Goal: Task Accomplishment & Management: Manage account settings

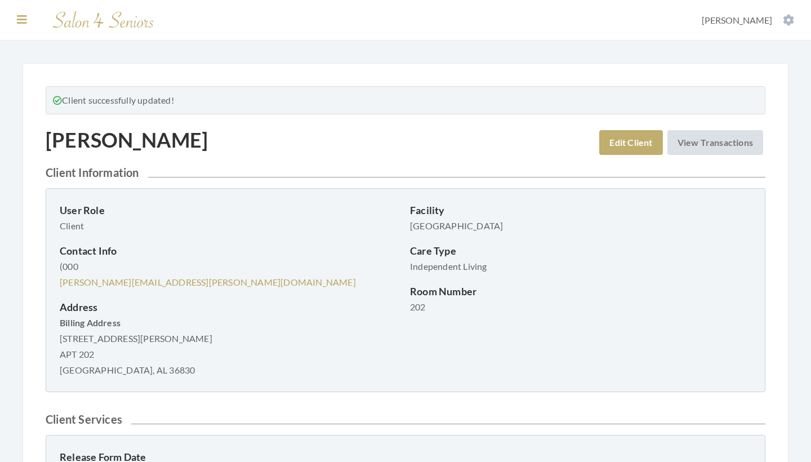
click at [22, 21] on icon at bounding box center [22, 19] width 10 height 11
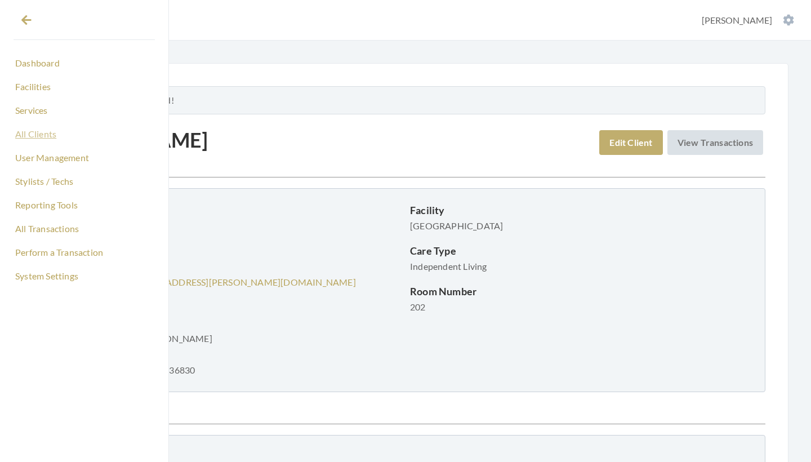
click at [38, 128] on link "All Clients" at bounding box center [84, 133] width 141 height 19
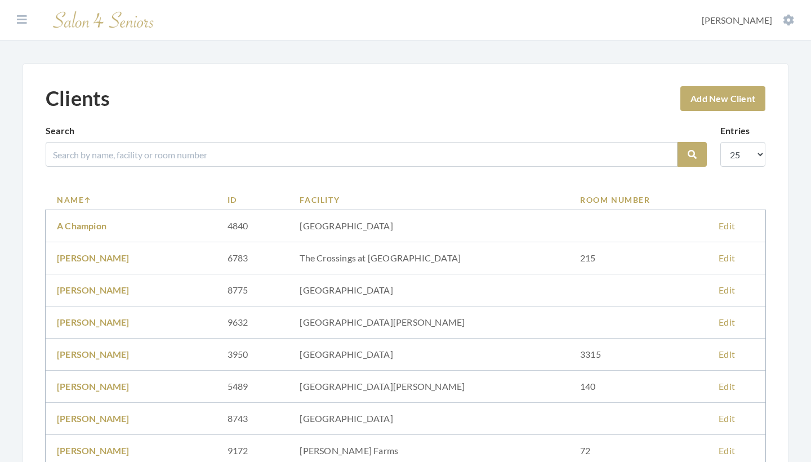
click at [105, 157] on input "search" at bounding box center [362, 154] width 632 height 25
click at [22, 23] on icon at bounding box center [22, 19] width 10 height 11
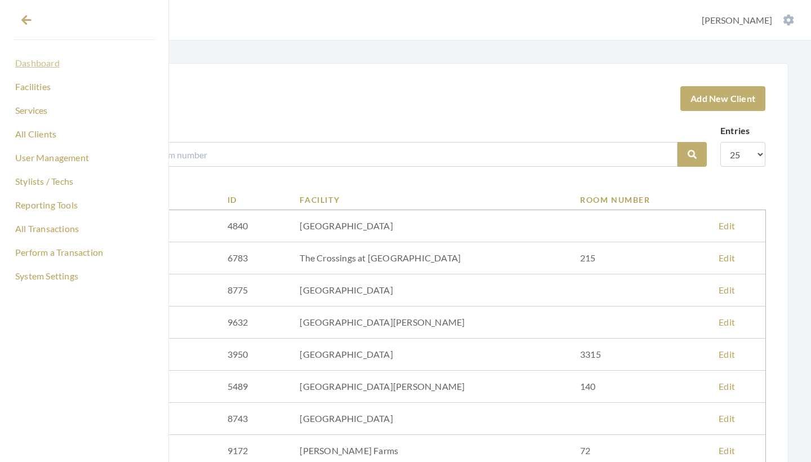
click at [34, 61] on link "Dashboard" at bounding box center [84, 62] width 141 height 19
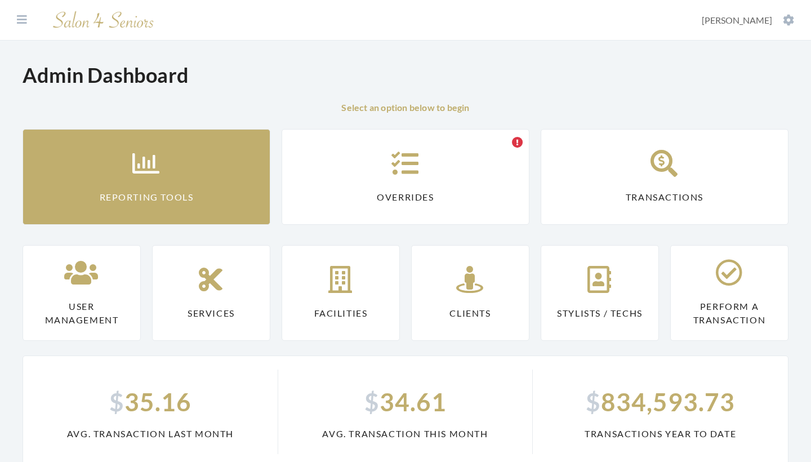
click at [61, 155] on link "Reporting Tools" at bounding box center [147, 177] width 248 height 96
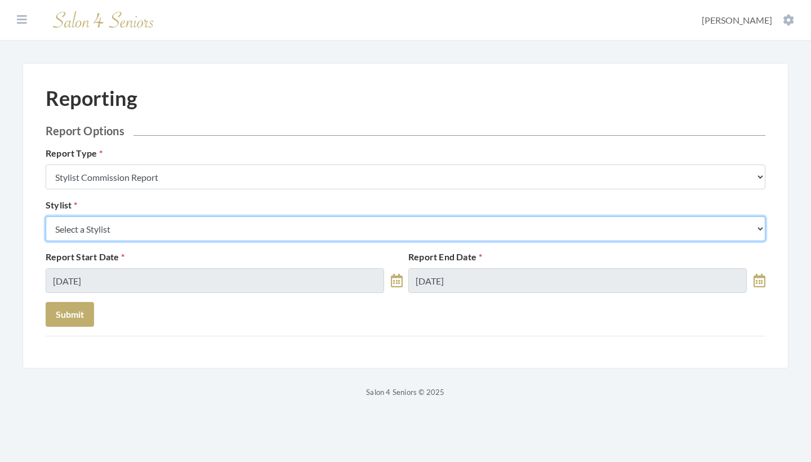
click at [112, 226] on select "Select a Stylist Alaina Krumm Alisha Teasley Anna White Ashley Venable Cassie B…" at bounding box center [406, 228] width 720 height 25
select select "13"
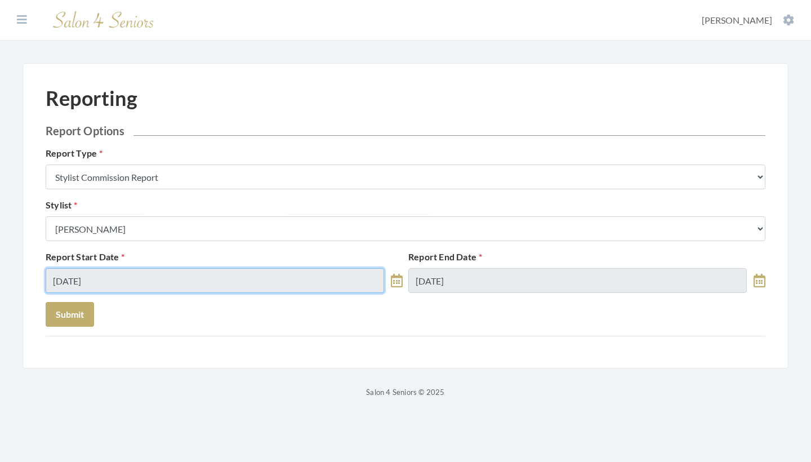
click at [148, 280] on input "10/03/2025" at bounding box center [215, 280] width 338 height 25
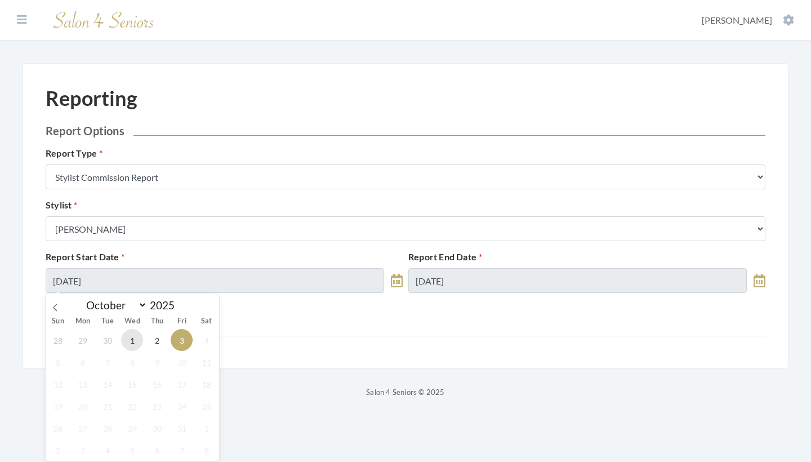
click at [131, 340] on span "1" at bounding box center [132, 340] width 22 height 22
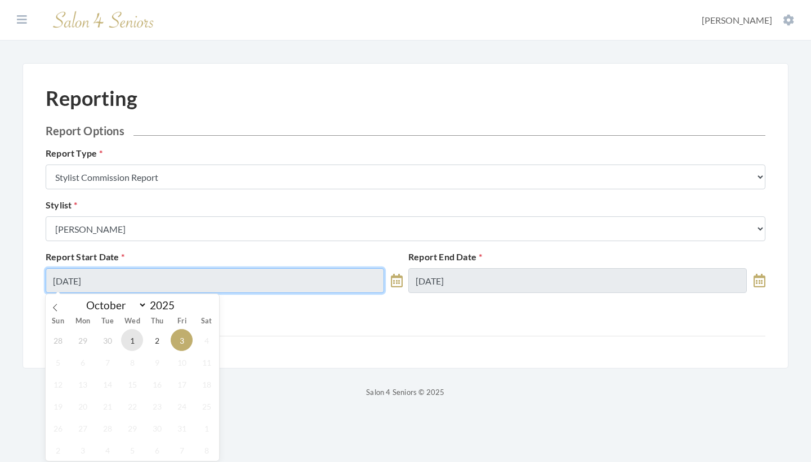
type input "[DATE]"
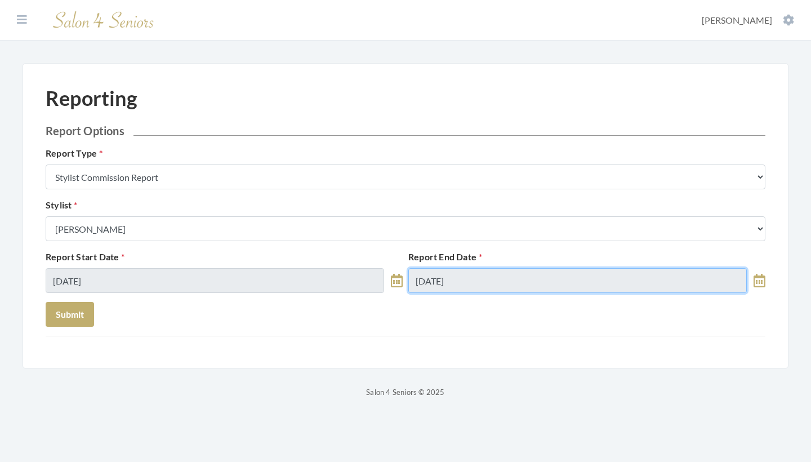
click at [439, 279] on input "10/03/2025" at bounding box center [577, 280] width 338 height 25
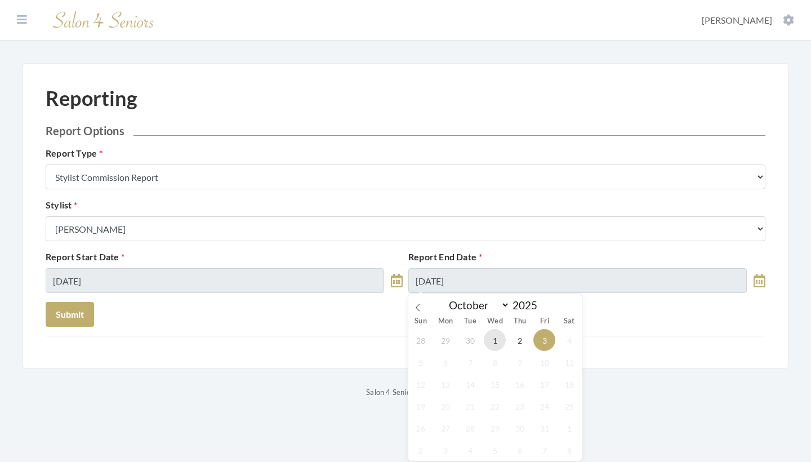
click at [497, 338] on span "1" at bounding box center [495, 340] width 22 height 22
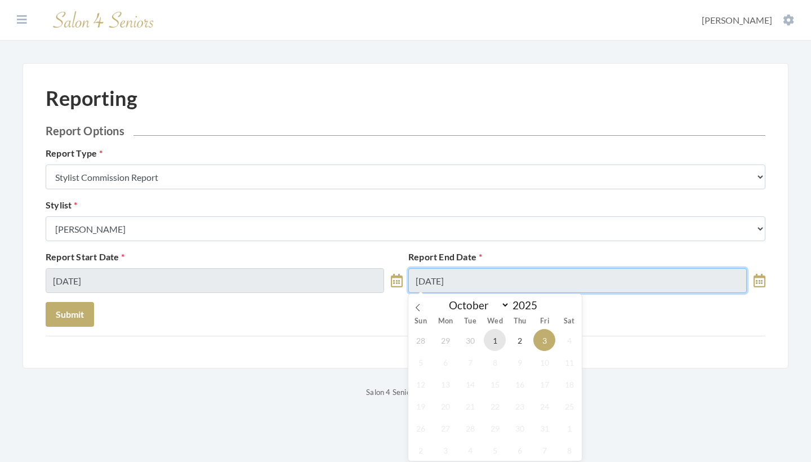
type input "[DATE]"
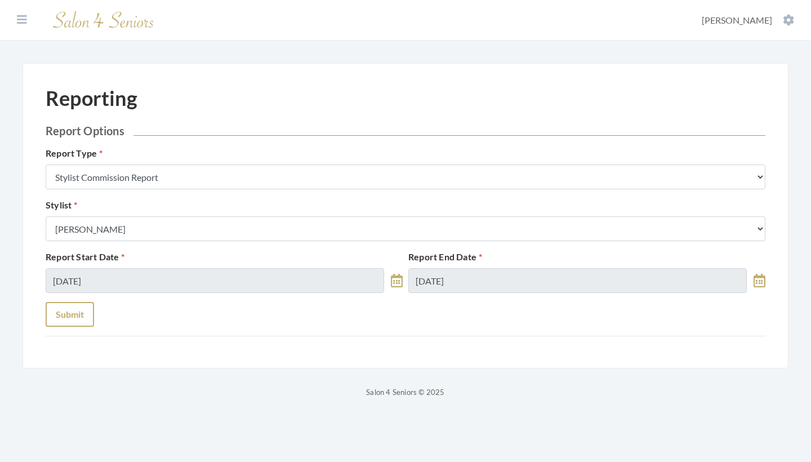
click at [61, 307] on button "Submit" at bounding box center [70, 314] width 48 height 25
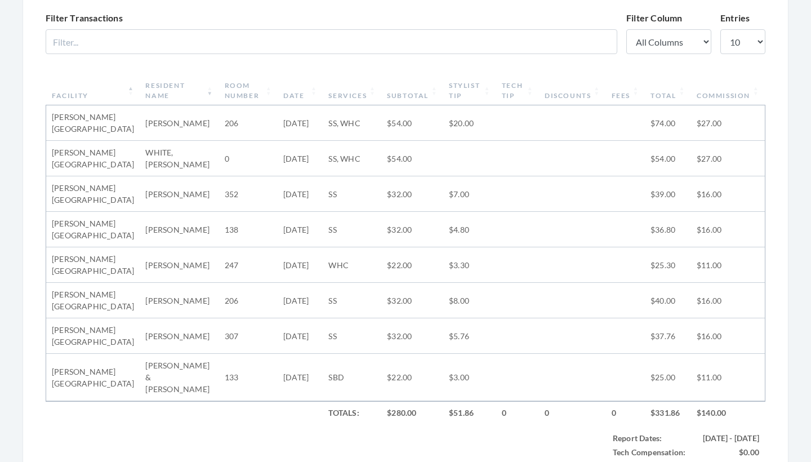
scroll to position [378, 0]
click at [383, 96] on th "Subtotal" at bounding box center [412, 91] width 62 height 29
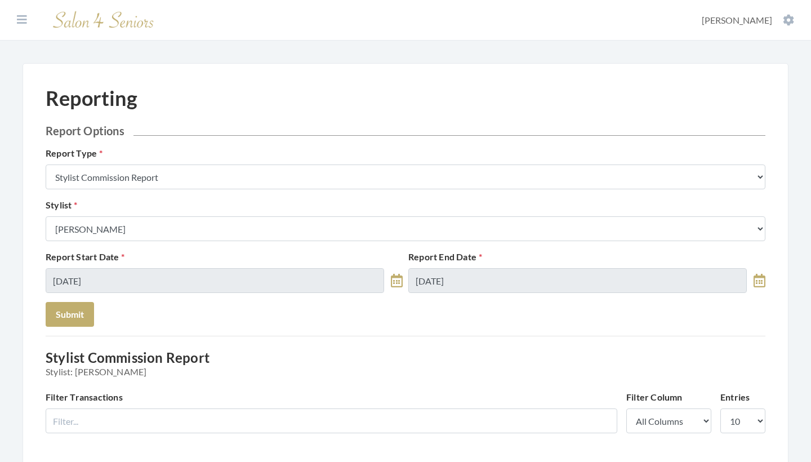
scroll to position [0, 0]
click at [20, 18] on icon at bounding box center [22, 19] width 10 height 11
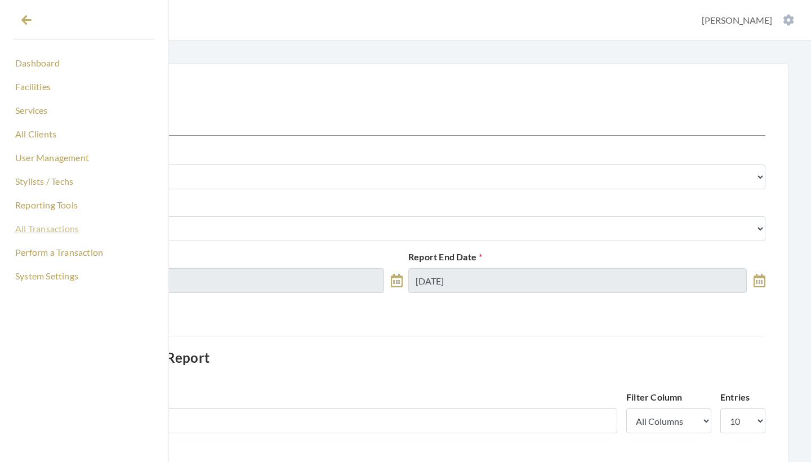
click at [46, 233] on link "All Transactions" at bounding box center [84, 228] width 141 height 19
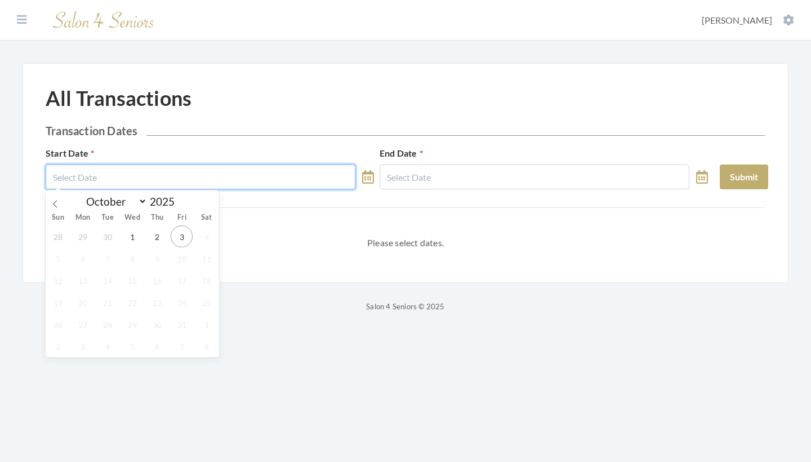
click at [99, 171] on input "text" at bounding box center [201, 176] width 310 height 25
click at [141, 236] on span "1" at bounding box center [132, 236] width 22 height 22
type input "10/01/2025"
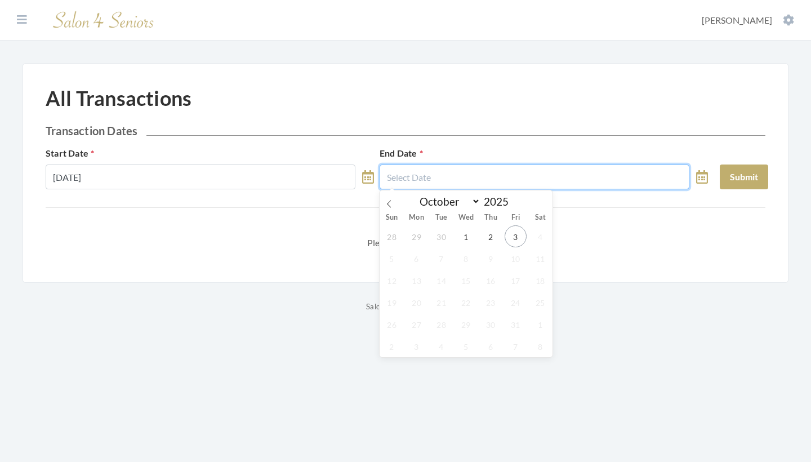
click at [478, 182] on input "text" at bounding box center [534, 176] width 310 height 25
click at [458, 235] on span "1" at bounding box center [466, 236] width 22 height 22
type input "[DATE]"
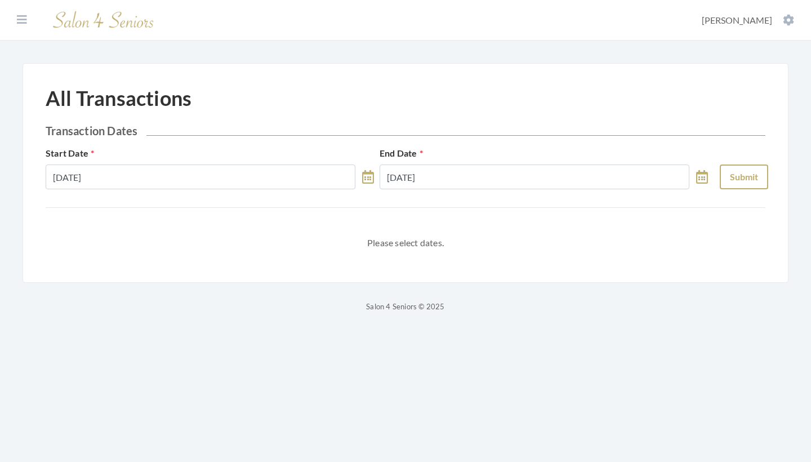
click at [728, 173] on button "Submit" at bounding box center [744, 176] width 48 height 25
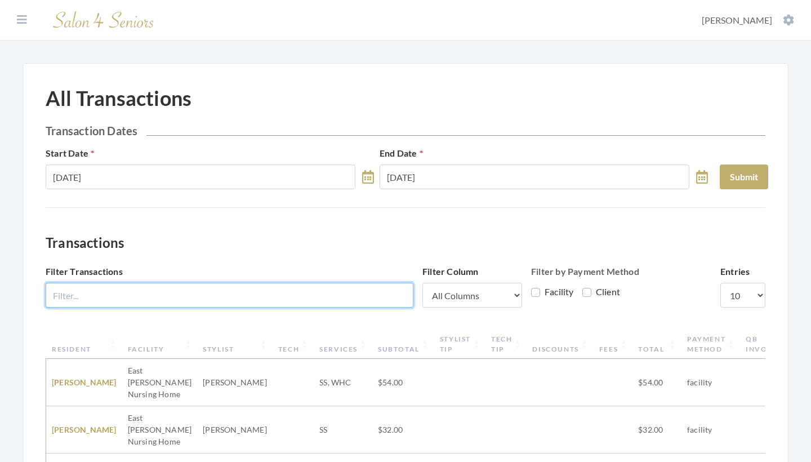
click at [257, 301] on input "Filter Transactions" at bounding box center [230, 295] width 368 height 25
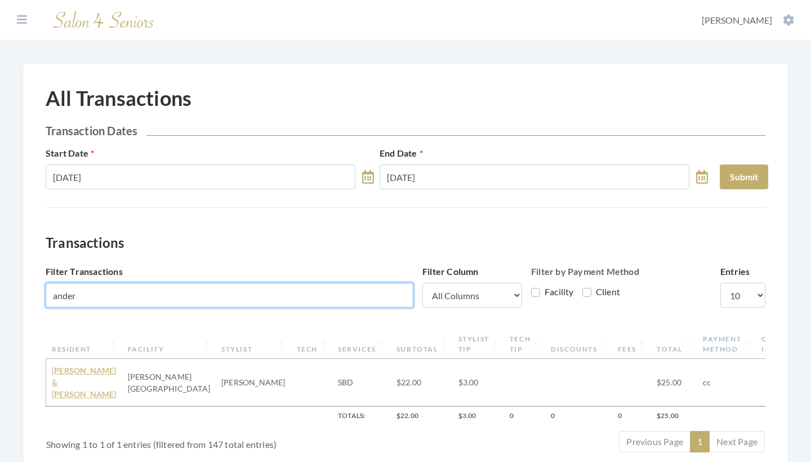
type input "ander"
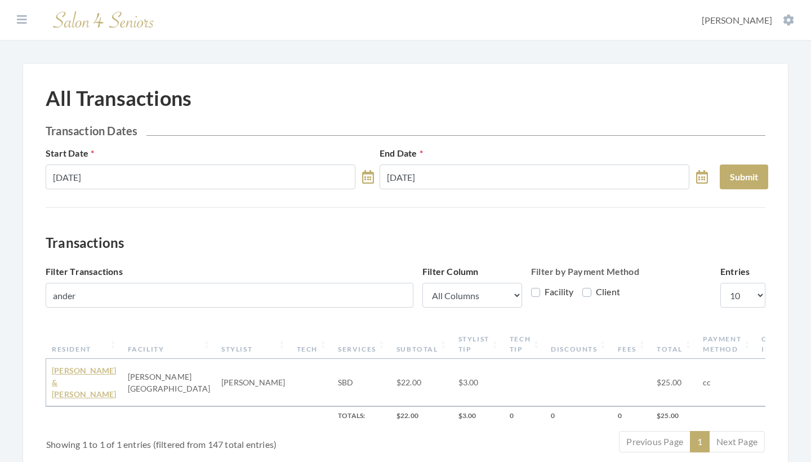
click at [84, 396] on link "JAMES & NELL ANDERSON" at bounding box center [84, 381] width 65 height 33
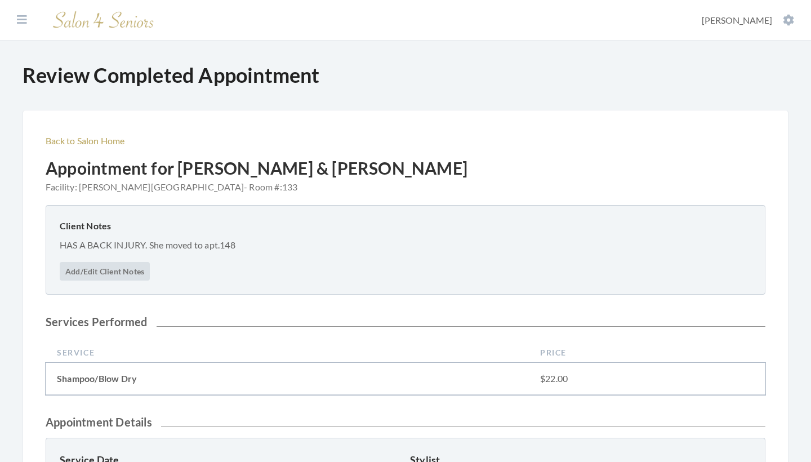
scroll to position [389, 0]
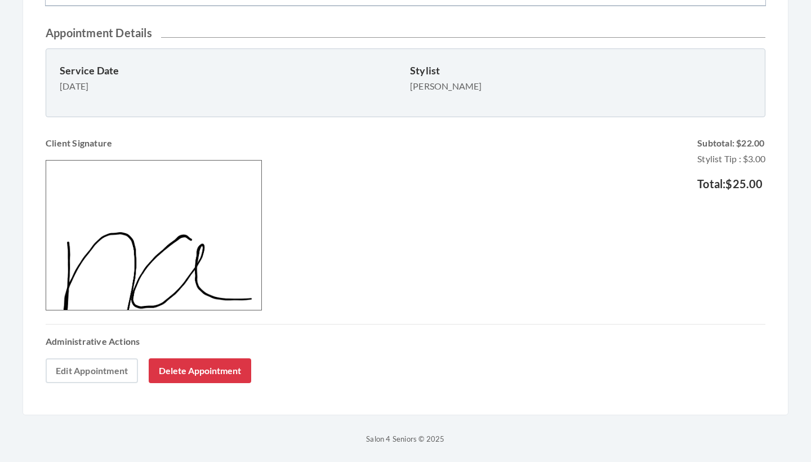
click at [100, 372] on link "Edit Appointment" at bounding box center [92, 370] width 92 height 25
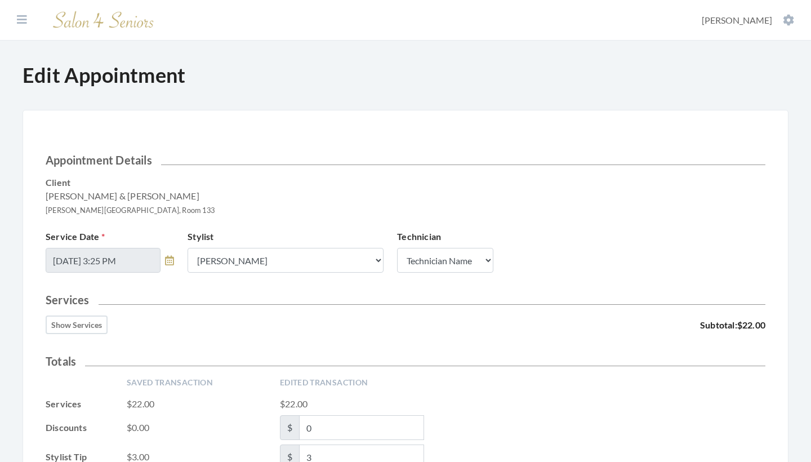
scroll to position [112, 0]
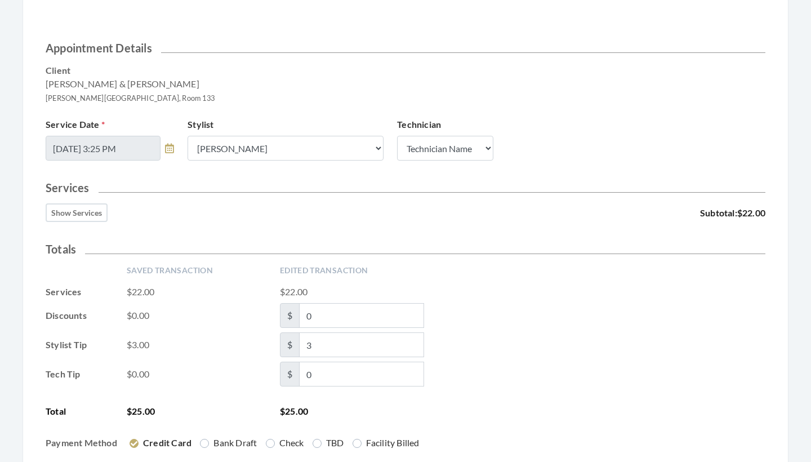
click at [70, 215] on button "Show Services" at bounding box center [77, 212] width 62 height 19
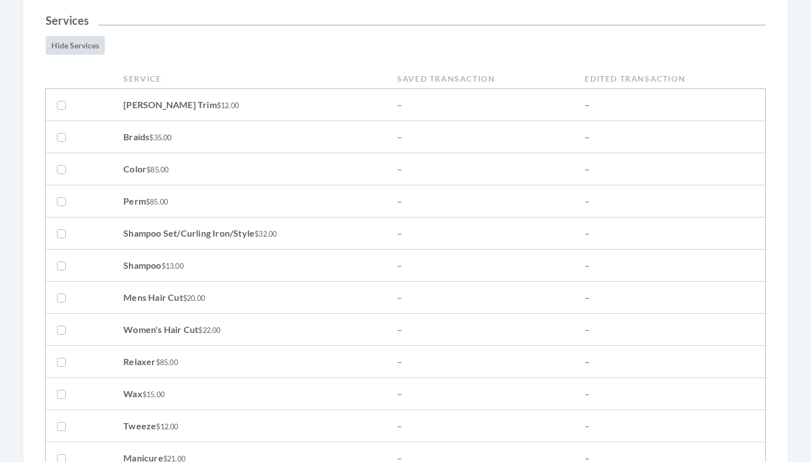
scroll to position [296, 0]
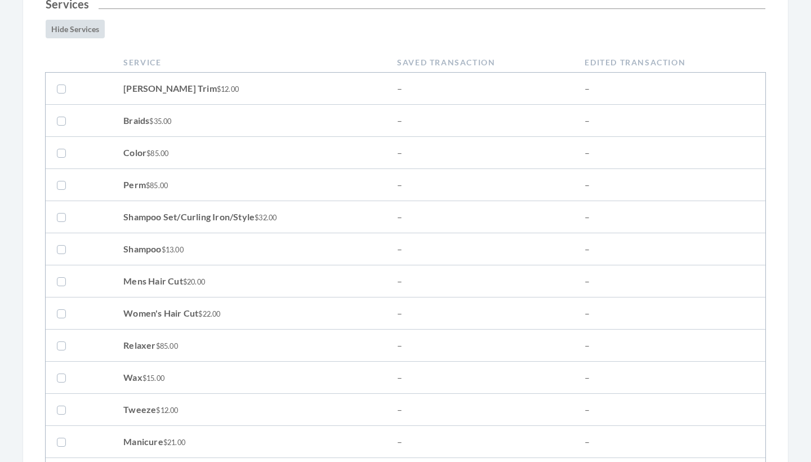
click at [62, 216] on label at bounding box center [64, 217] width 14 height 14
checkbox input "true"
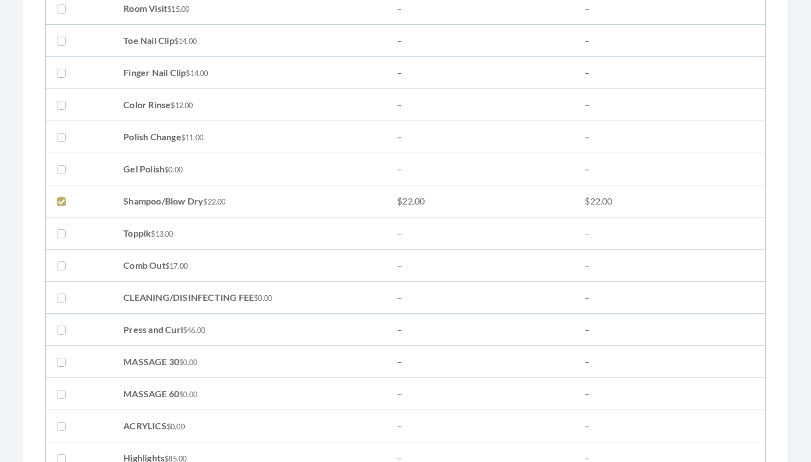
scroll to position [880, 0]
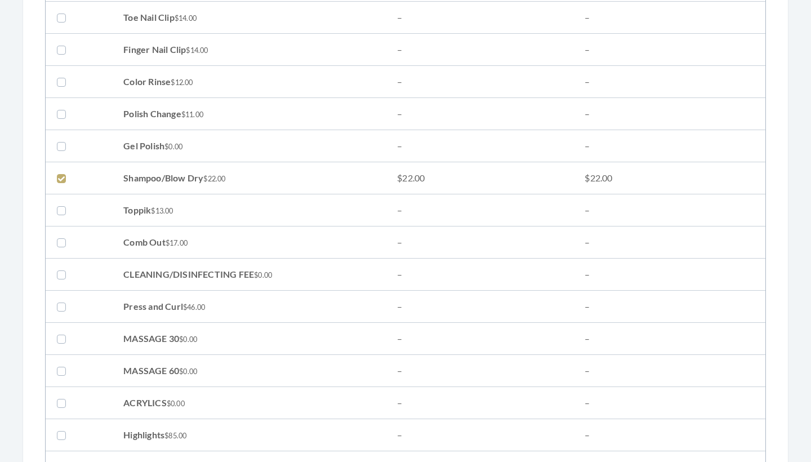
click at [63, 182] on label at bounding box center [64, 178] width 14 height 14
checkbox input "false"
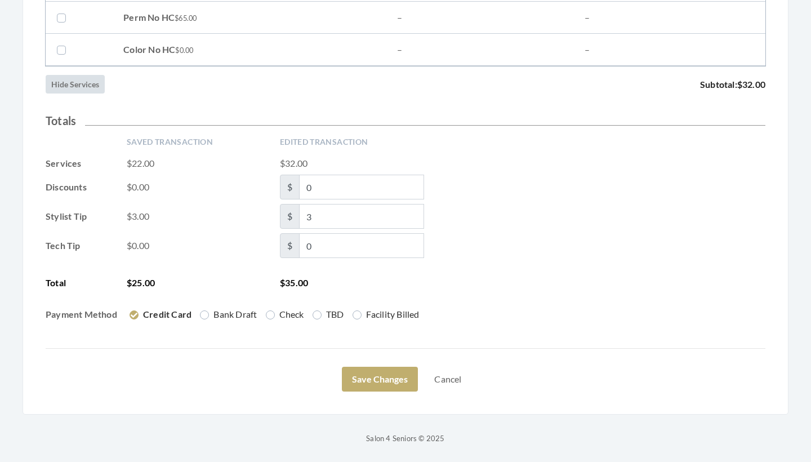
scroll to position [1843, 0]
click at [380, 372] on button "Save Changes" at bounding box center [380, 379] width 76 height 25
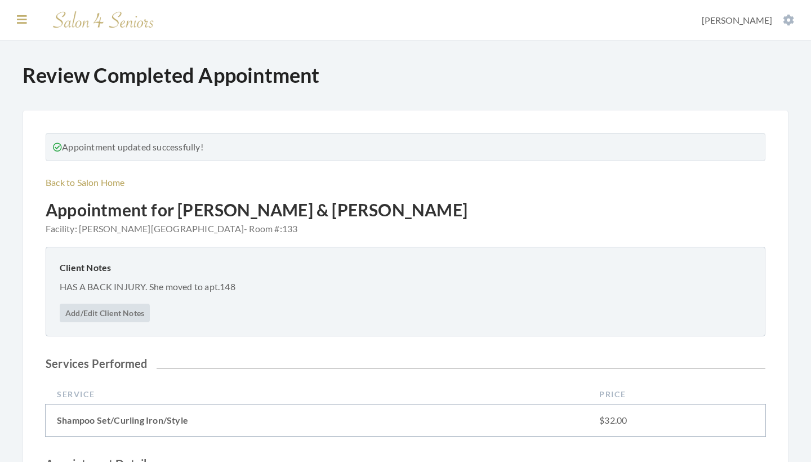
click at [22, 16] on icon at bounding box center [22, 19] width 10 height 11
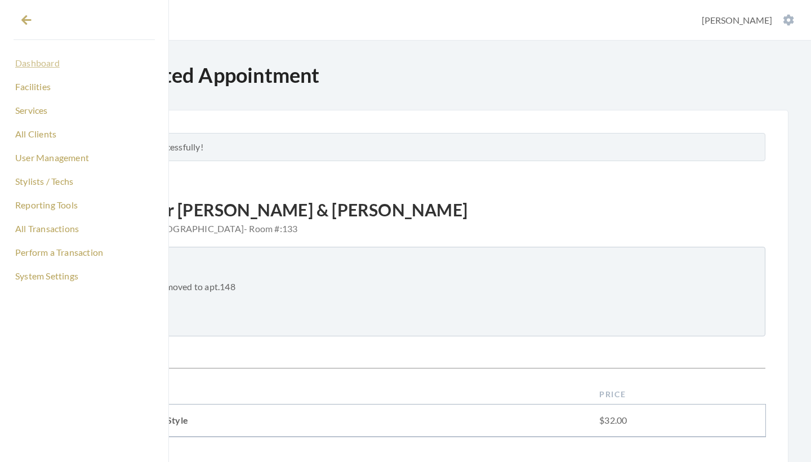
click at [37, 62] on link "Dashboard" at bounding box center [84, 62] width 141 height 19
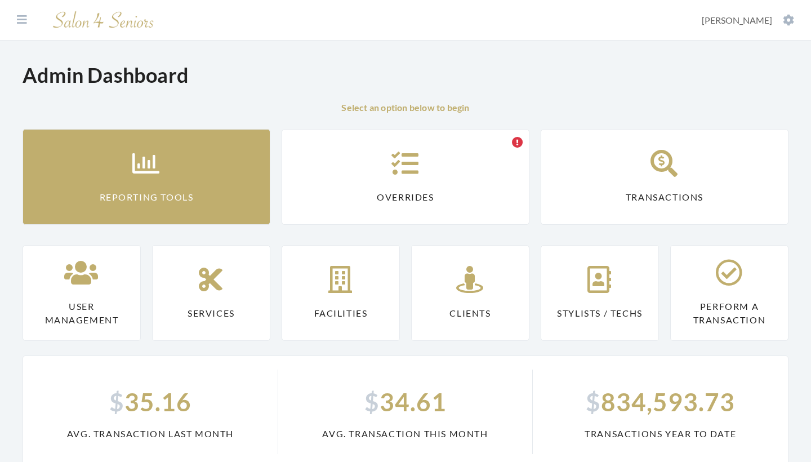
click at [88, 175] on link "Reporting Tools" at bounding box center [147, 177] width 248 height 96
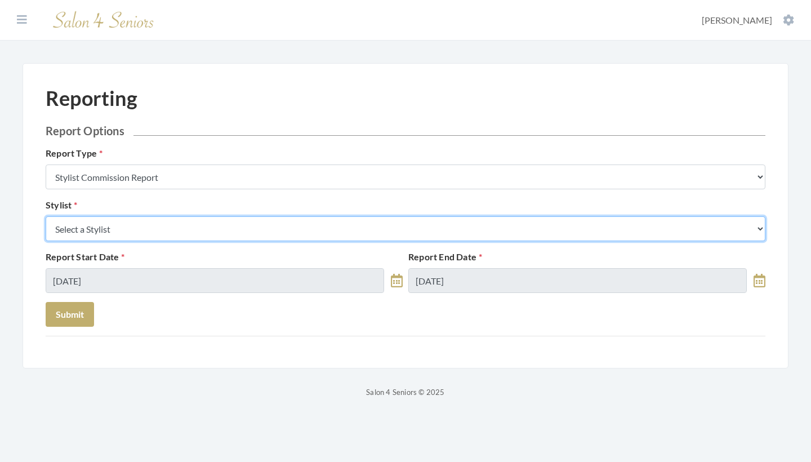
click at [110, 230] on select "Select a Stylist [PERSON_NAME] [PERSON_NAME] [PERSON_NAME] [PERSON_NAME] [PERSO…" at bounding box center [406, 228] width 720 height 25
select select "13"
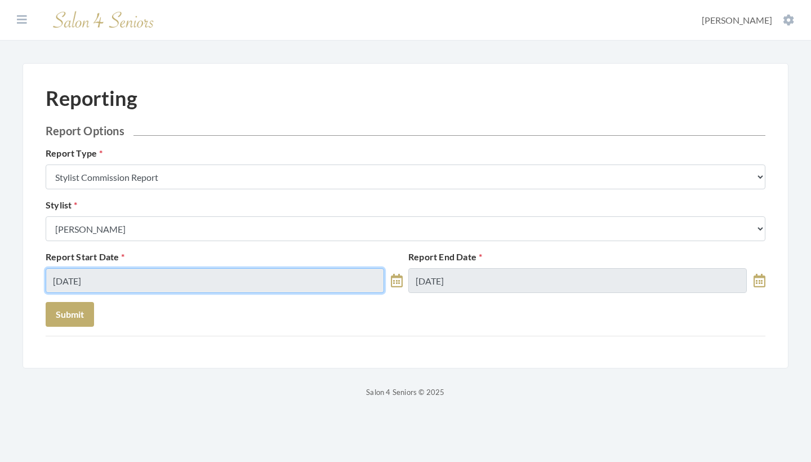
click at [108, 276] on input "10/03/2025" at bounding box center [215, 280] width 338 height 25
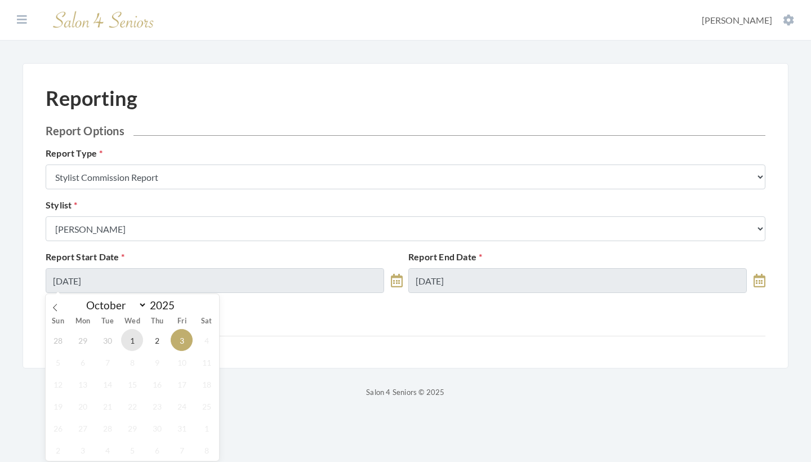
click at [128, 343] on span "1" at bounding box center [132, 340] width 22 height 22
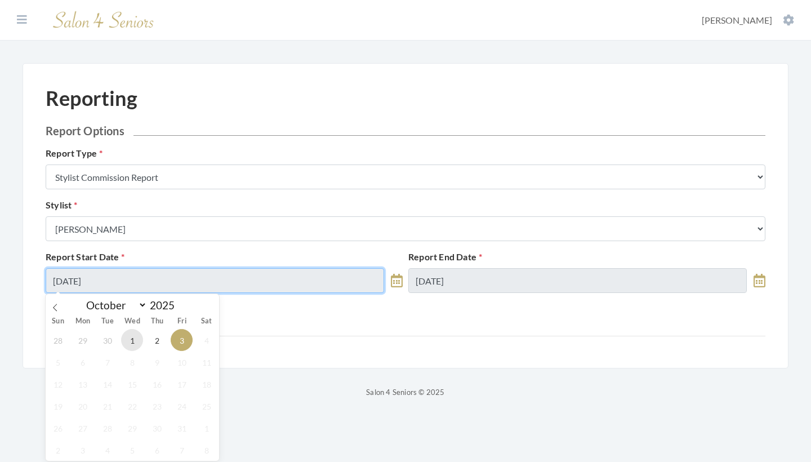
type input "[DATE]"
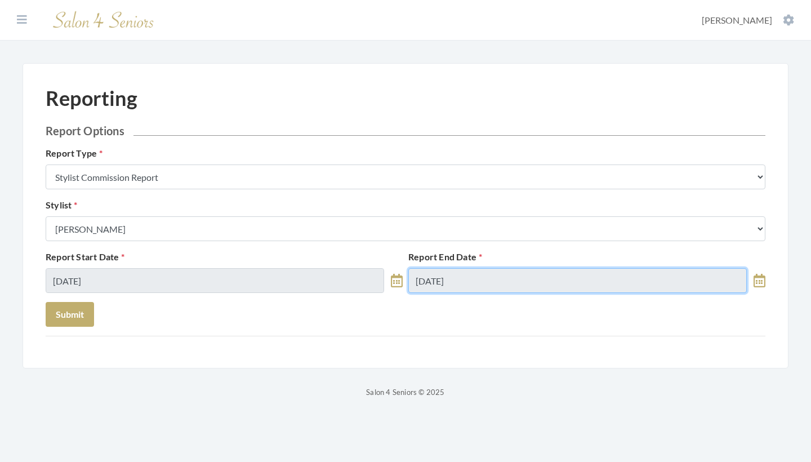
click at [435, 284] on input "10/03/2025" at bounding box center [577, 280] width 338 height 25
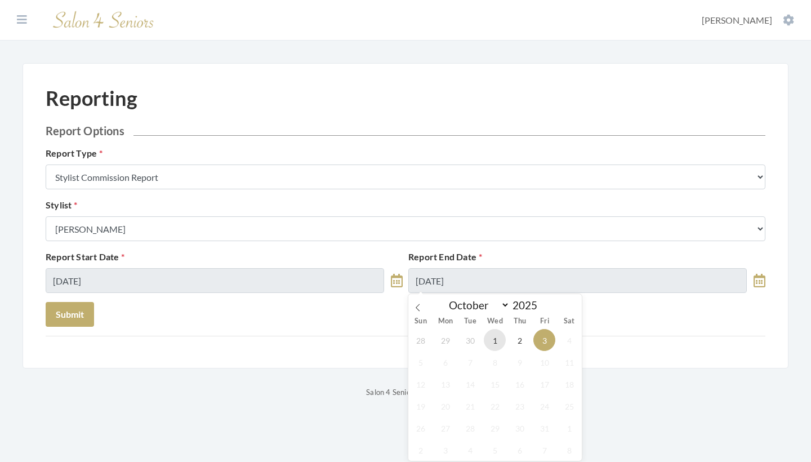
click at [493, 338] on span "1" at bounding box center [495, 340] width 22 height 22
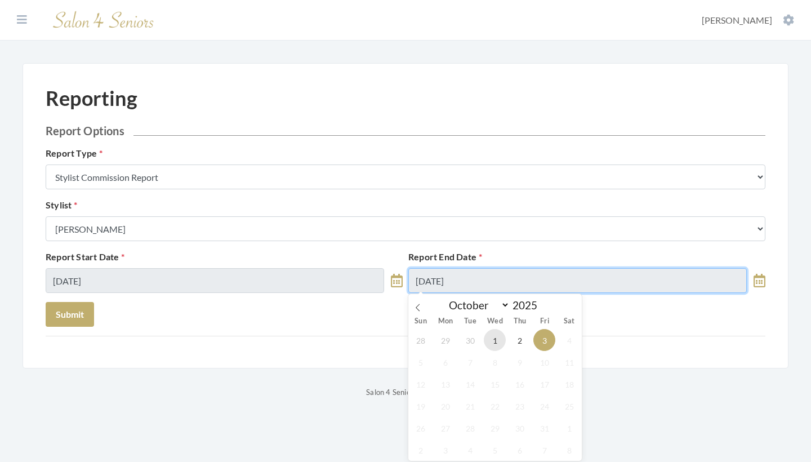
type input "10/01/2025"
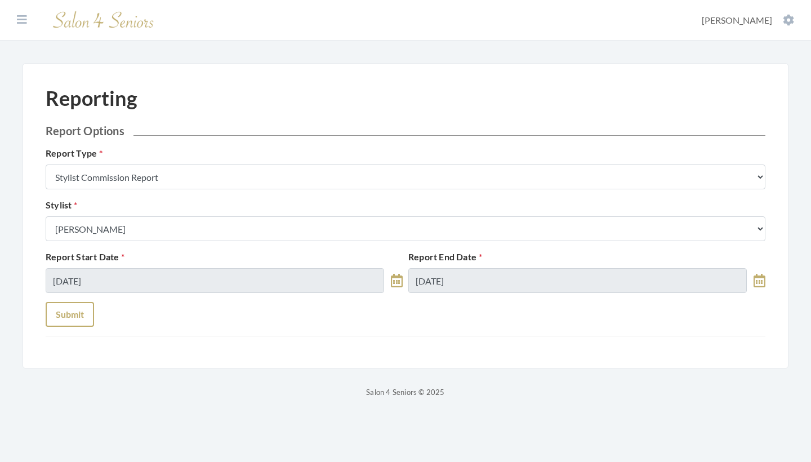
click at [56, 316] on button "Submit" at bounding box center [70, 314] width 48 height 25
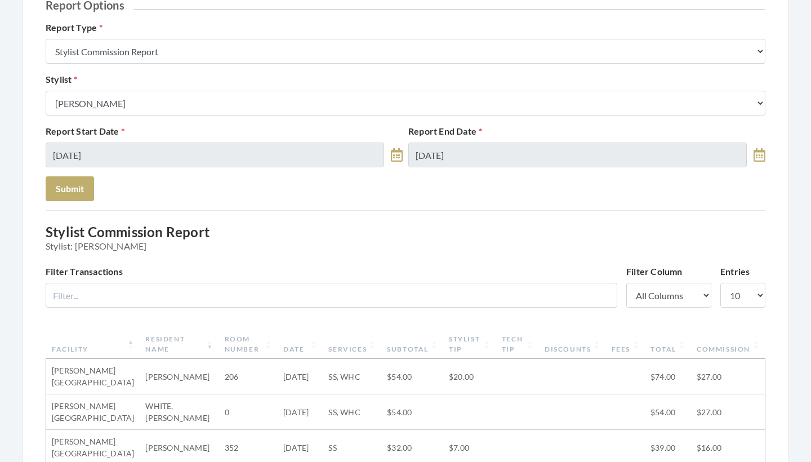
scroll to position [122, 0]
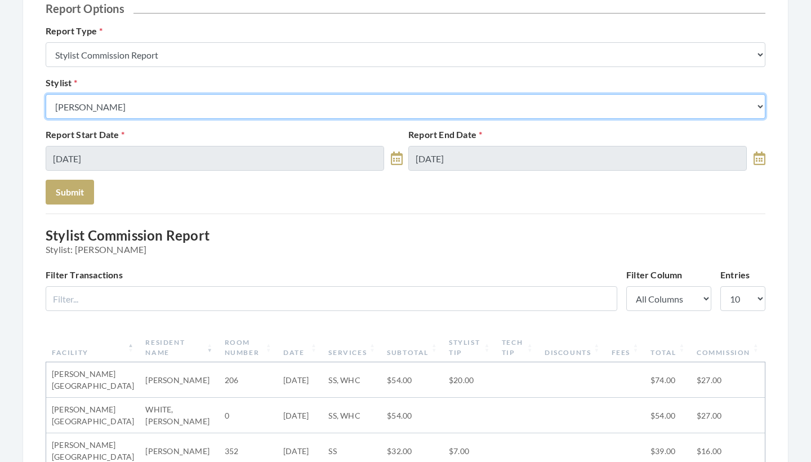
select select "49"
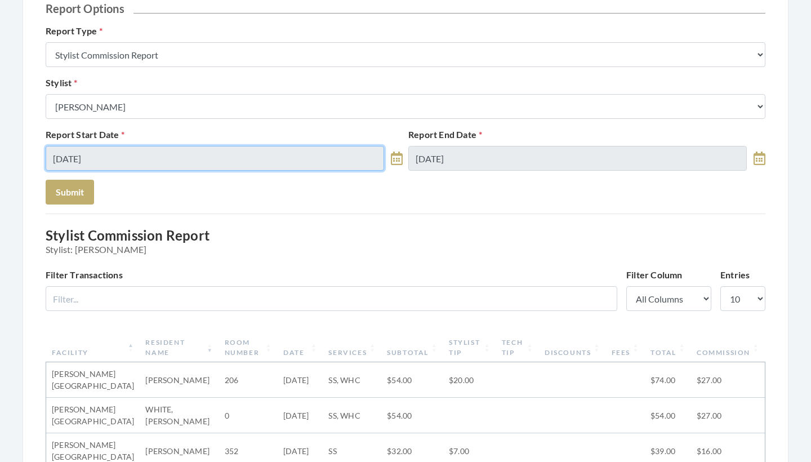
click at [131, 147] on input "[DATE]" at bounding box center [215, 158] width 338 height 25
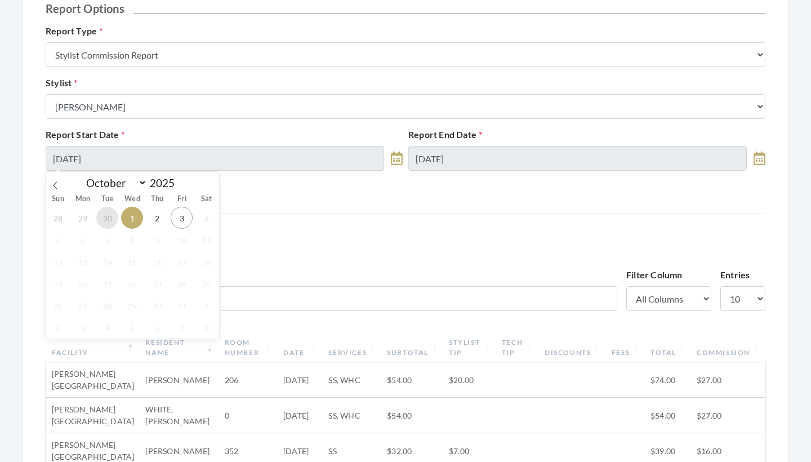
click at [110, 215] on span "30" at bounding box center [107, 218] width 22 height 22
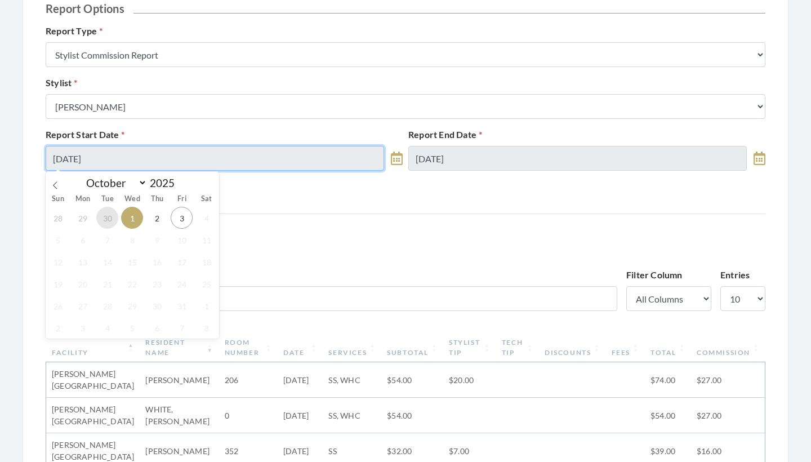
type input "09/30/2025"
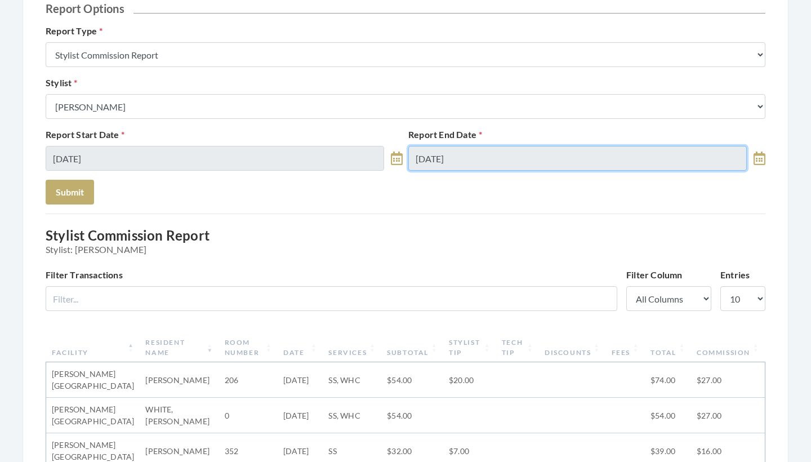
click at [523, 160] on input "[DATE]" at bounding box center [577, 158] width 338 height 25
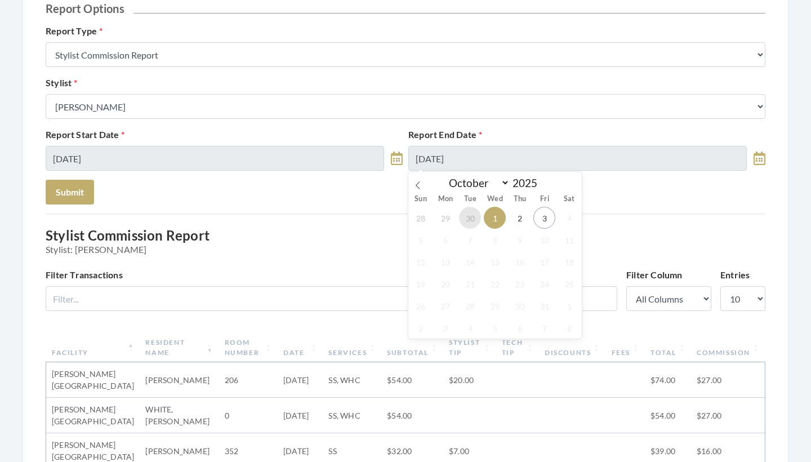
click at [466, 220] on span "30" at bounding box center [470, 218] width 22 height 22
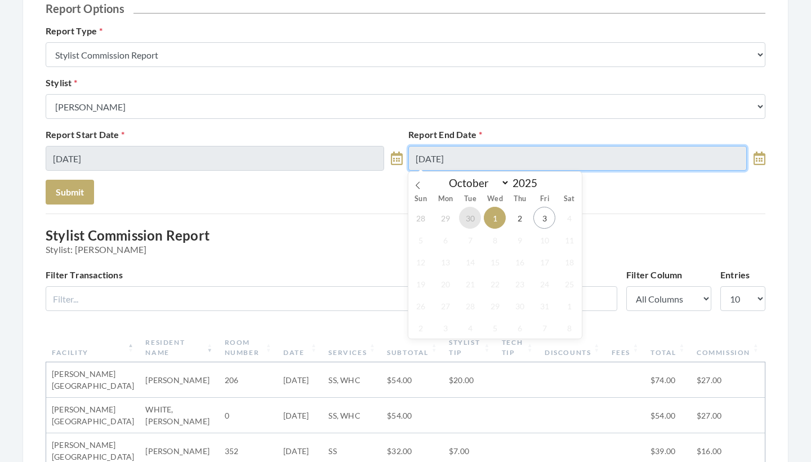
type input "09/30/2025"
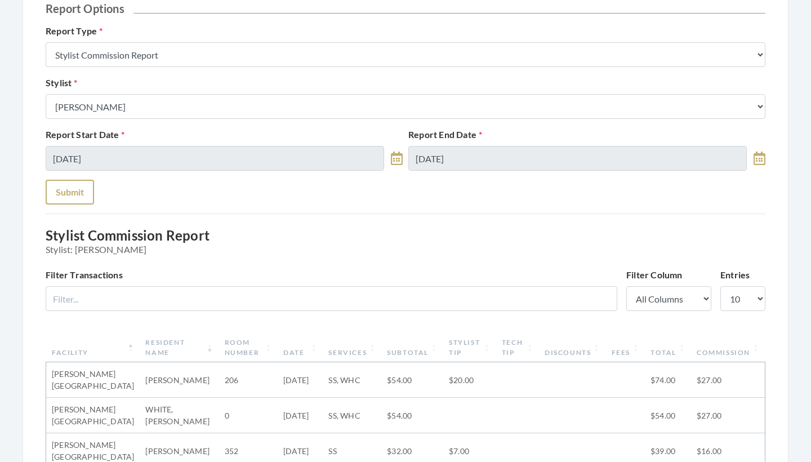
click at [77, 193] on button "Submit" at bounding box center [70, 192] width 48 height 25
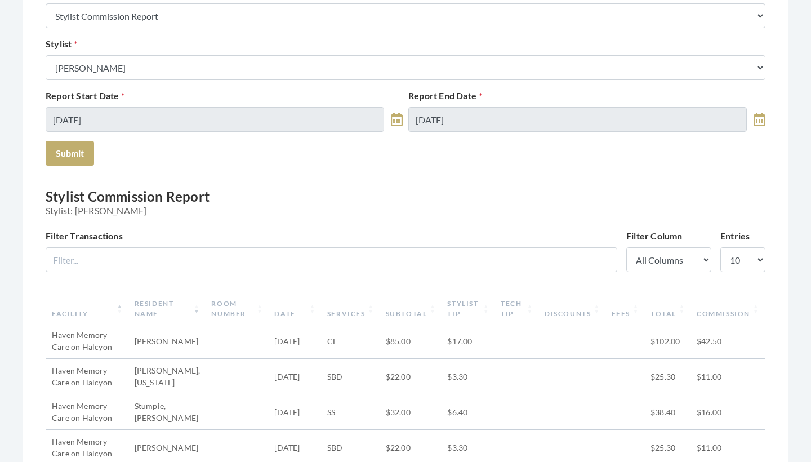
scroll to position [158, 0]
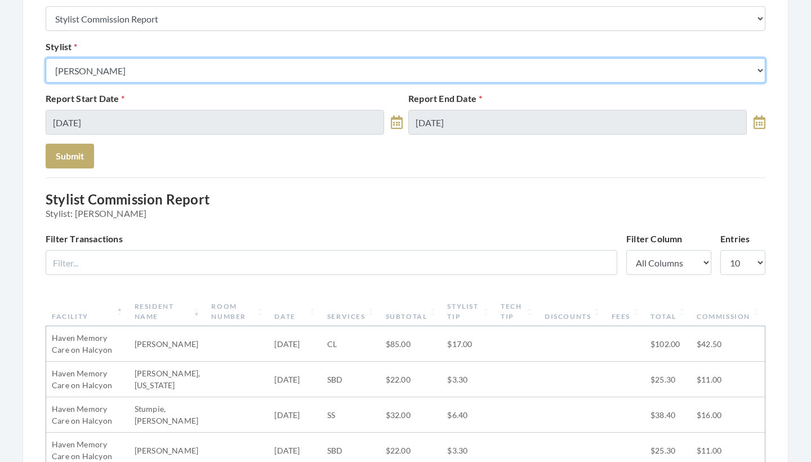
select select "170"
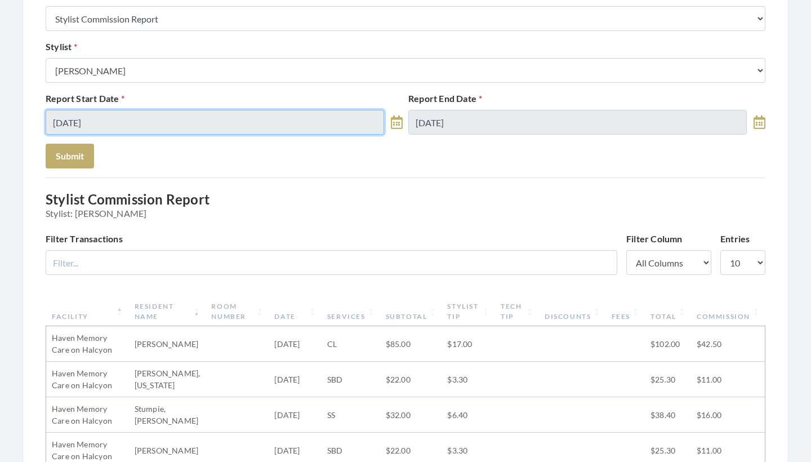
click at [176, 115] on input "[DATE]" at bounding box center [215, 122] width 338 height 25
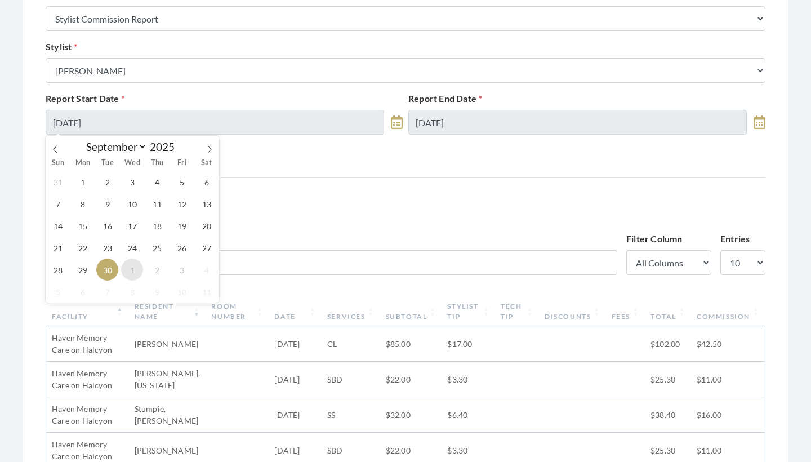
click at [134, 267] on span "1" at bounding box center [132, 269] width 22 height 22
type input "[DATE]"
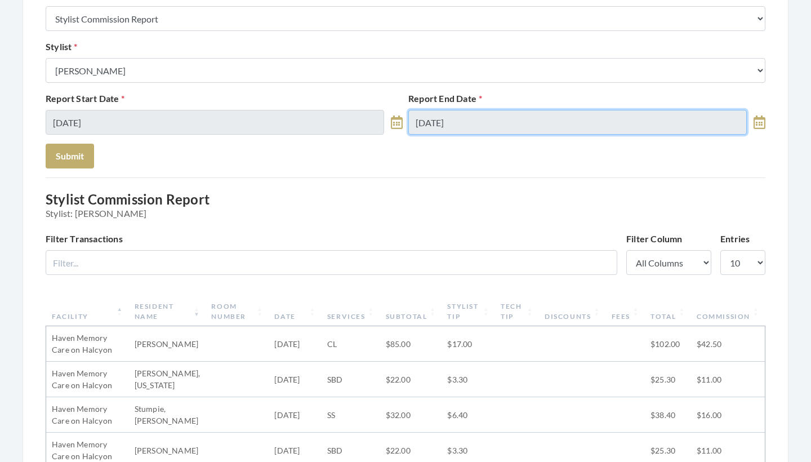
click at [413, 124] on input "[DATE]" at bounding box center [577, 122] width 338 height 25
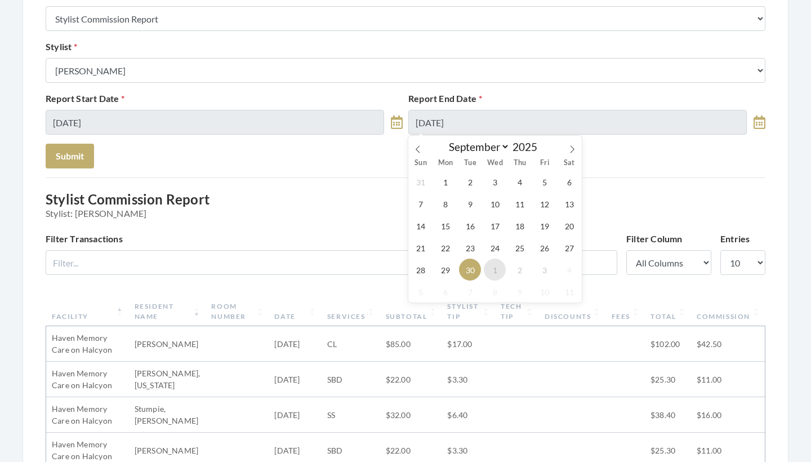
click at [491, 268] on span "1" at bounding box center [495, 269] width 22 height 22
type input "[DATE]"
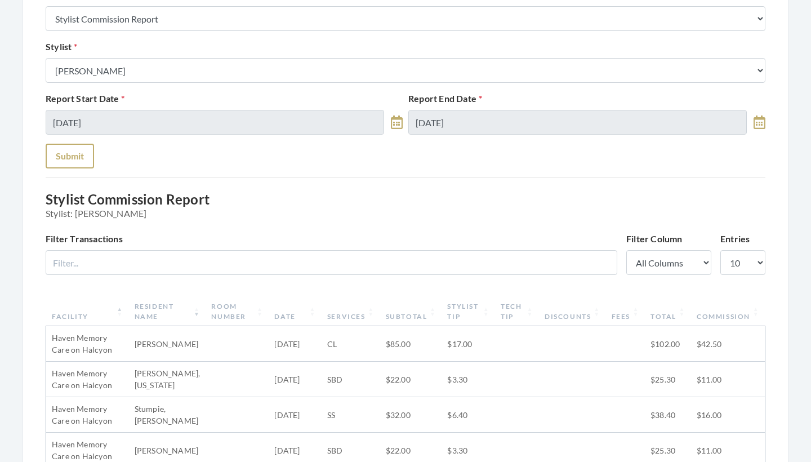
click at [87, 164] on button "Submit" at bounding box center [70, 156] width 48 height 25
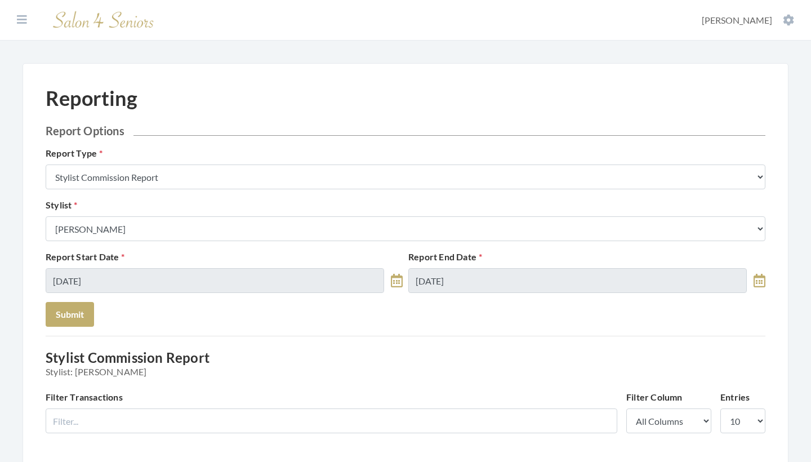
select select "9"
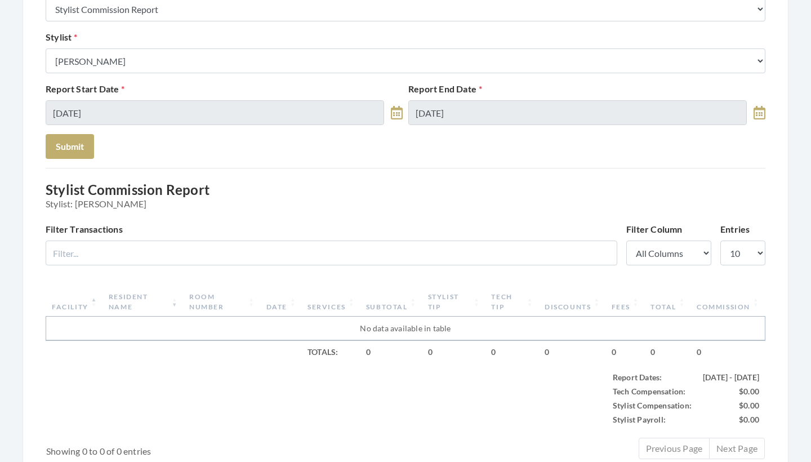
scroll to position [167, 0]
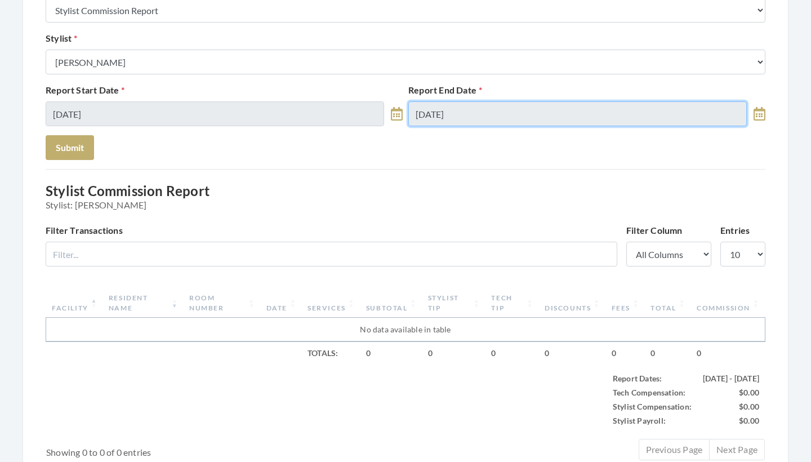
click at [486, 117] on input "[DATE]" at bounding box center [577, 113] width 338 height 25
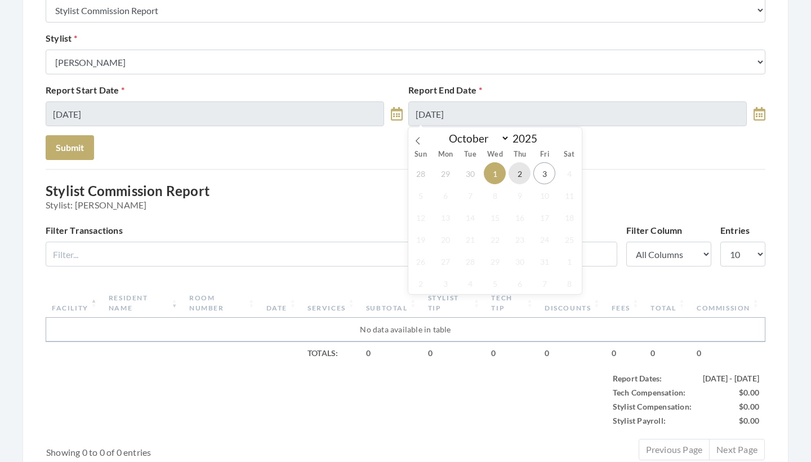
click at [519, 177] on span "2" at bounding box center [519, 173] width 22 height 22
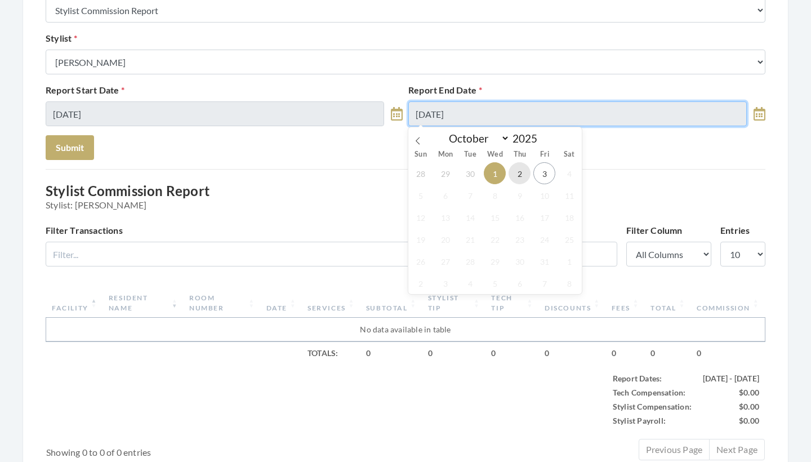
type input "[DATE]"
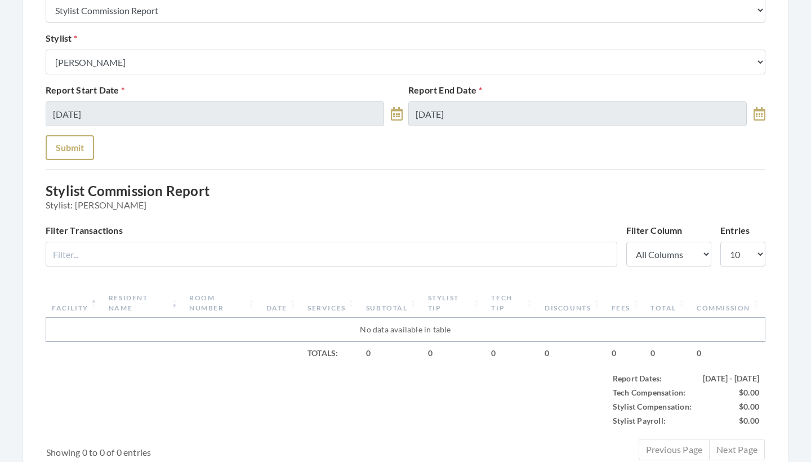
click at [71, 154] on button "Submit" at bounding box center [70, 147] width 48 height 25
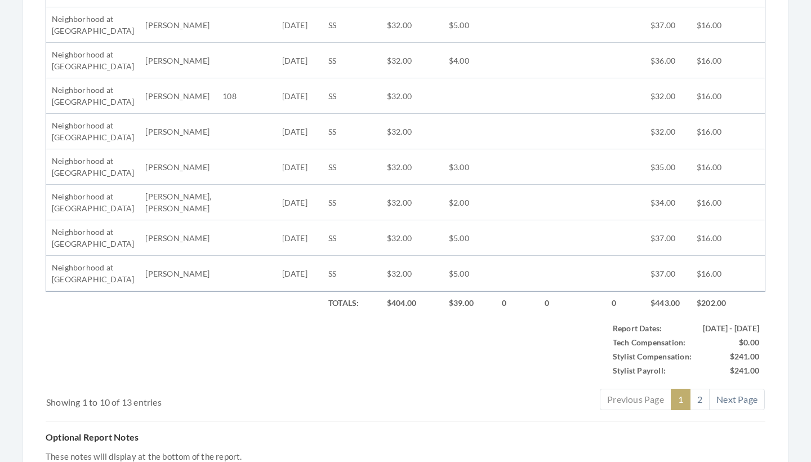
scroll to position [548, 0]
click at [707, 405] on link "2" at bounding box center [700, 398] width 20 height 21
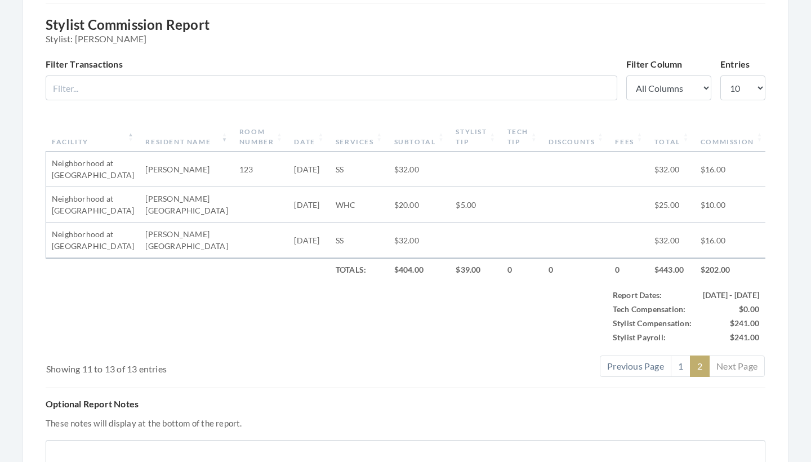
scroll to position [295, 0]
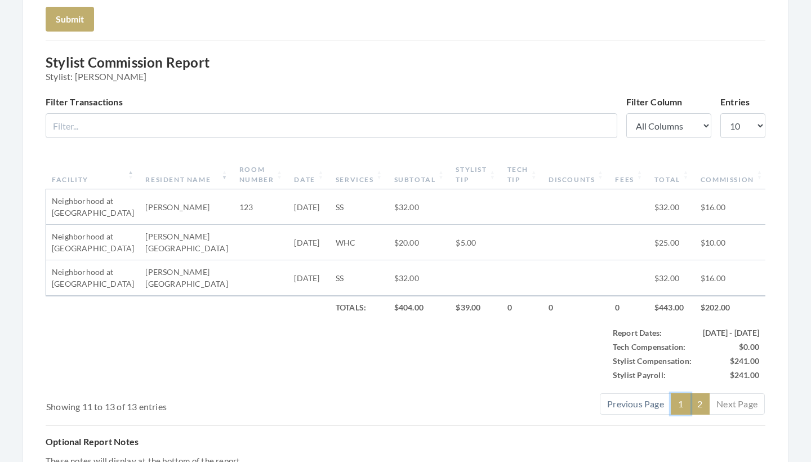
click at [678, 409] on link "1" at bounding box center [681, 403] width 20 height 21
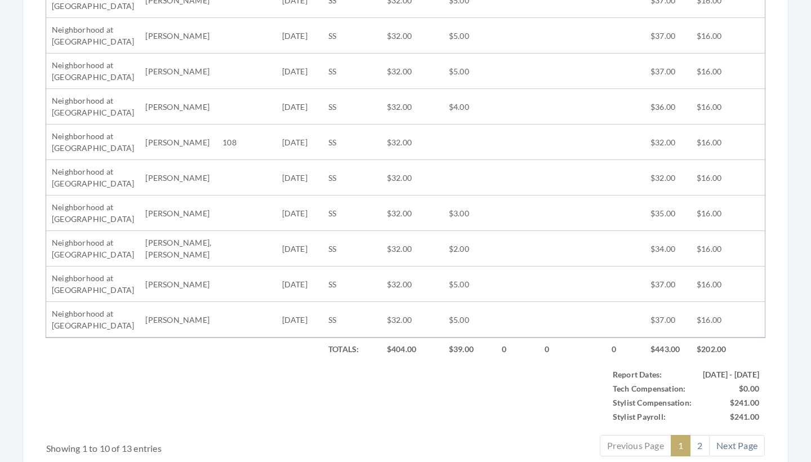
scroll to position [504, 0]
click at [706, 441] on link "2" at bounding box center [700, 442] width 20 height 21
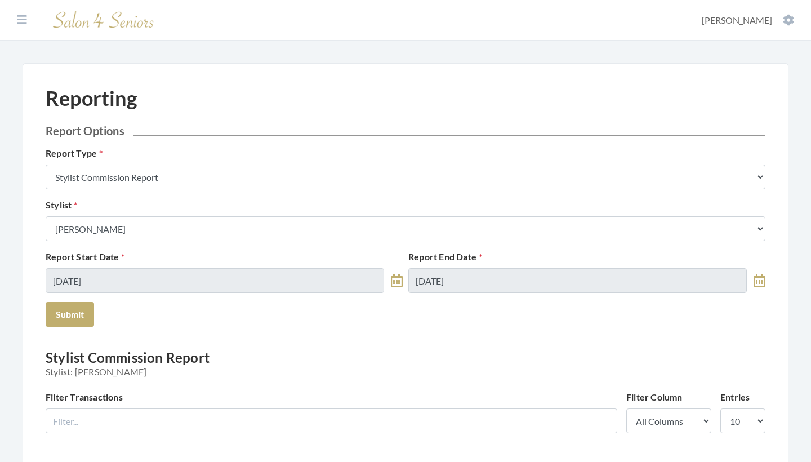
scroll to position [0, 0]
click at [17, 20] on icon at bounding box center [22, 19] width 10 height 11
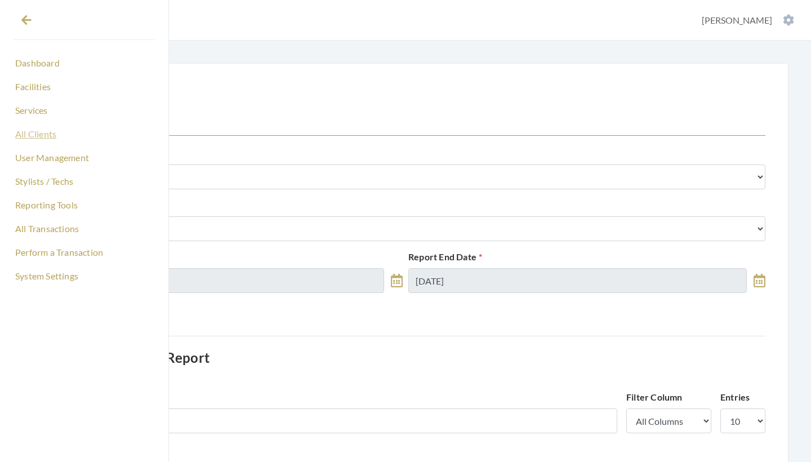
click at [45, 137] on link "All Clients" at bounding box center [84, 133] width 141 height 19
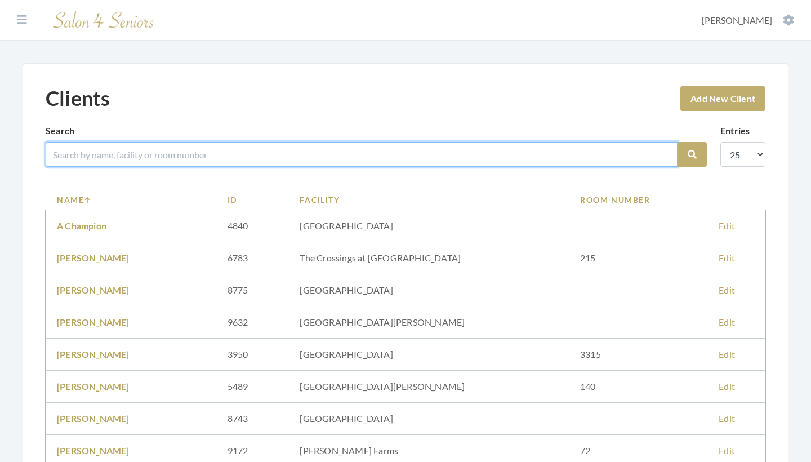
click at [220, 155] on input "search" at bounding box center [362, 154] width 632 height 25
click at [209, 154] on input "search" at bounding box center [362, 154] width 632 height 25
type input "carroll"
click at [692, 154] on button "Search" at bounding box center [691, 154] width 29 height 25
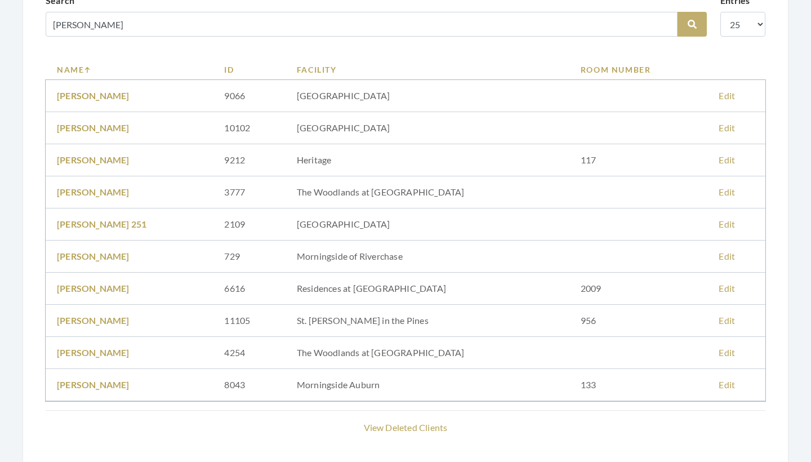
scroll to position [128, 0]
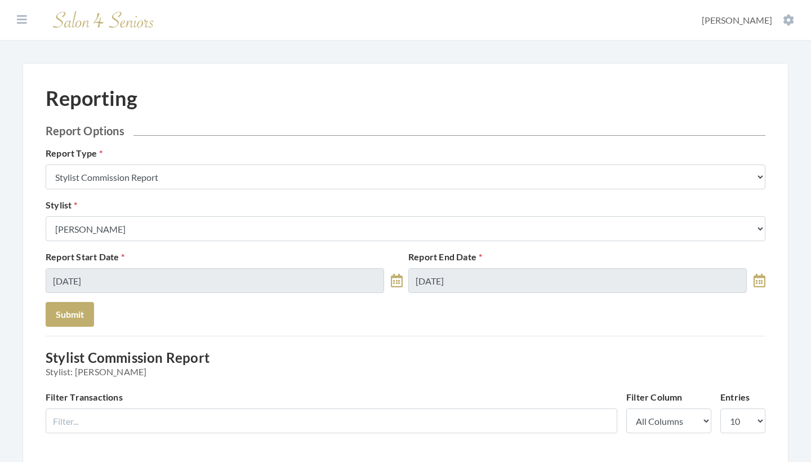
scroll to position [562, 0]
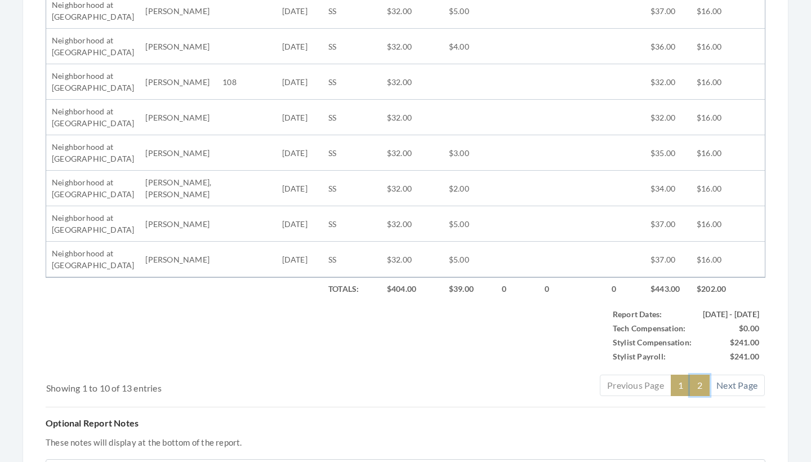
click at [702, 385] on link "2" at bounding box center [700, 384] width 20 height 21
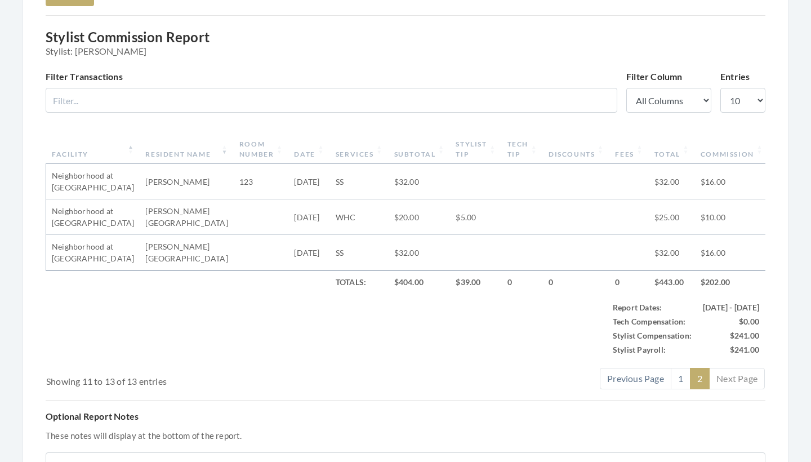
scroll to position [272, 0]
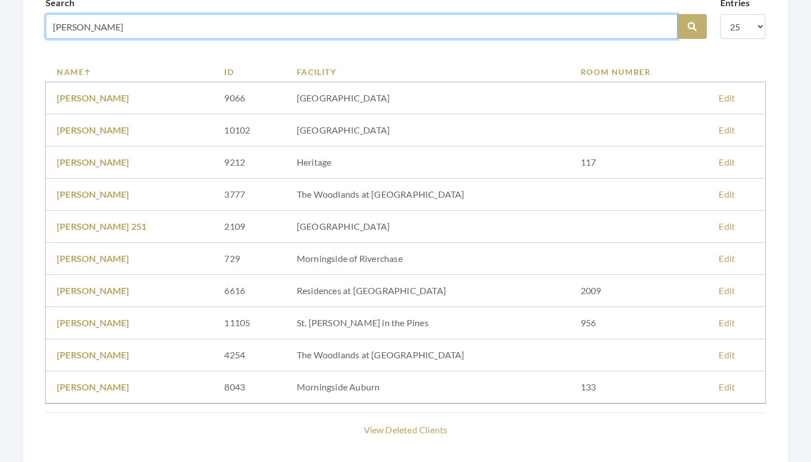
scroll to position [91, 0]
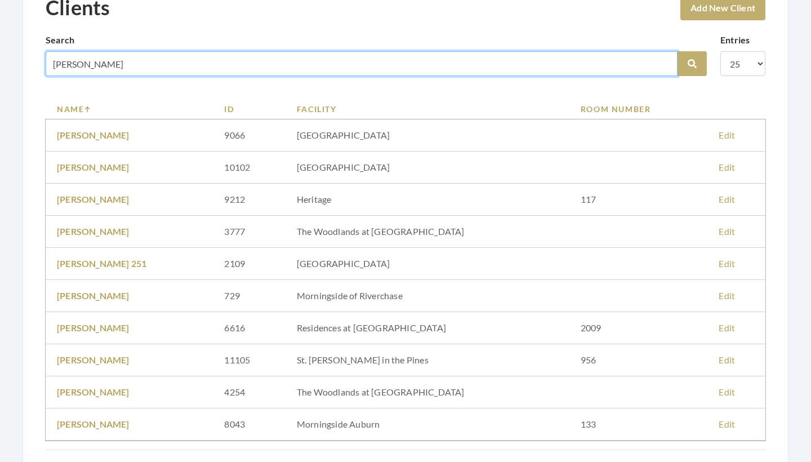
click at [116, 64] on input "carroll" at bounding box center [362, 63] width 632 height 25
click at [93, 62] on input "carroll" at bounding box center [362, 63] width 632 height 25
type input "carrol"
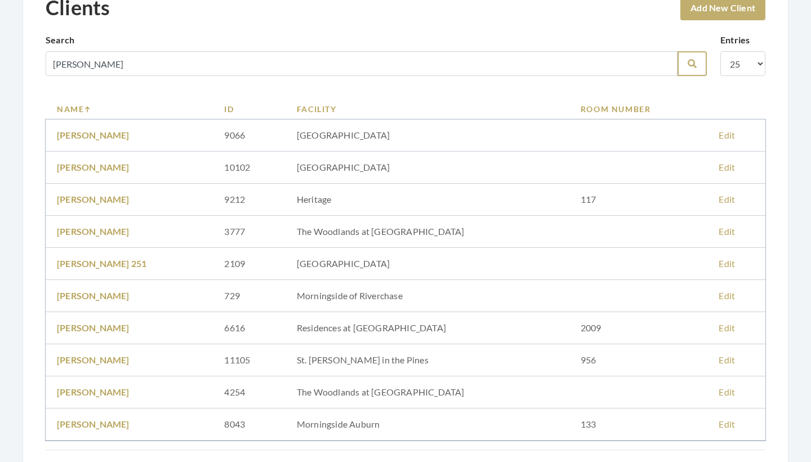
click at [694, 59] on button "Search" at bounding box center [691, 63] width 29 height 25
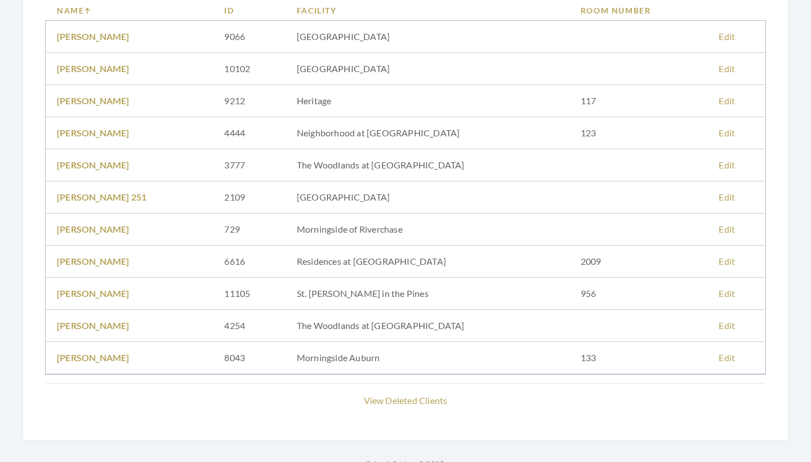
scroll to position [195, 0]
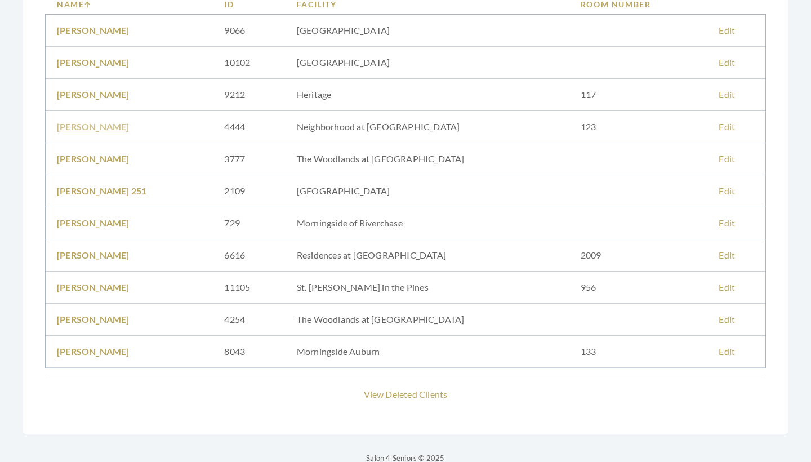
click at [94, 132] on link "[PERSON_NAME]" at bounding box center [93, 126] width 73 height 11
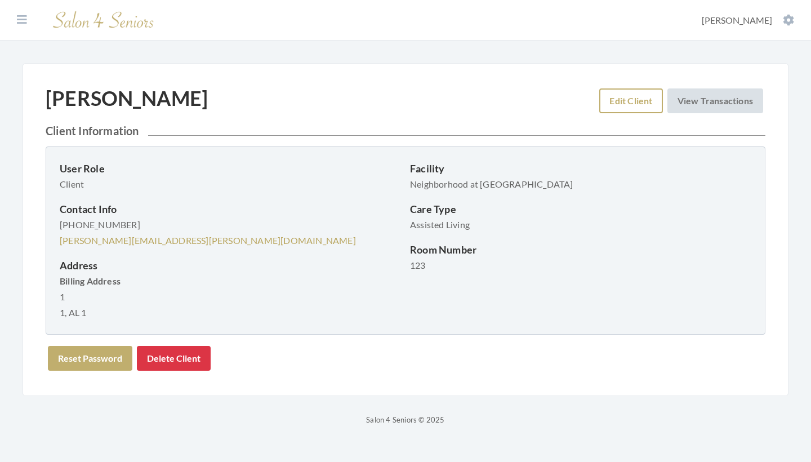
click at [620, 92] on link "Edit Client" at bounding box center [630, 100] width 63 height 25
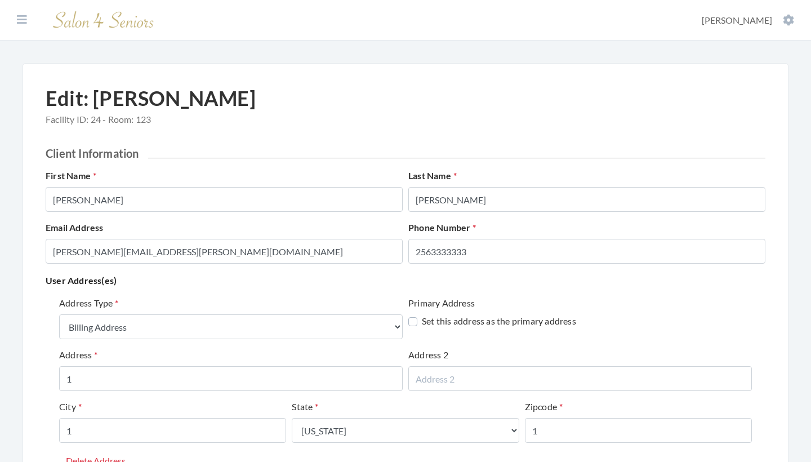
select select "billing"
select select "al"
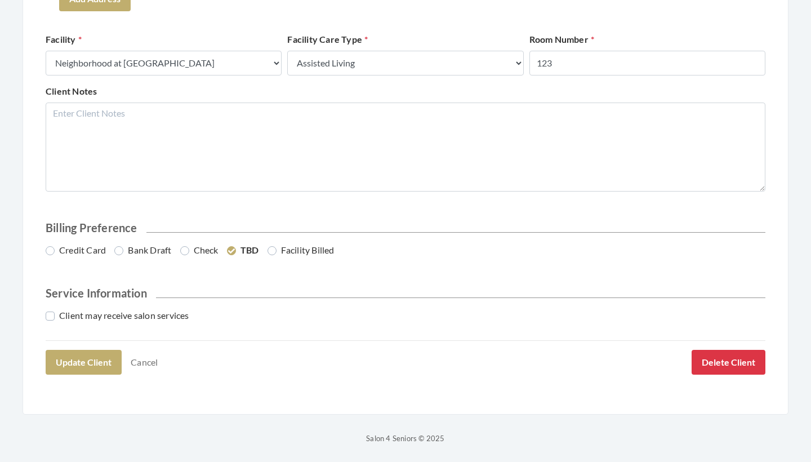
scroll to position [502, 0]
click at [150, 364] on link "Cancel" at bounding box center [144, 362] width 42 height 21
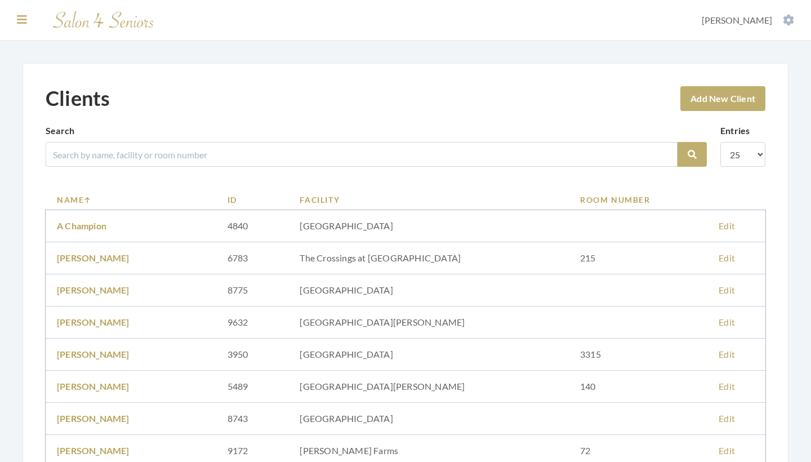
click at [26, 18] on icon at bounding box center [22, 19] width 10 height 11
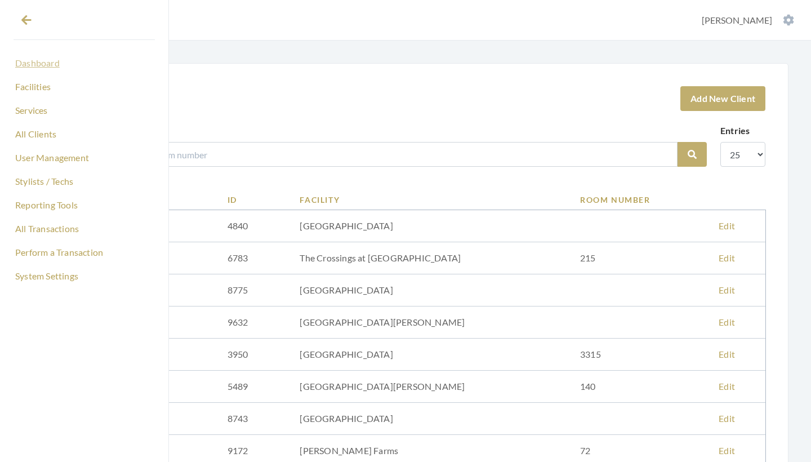
click at [29, 66] on link "Dashboard" at bounding box center [84, 62] width 141 height 19
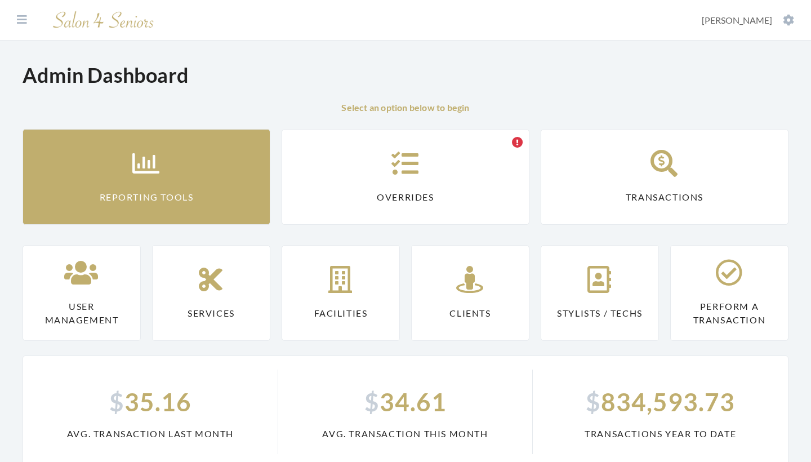
click at [84, 177] on link "Reporting Tools" at bounding box center [147, 177] width 248 height 96
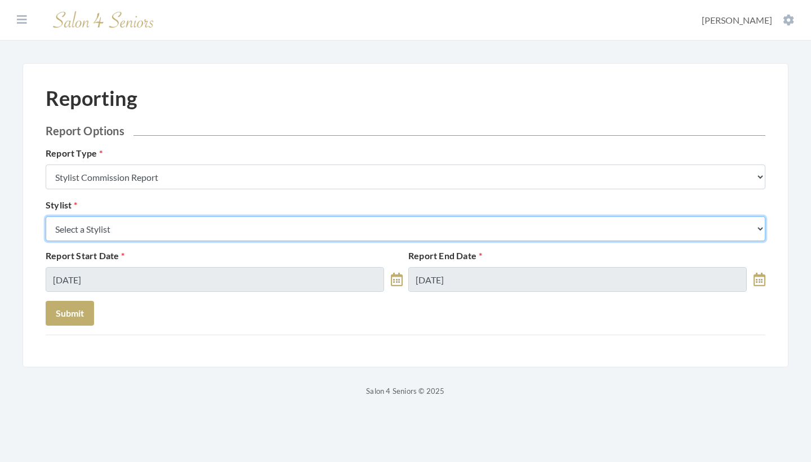
click at [120, 226] on select "Select a Stylist [PERSON_NAME] [PERSON_NAME] [PERSON_NAME] [PERSON_NAME] [PERSO…" at bounding box center [406, 228] width 720 height 25
select select "170"
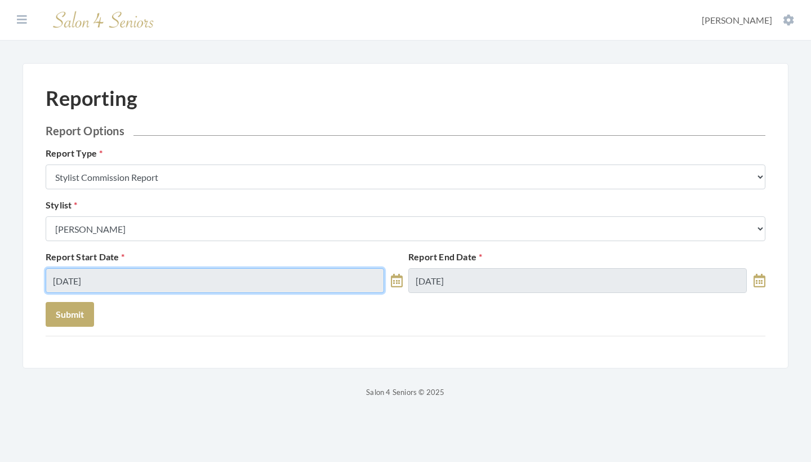
click at [182, 289] on input "10/03/2025" at bounding box center [215, 280] width 338 height 25
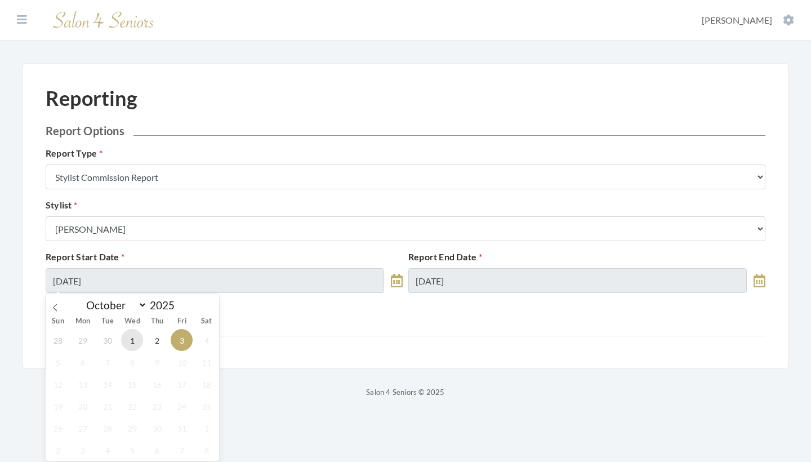
click at [134, 342] on span "1" at bounding box center [132, 340] width 22 height 22
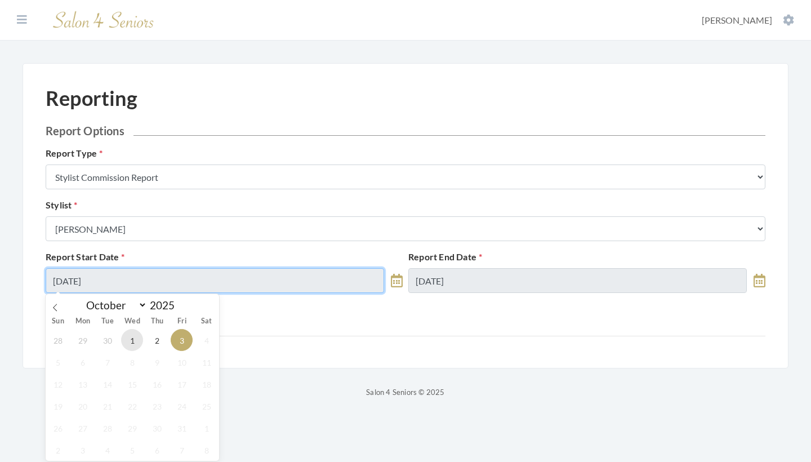
type input "10/01/2025"
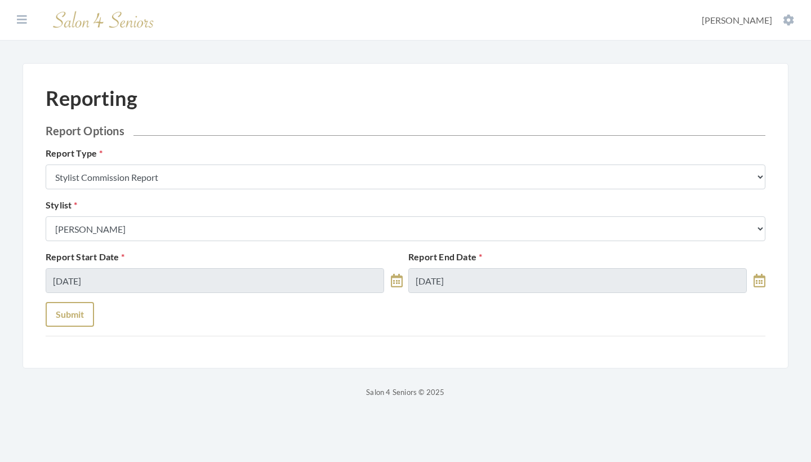
click at [72, 314] on button "Submit" at bounding box center [70, 314] width 48 height 25
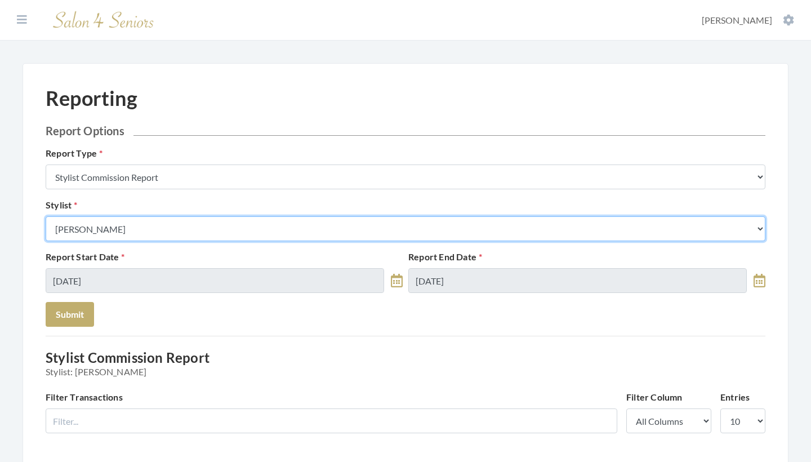
select select "147"
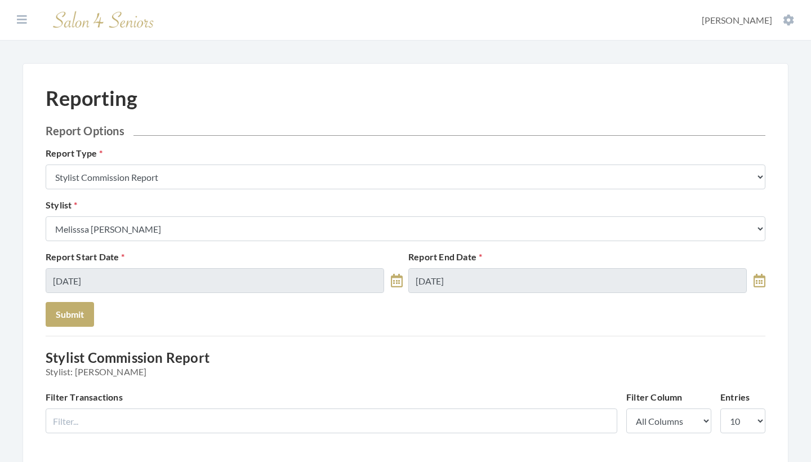
click at [133, 293] on div "Report Start Date 10/01/2025 Report End Date 10/03/2025" at bounding box center [405, 276] width 725 height 52
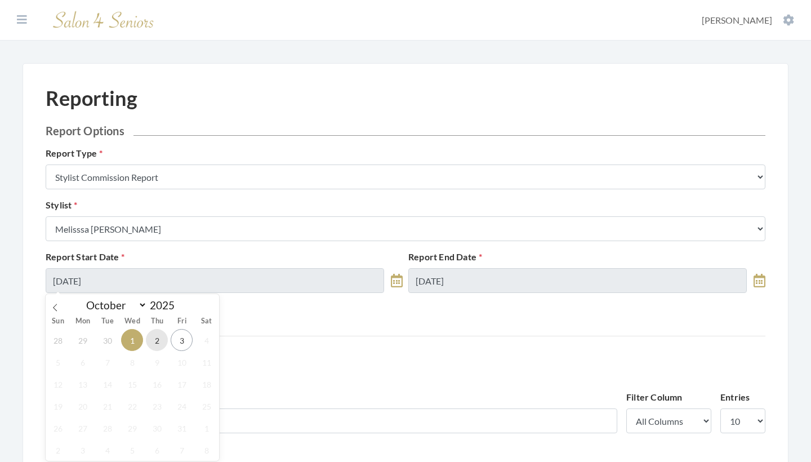
click at [155, 332] on span "2" at bounding box center [157, 340] width 22 height 22
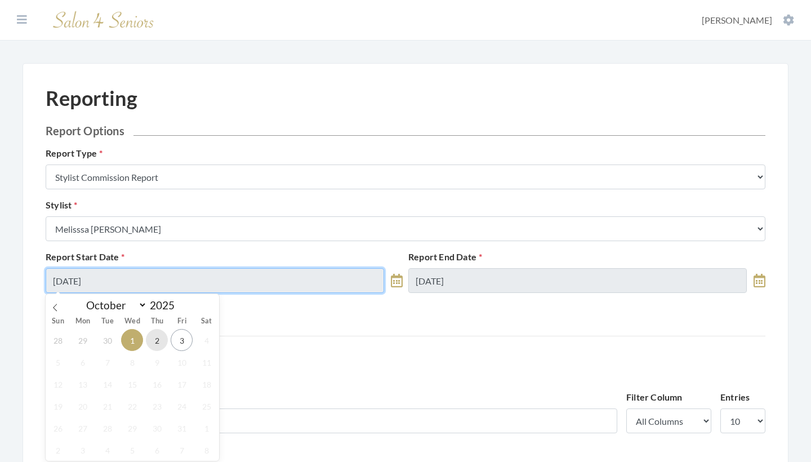
type input "[DATE]"
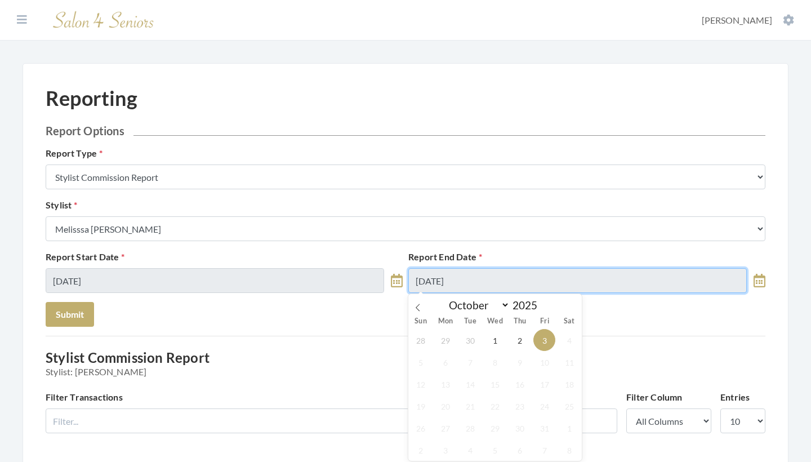
click at [473, 278] on input "10/03/2025" at bounding box center [577, 280] width 338 height 25
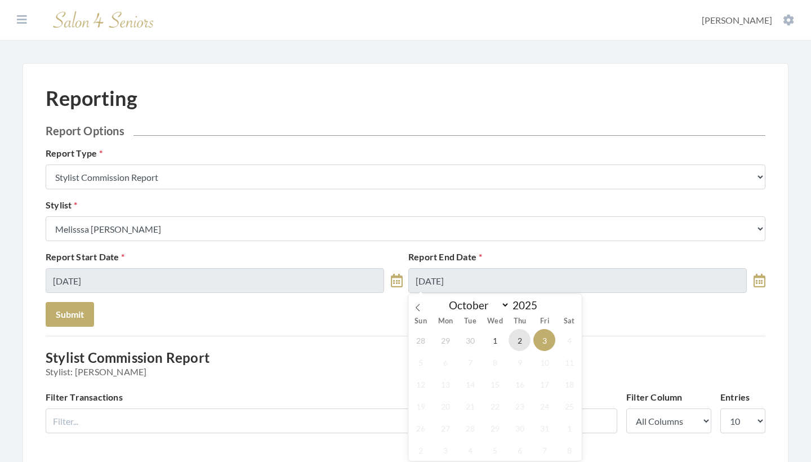
click at [515, 342] on span "2" at bounding box center [519, 340] width 22 height 22
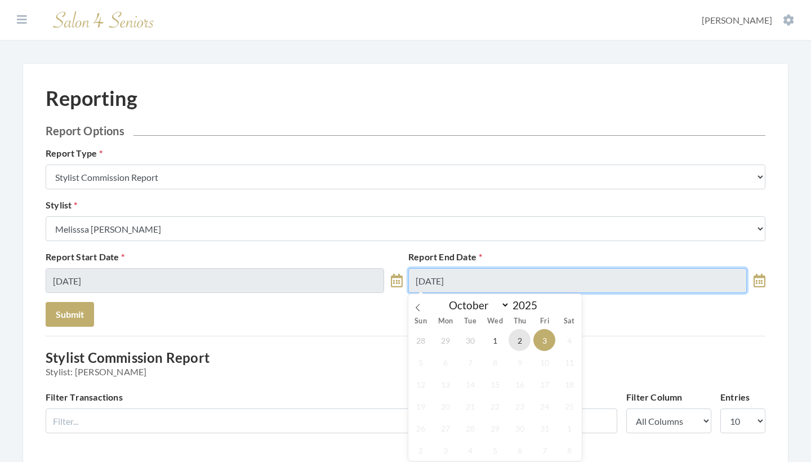
type input "[DATE]"
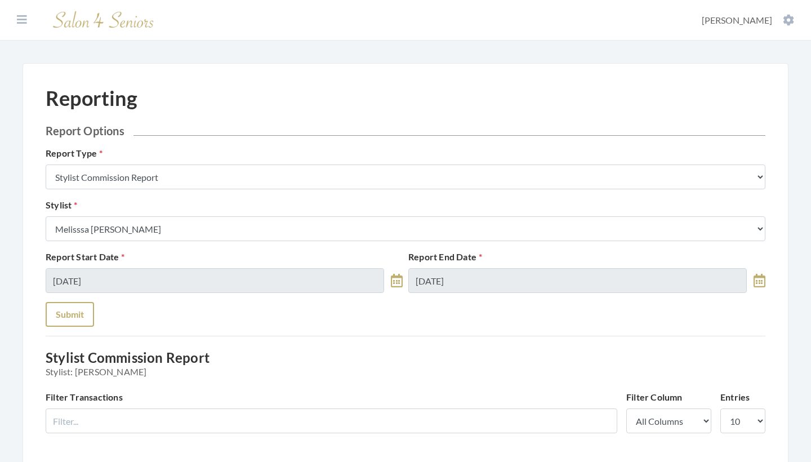
click at [81, 315] on button "Submit" at bounding box center [70, 314] width 48 height 25
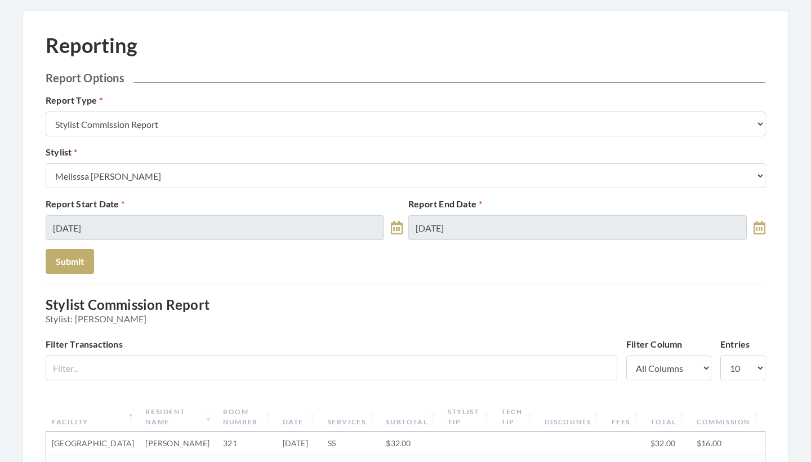
scroll to position [20, 0]
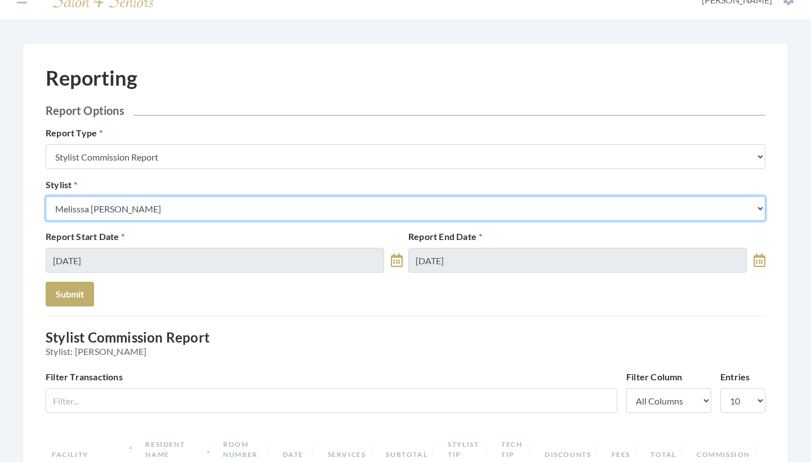
select select "49"
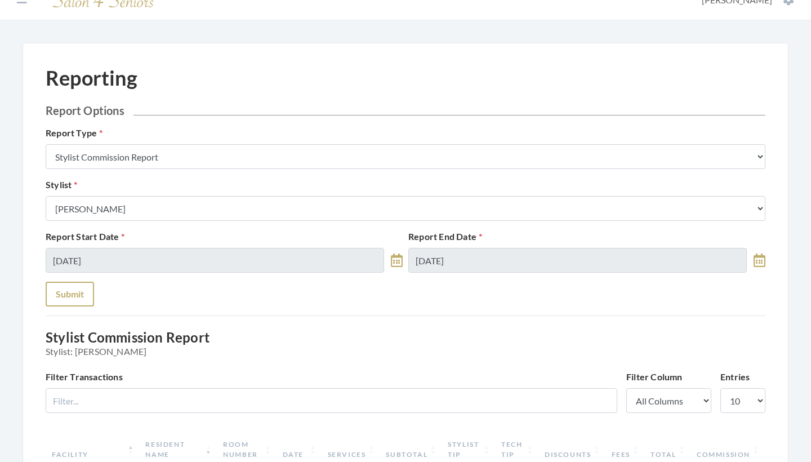
click at [83, 292] on button "Submit" at bounding box center [70, 294] width 48 height 25
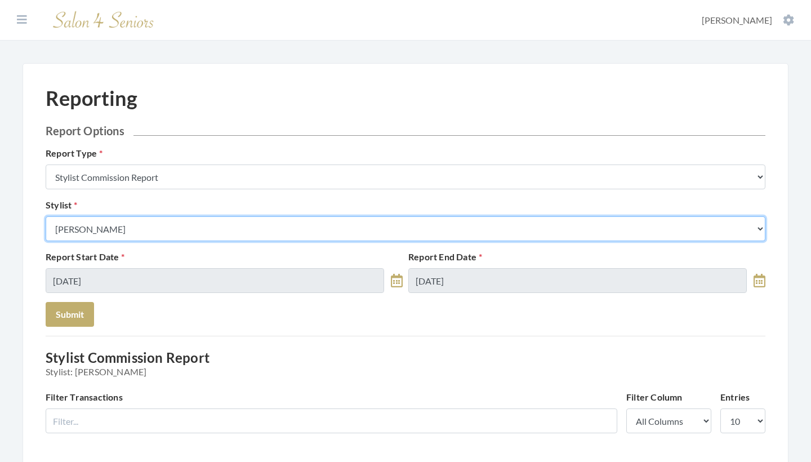
click at [256, 224] on select "Select a Stylist Alaina Krumm Alisha Teasley Anna White Ashley Venable Cassie B…" at bounding box center [406, 228] width 720 height 25
select select "28"
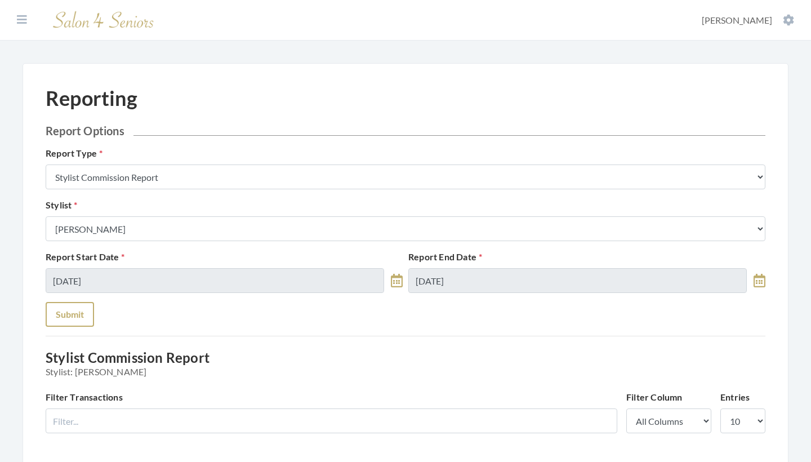
click at [75, 306] on button "Submit" at bounding box center [70, 314] width 48 height 25
click at [19, 33] on section "Dashboard Facilities Services All Clients User Management Stylists / Techs Repo…" at bounding box center [405, 20] width 811 height 41
click at [19, 16] on icon at bounding box center [22, 19] width 10 height 11
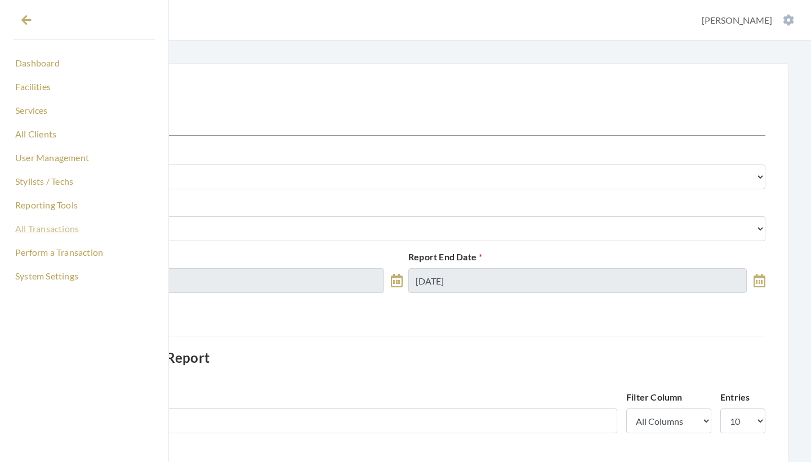
click at [48, 225] on link "All Transactions" at bounding box center [84, 228] width 141 height 19
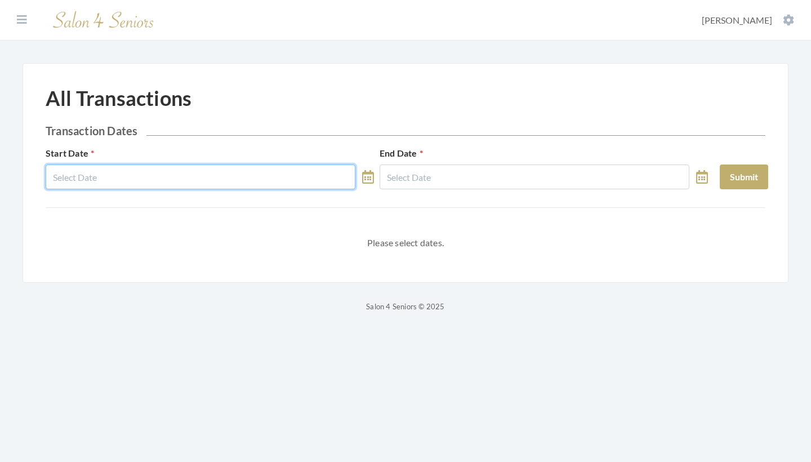
click at [155, 187] on input "text" at bounding box center [201, 176] width 310 height 25
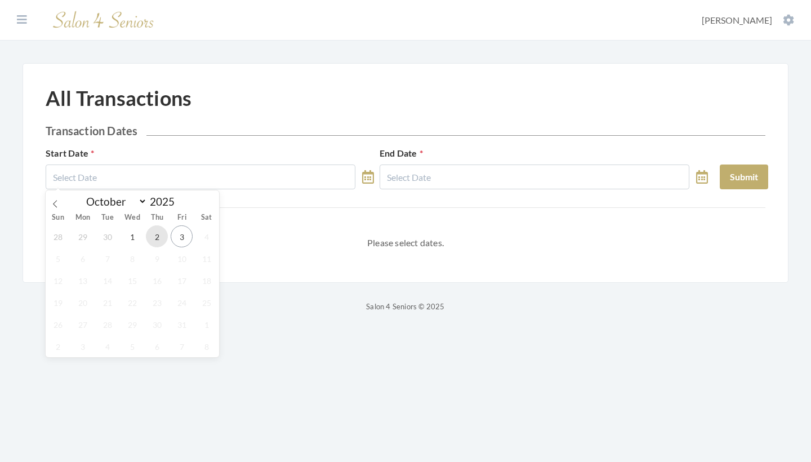
click at [156, 242] on span "2" at bounding box center [157, 236] width 22 height 22
type input "[DATE]"
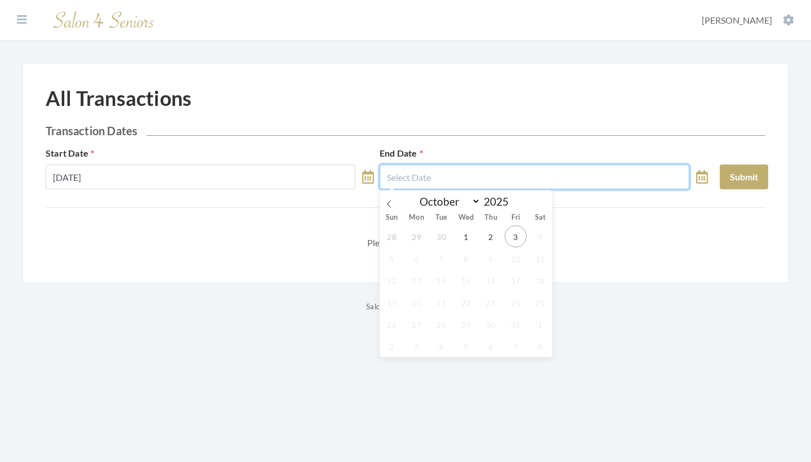
click at [417, 169] on input "text" at bounding box center [534, 176] width 310 height 25
click at [488, 238] on span "2" at bounding box center [491, 236] width 22 height 22
type input "[DATE]"
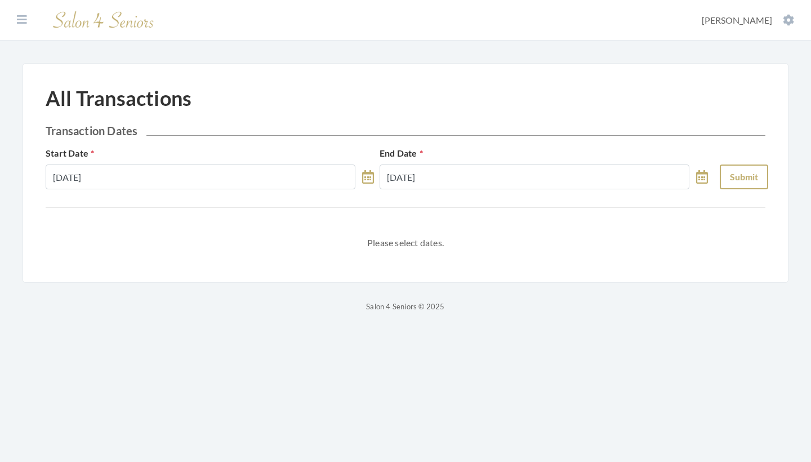
click at [734, 179] on button "Submit" at bounding box center [744, 176] width 48 height 25
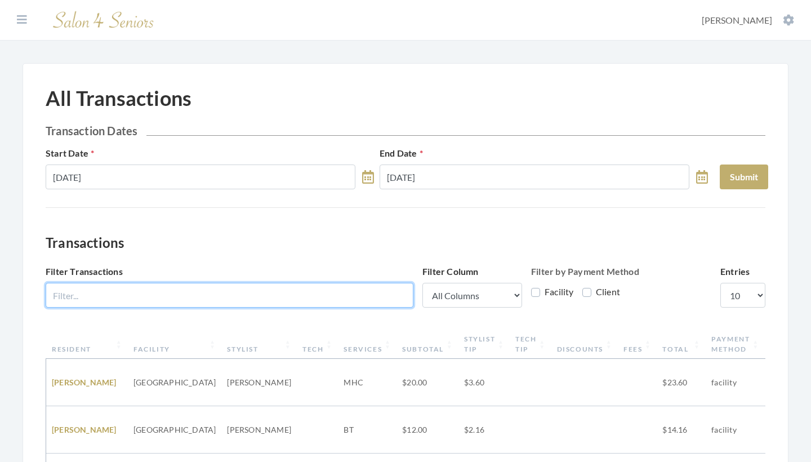
click at [288, 293] on input "Filter Transactions" at bounding box center [230, 295] width 368 height 25
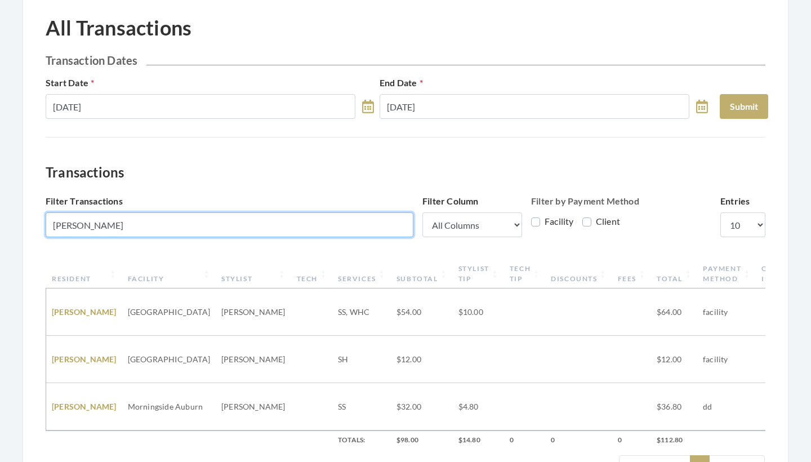
scroll to position [70, 0]
type input "Joan"
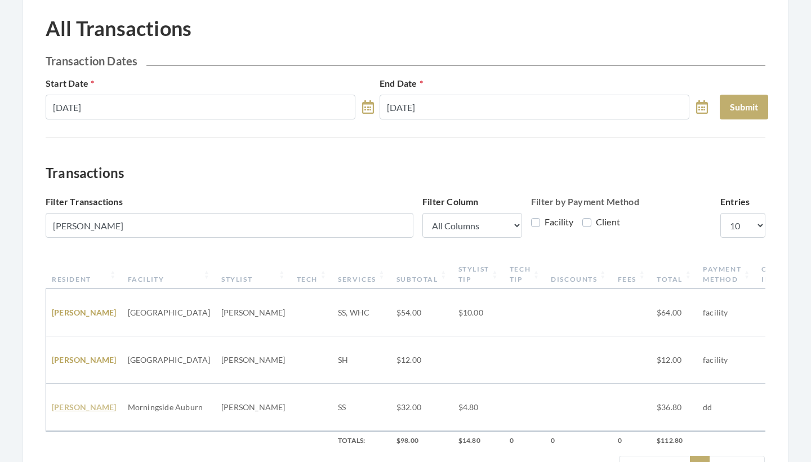
click at [83, 402] on link "JOAN THOMPSON" at bounding box center [84, 407] width 65 height 10
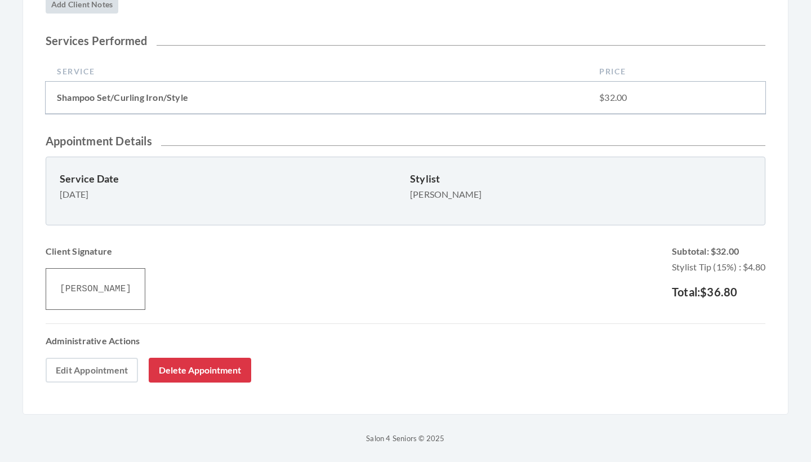
scroll to position [210, 0]
click at [104, 376] on link "Edit Appointment" at bounding box center [92, 370] width 92 height 25
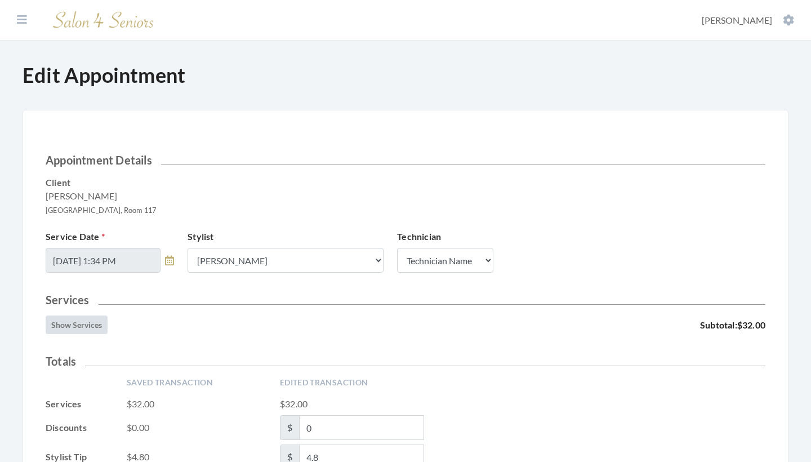
scroll to position [195, 0]
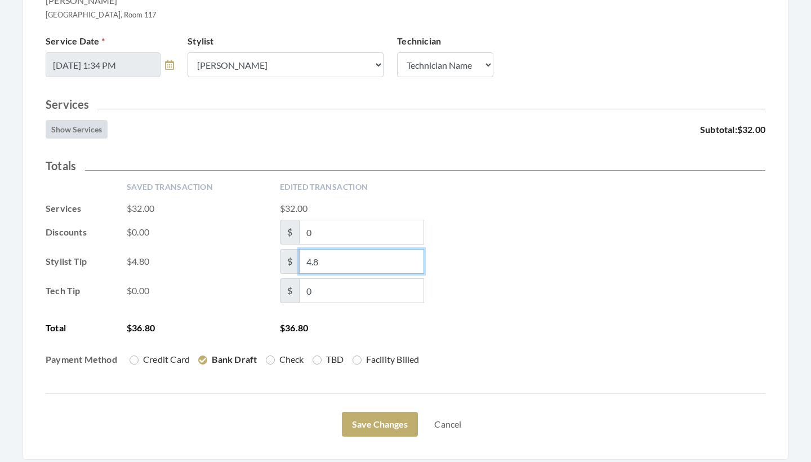
click at [276, 261] on div "Stylist Tip $4.80 $ 4.8" at bounding box center [406, 261] width 720 height 25
click at [324, 264] on input "4.8" at bounding box center [361, 261] width 125 height 25
click at [528, 260] on div "Stylist Tip $4.80 $" at bounding box center [406, 261] width 720 height 25
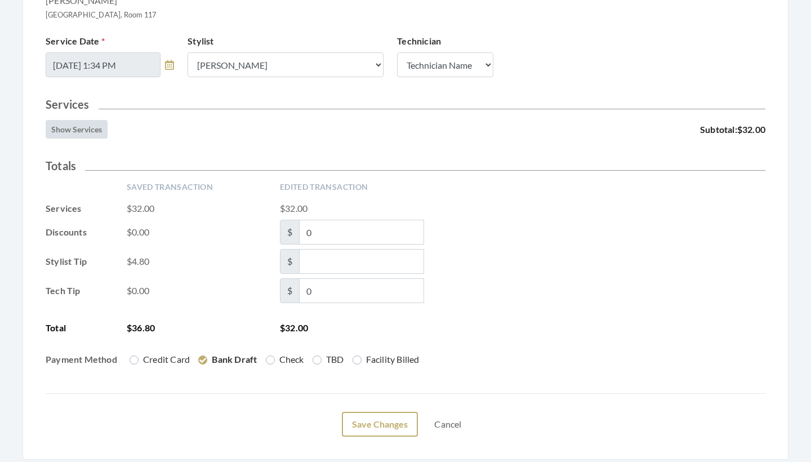
click at [347, 436] on button "Save Changes" at bounding box center [380, 424] width 76 height 25
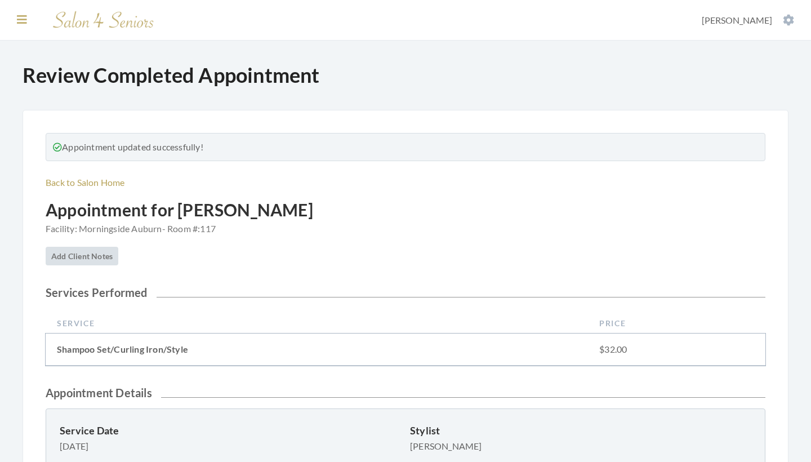
click at [21, 18] on icon at bounding box center [22, 19] width 10 height 11
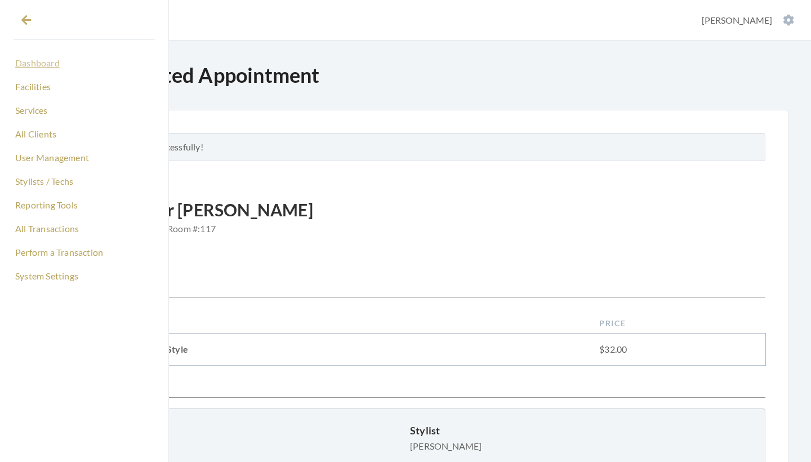
click at [35, 68] on link "Dashboard" at bounding box center [84, 62] width 141 height 19
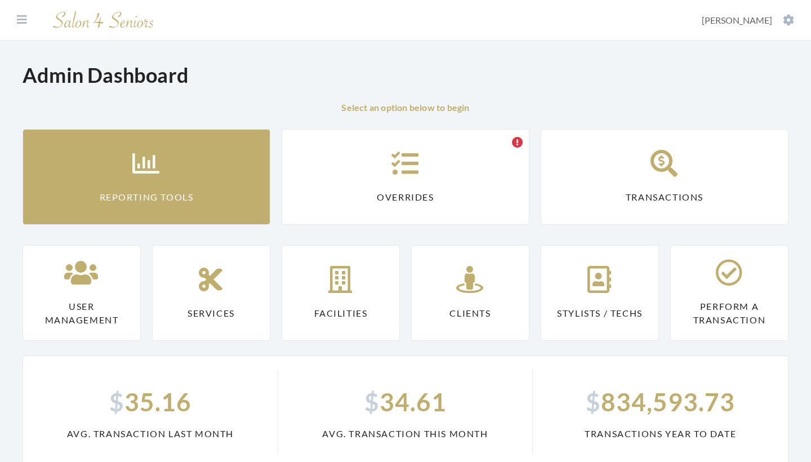
click at [223, 173] on link "Reporting Tools" at bounding box center [147, 177] width 248 height 96
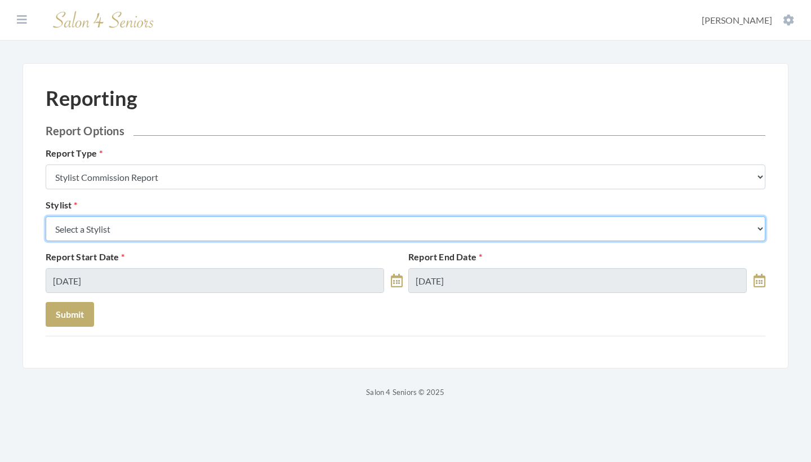
select select "28"
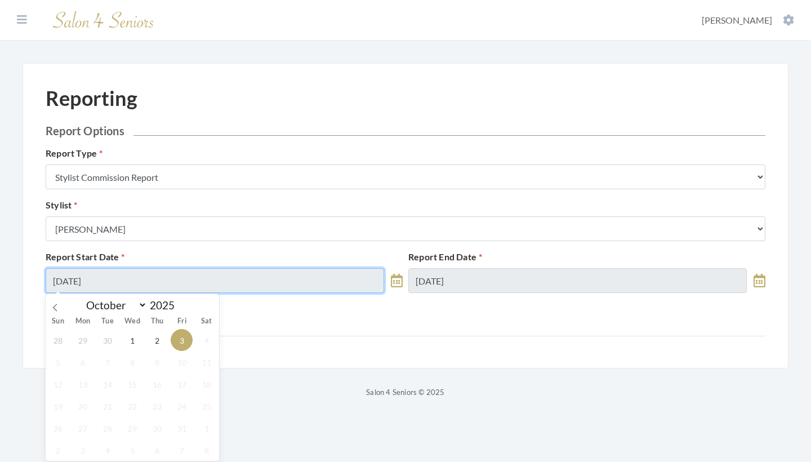
click at [163, 284] on input "10/03/2025" at bounding box center [215, 280] width 338 height 25
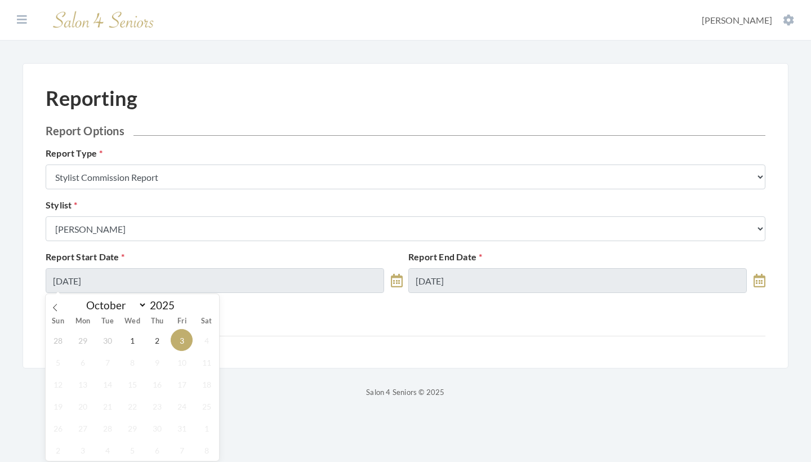
click at [164, 353] on div "28 29 30 1 2 3 4 5 6 7 8 9 10 11 12 13 14 15 16 17 18 19 20 21 22 23 24 25 26 2…" at bounding box center [132, 395] width 173 height 132
click at [163, 341] on span "2" at bounding box center [157, 340] width 22 height 22
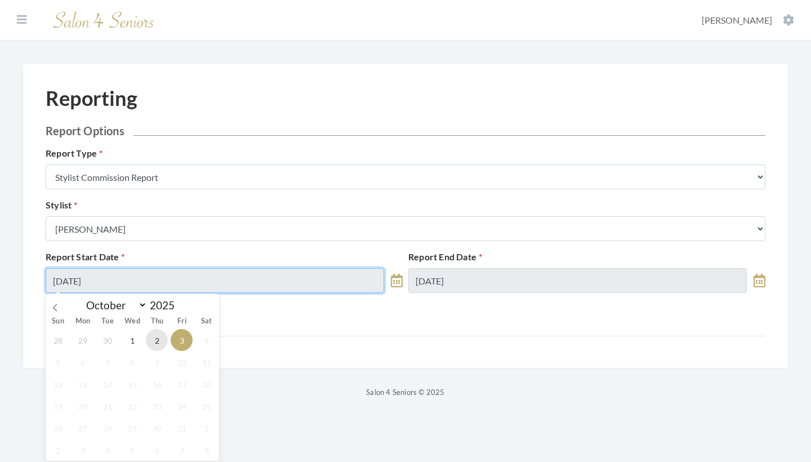
type input "[DATE]"
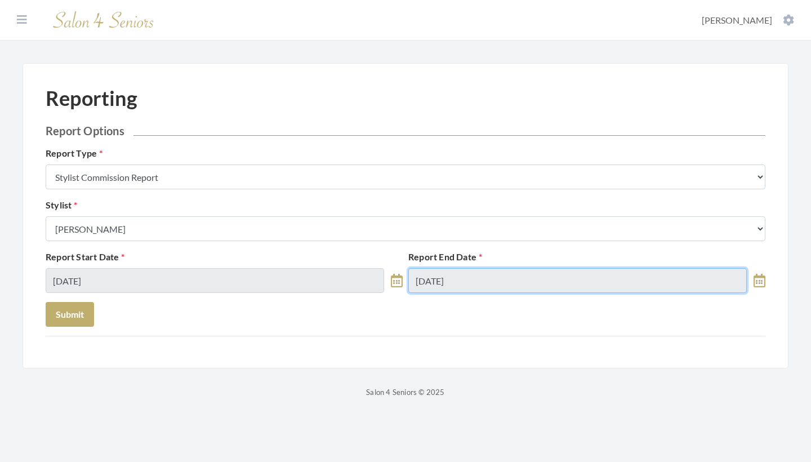
click at [470, 280] on input "10/03/2025" at bounding box center [577, 280] width 338 height 25
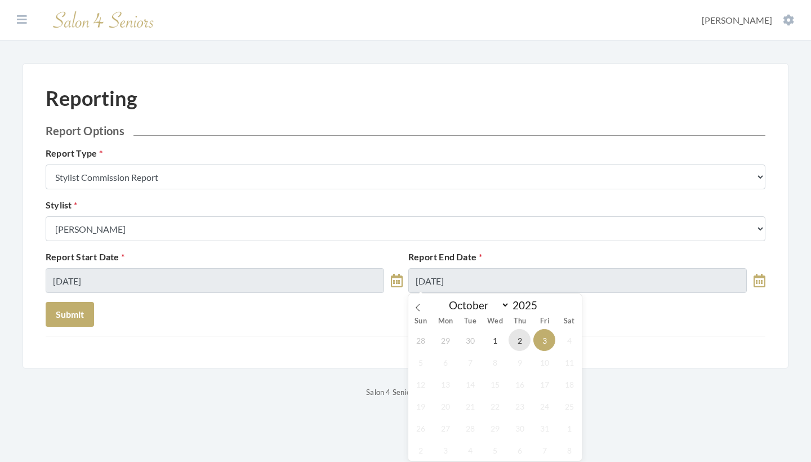
click at [519, 342] on span "2" at bounding box center [519, 340] width 22 height 22
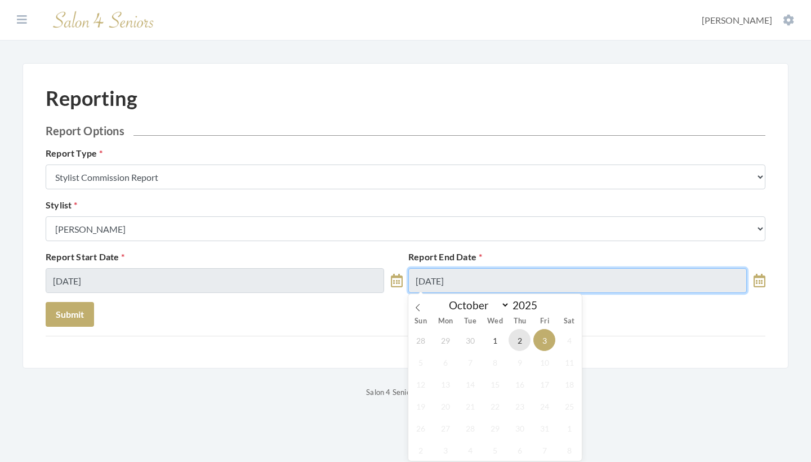
type input "[DATE]"
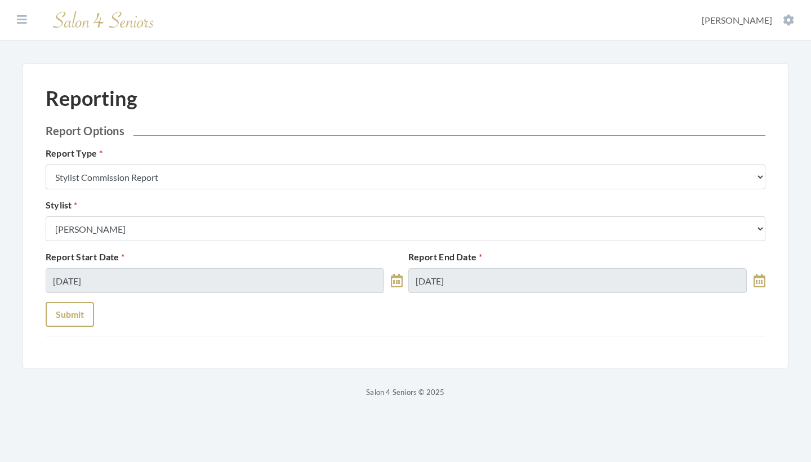
click at [68, 312] on button "Submit" at bounding box center [70, 314] width 48 height 25
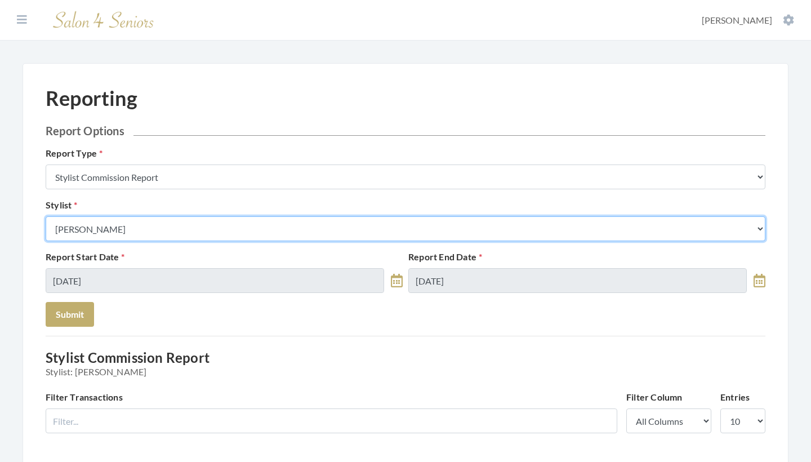
select select "19"
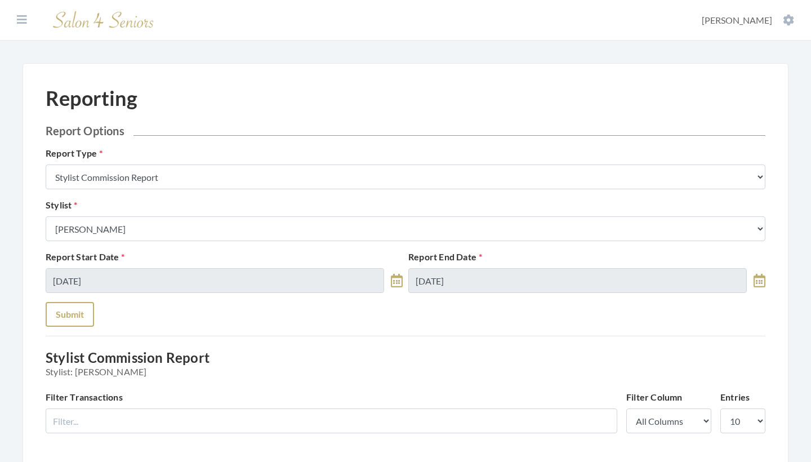
click at [83, 323] on button "Submit" at bounding box center [70, 314] width 48 height 25
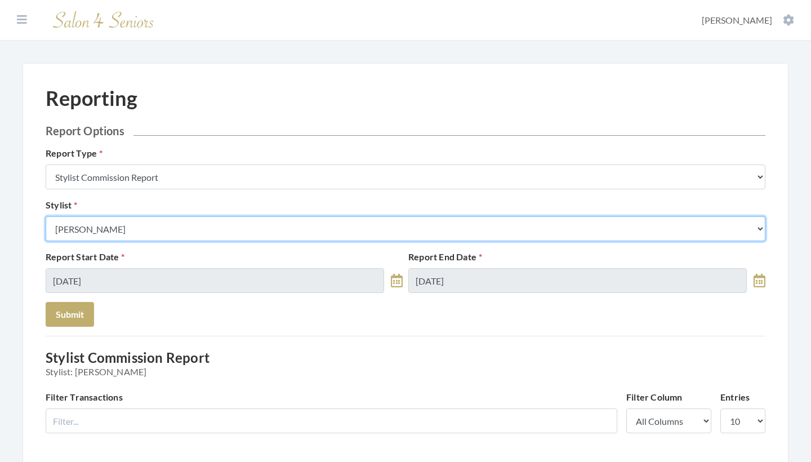
select select "44"
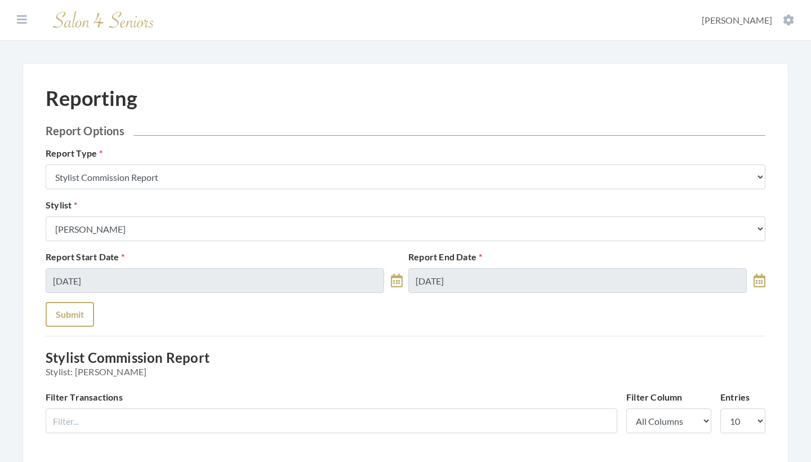
click at [83, 319] on button "Submit" at bounding box center [70, 314] width 48 height 25
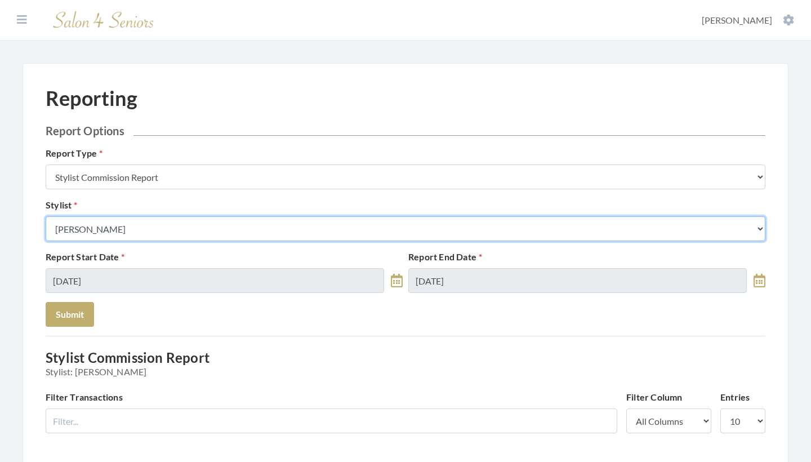
select select "13"
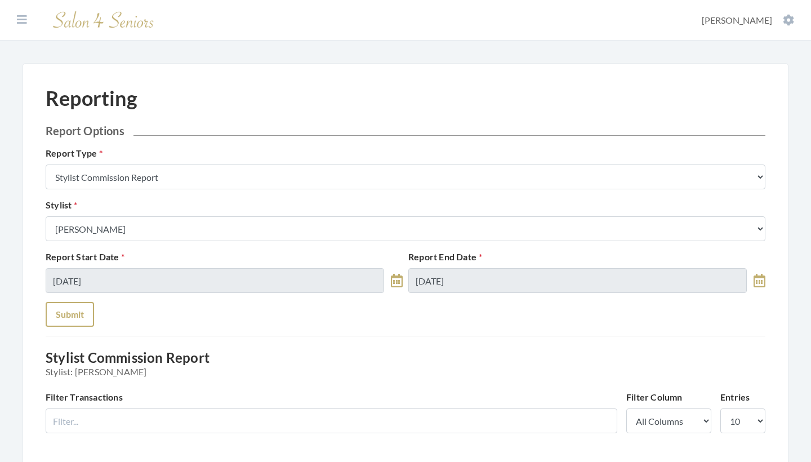
click at [67, 313] on button "Submit" at bounding box center [70, 314] width 48 height 25
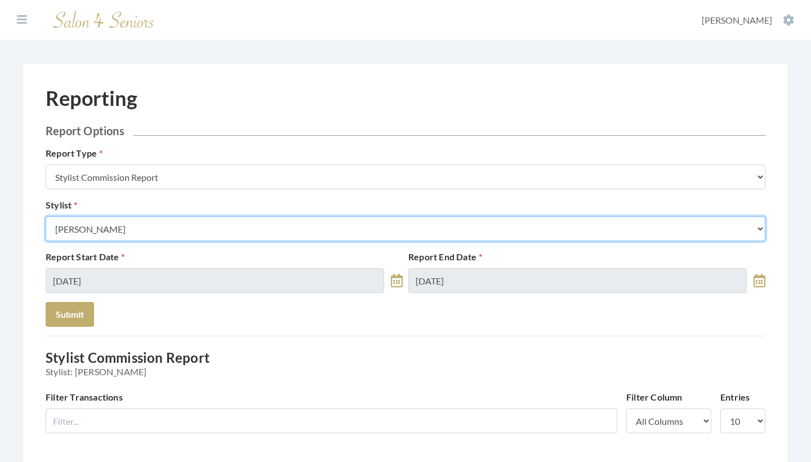
select select "115"
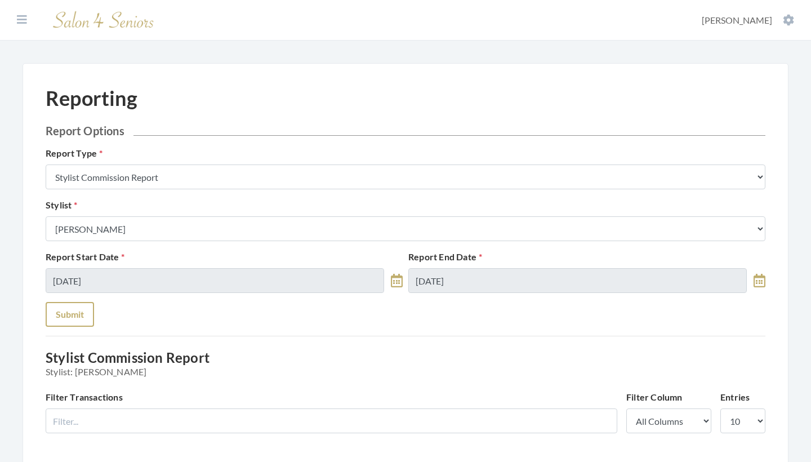
click at [77, 315] on button "Submit" at bounding box center [70, 314] width 48 height 25
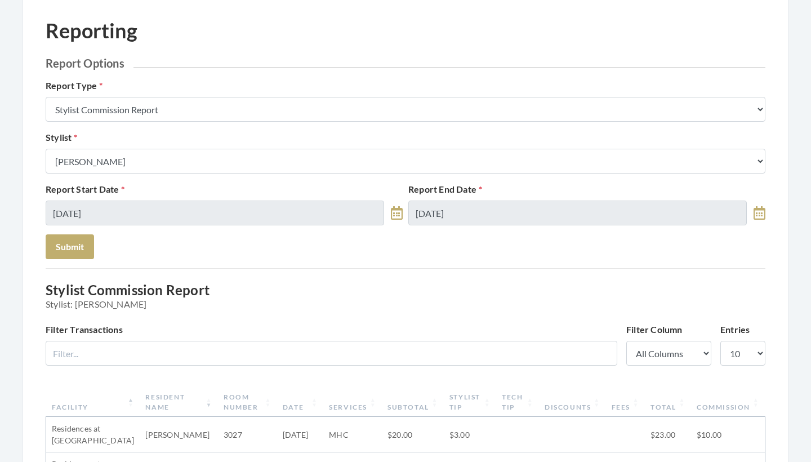
scroll to position [53, 0]
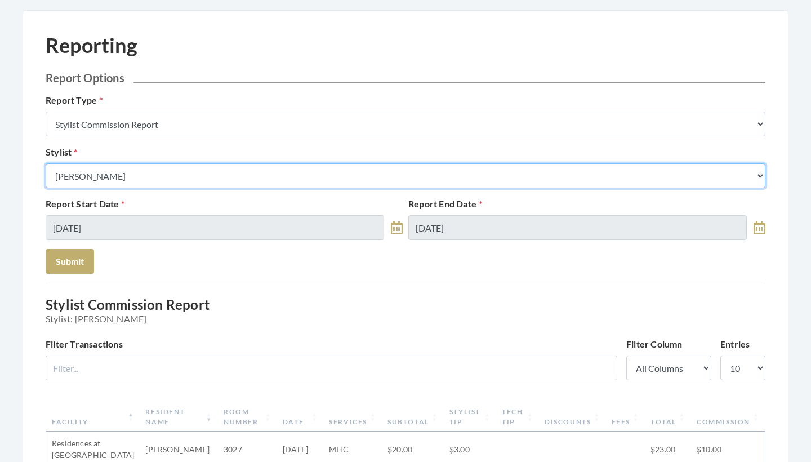
select select "180"
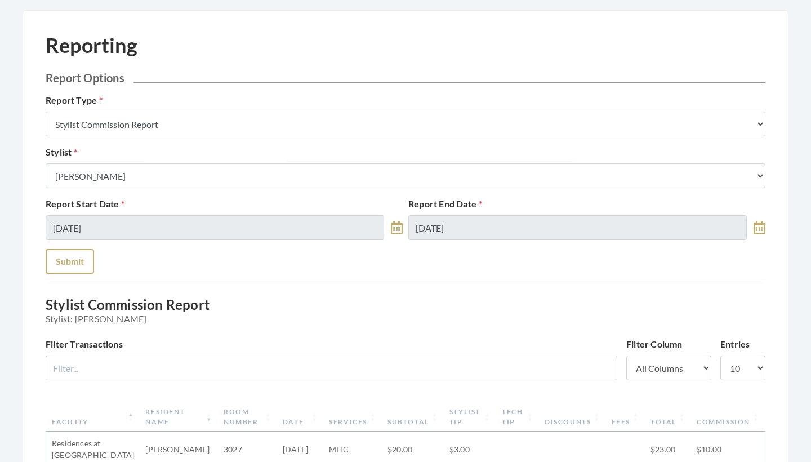
click at [74, 266] on button "Submit" at bounding box center [70, 261] width 48 height 25
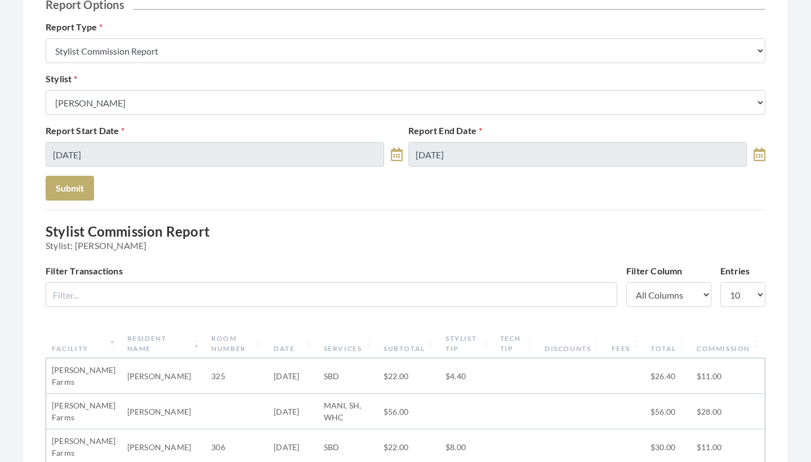
scroll to position [96, 0]
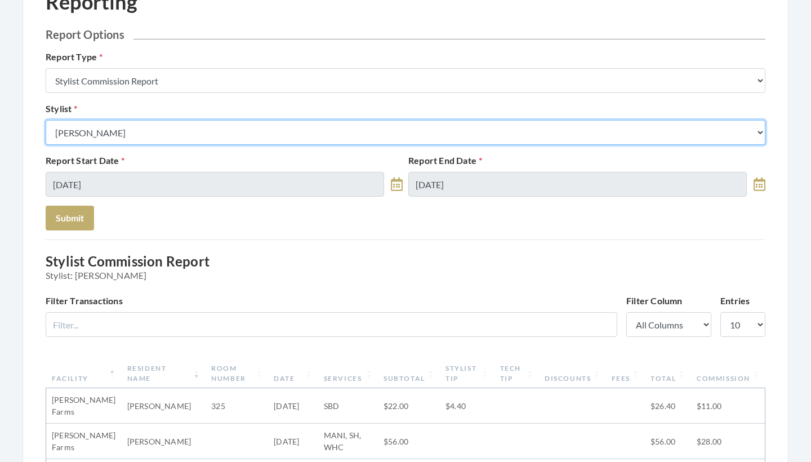
select select "24"
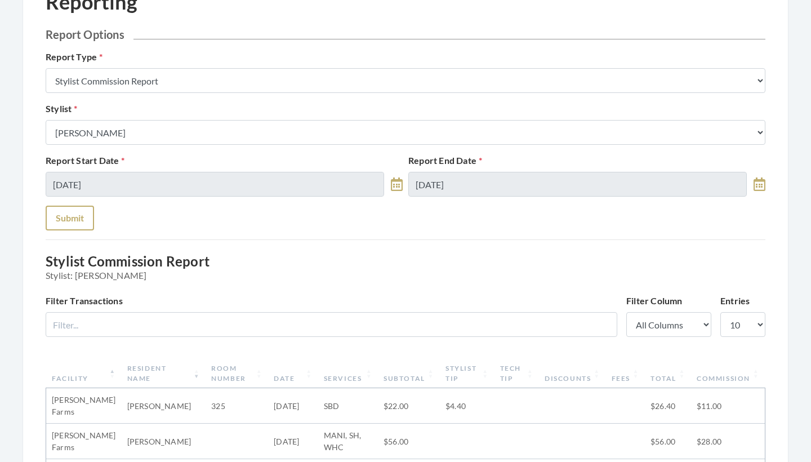
click at [84, 225] on button "Submit" at bounding box center [70, 218] width 48 height 25
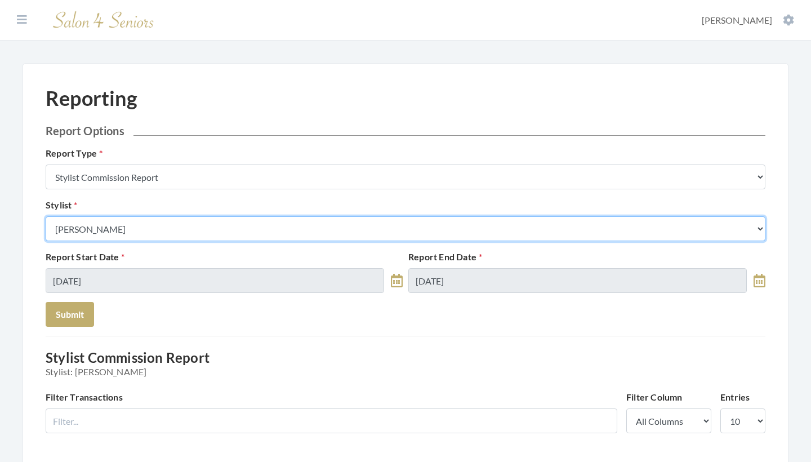
select select "181"
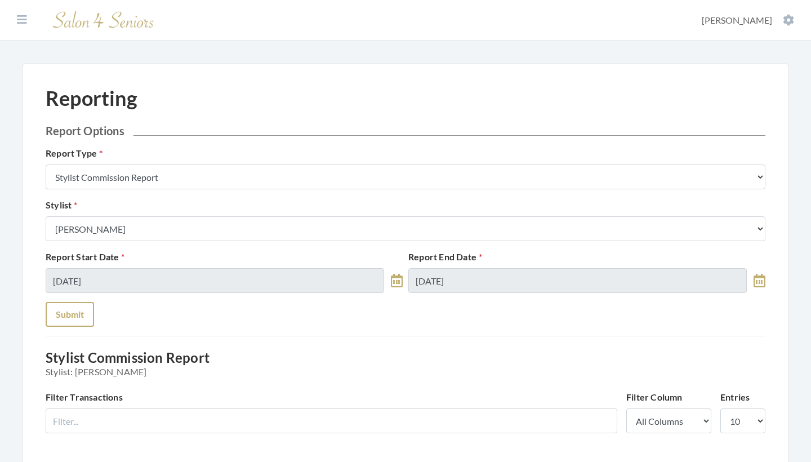
click at [70, 314] on button "Submit" at bounding box center [70, 314] width 48 height 25
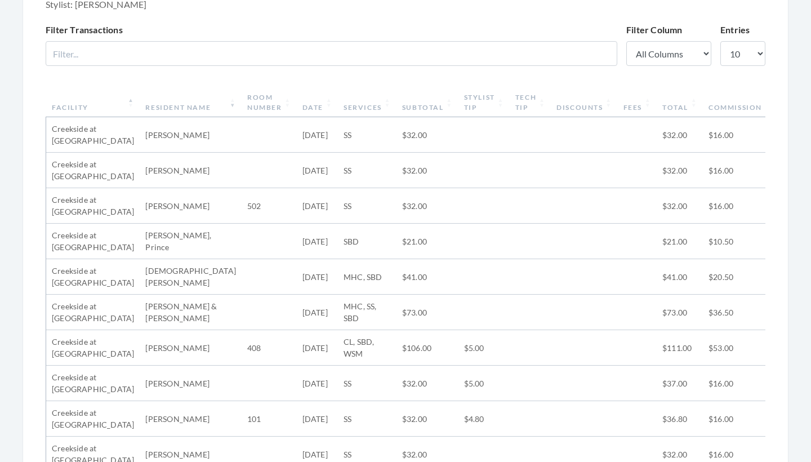
scroll to position [321, 0]
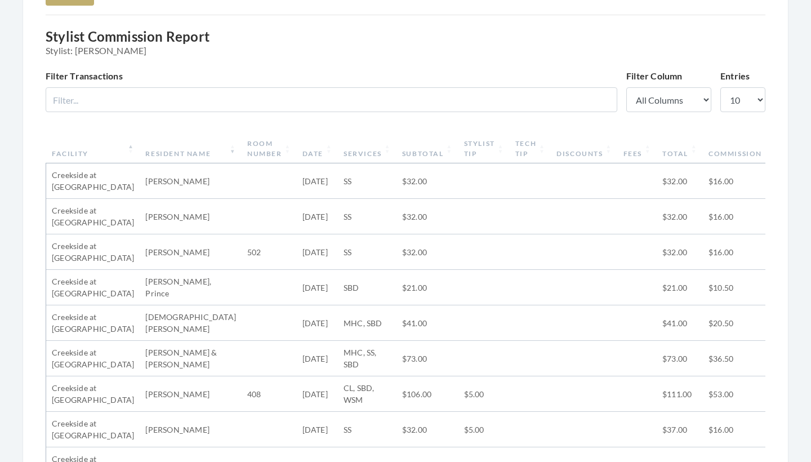
click at [407, 158] on th "Subtotal" at bounding box center [427, 148] width 62 height 29
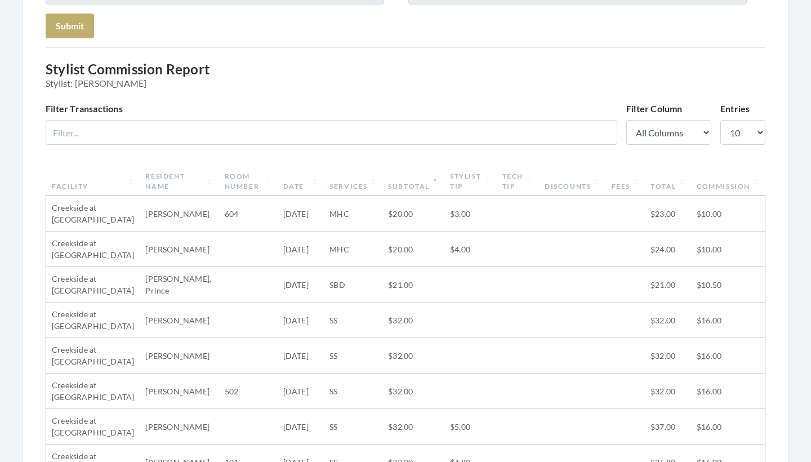
scroll to position [303, 0]
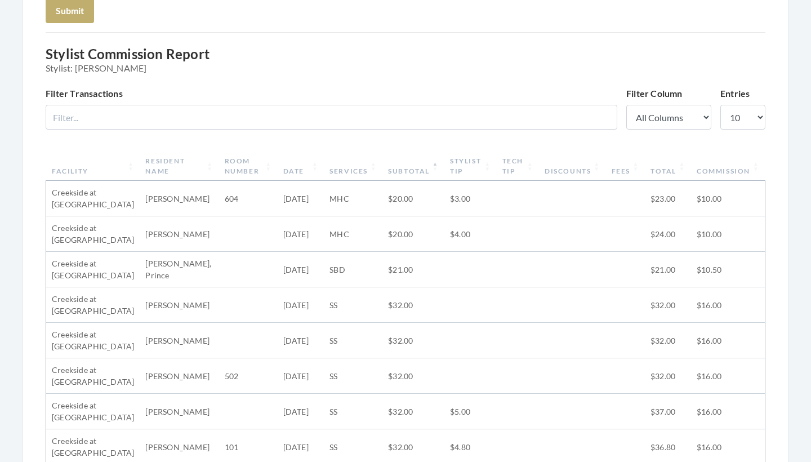
click at [400, 174] on th "Subtotal" at bounding box center [413, 165] width 62 height 29
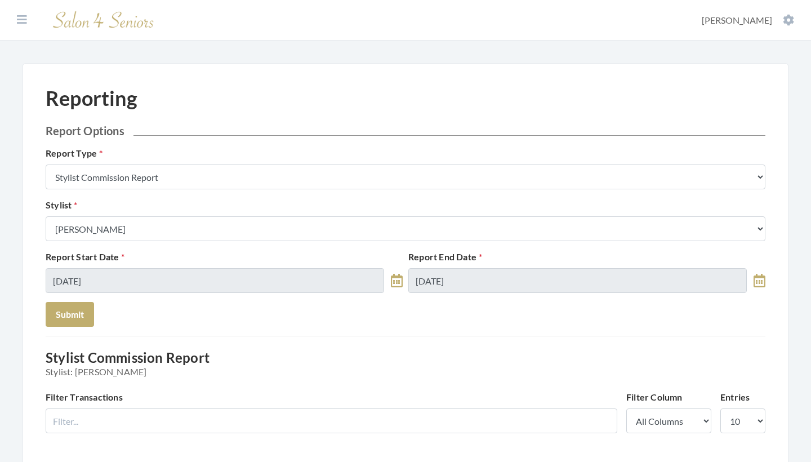
scroll to position [0, 0]
click at [23, 21] on icon at bounding box center [22, 19] width 10 height 11
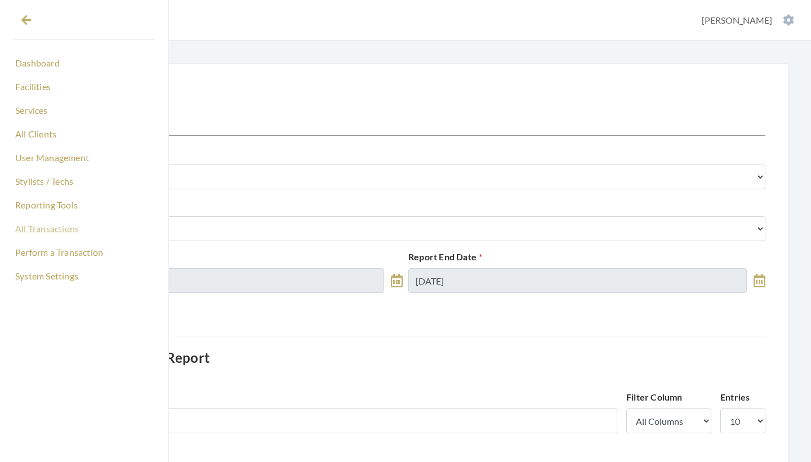
click at [64, 234] on link "All Transactions" at bounding box center [84, 228] width 141 height 19
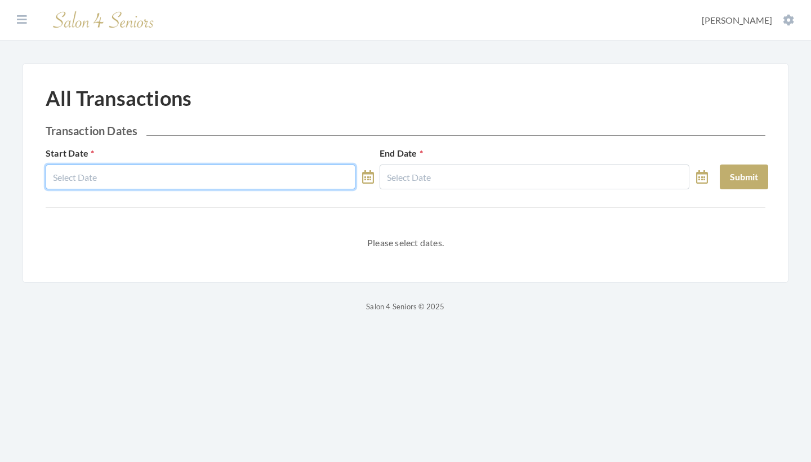
click at [141, 183] on body "Dashboard Facilities Services All Clients User Management Stylists / Techs Repo…" at bounding box center [405, 156] width 811 height 313
click at [152, 177] on input "text" at bounding box center [201, 176] width 310 height 25
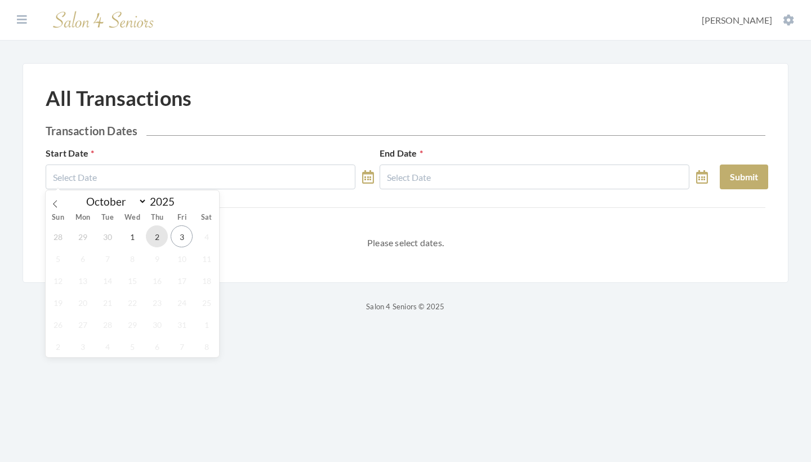
click at [155, 238] on span "2" at bounding box center [157, 236] width 22 height 22
type input "[DATE]"
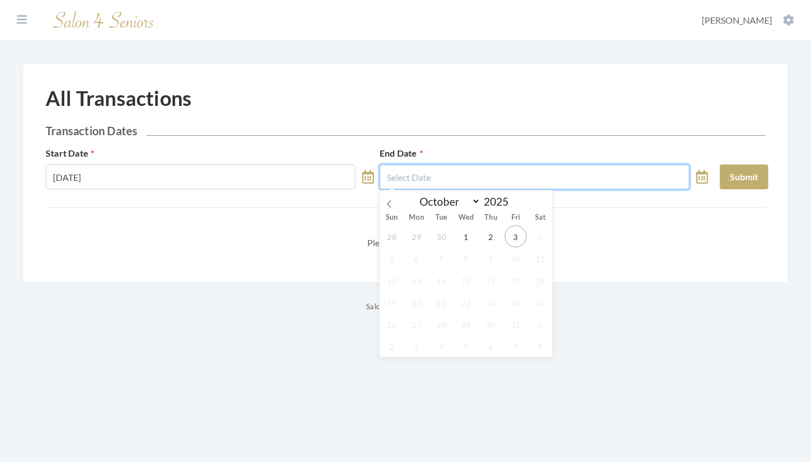
click at [445, 182] on input "text" at bounding box center [534, 176] width 310 height 25
click at [489, 230] on span "2" at bounding box center [491, 236] width 22 height 22
type input "[DATE]"
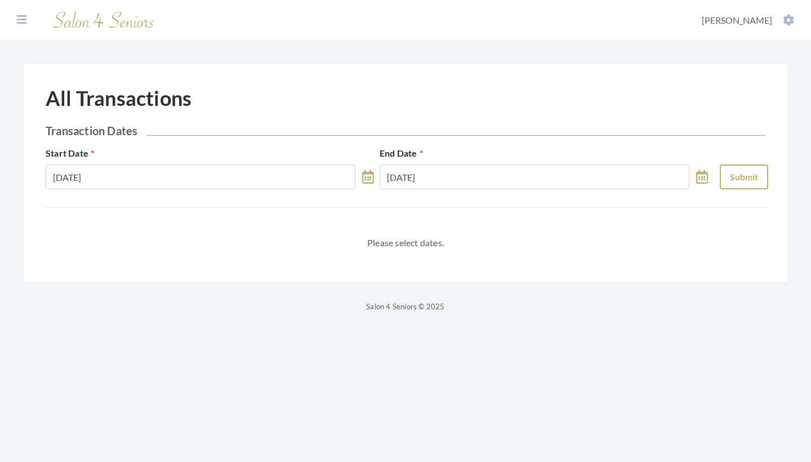
click at [725, 181] on button "Submit" at bounding box center [744, 176] width 48 height 25
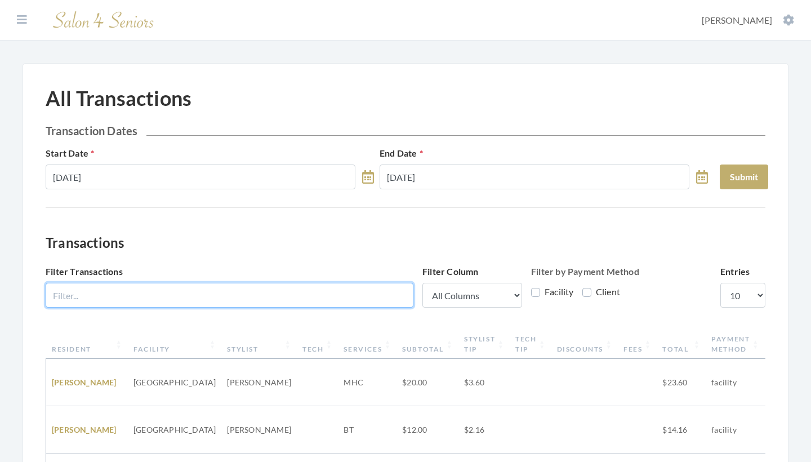
click at [224, 301] on input "Filter Transactions" at bounding box center [230, 295] width 368 height 25
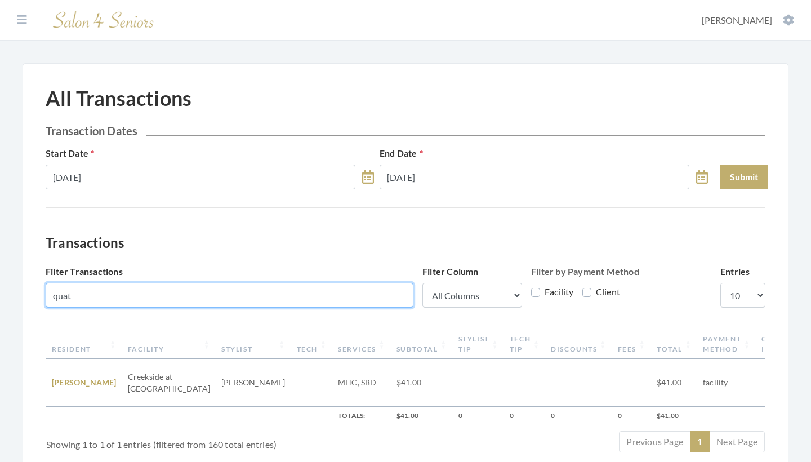
type input "quit"
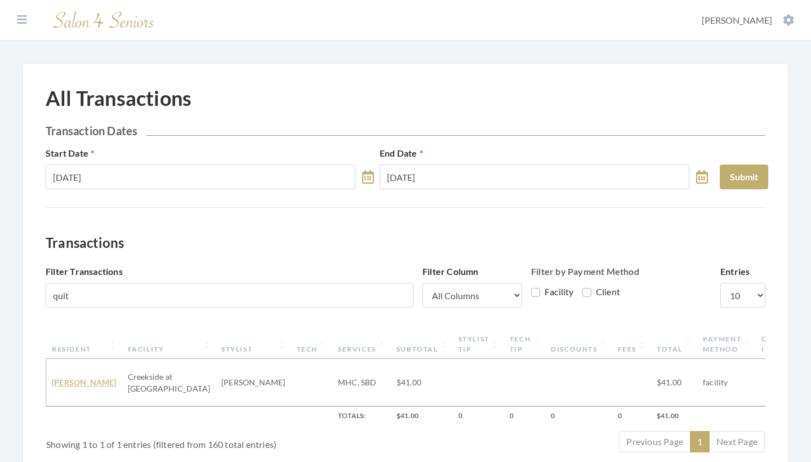
drag, startPoint x: 224, startPoint y: 301, endPoint x: 66, endPoint y: 374, distance: 173.6
click at [66, 377] on link "Hurston Quates" at bounding box center [84, 382] width 65 height 10
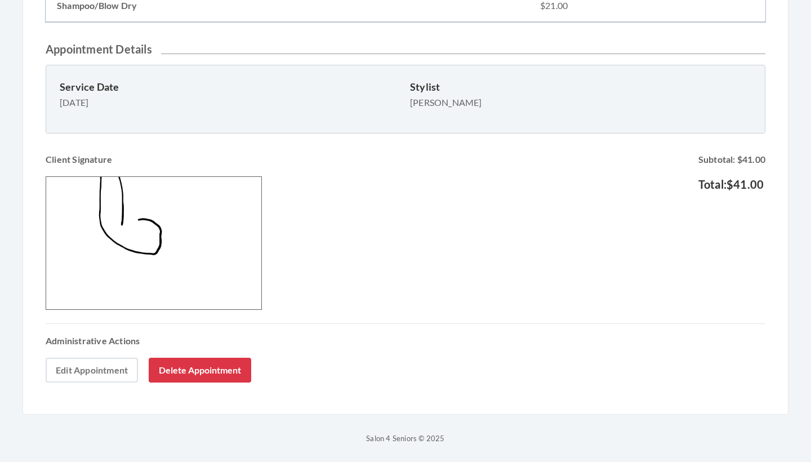
scroll to position [405, 0]
click at [109, 372] on link "Edit Appointment" at bounding box center [92, 370] width 92 height 25
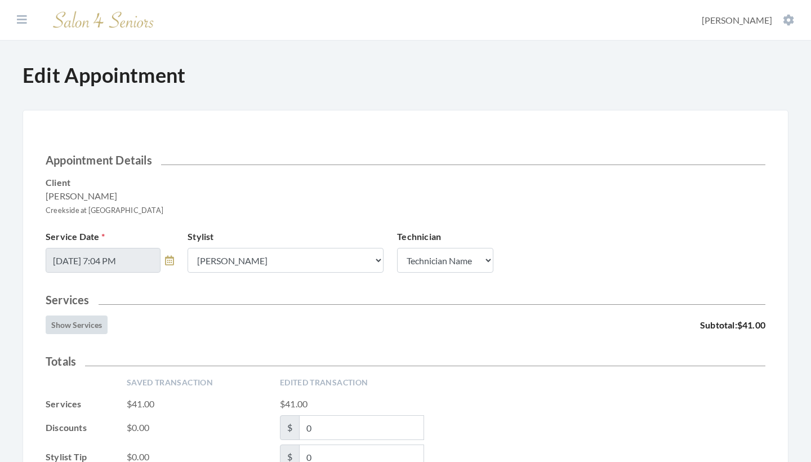
scroll to position [77, 0]
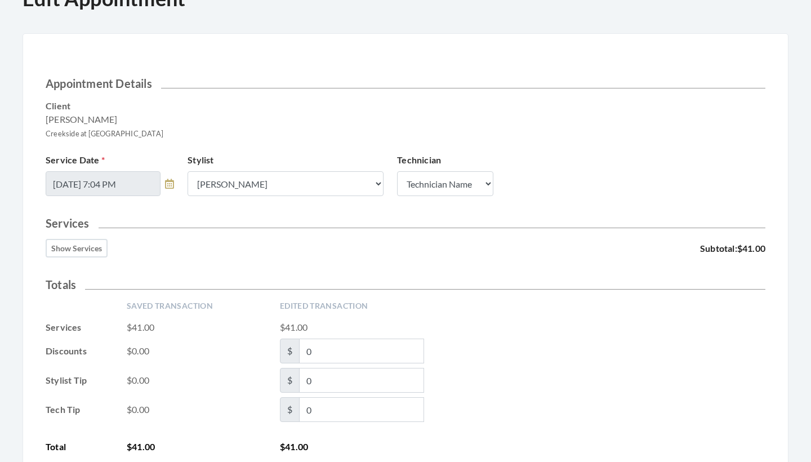
click at [82, 256] on button "Show Services" at bounding box center [77, 248] width 62 height 19
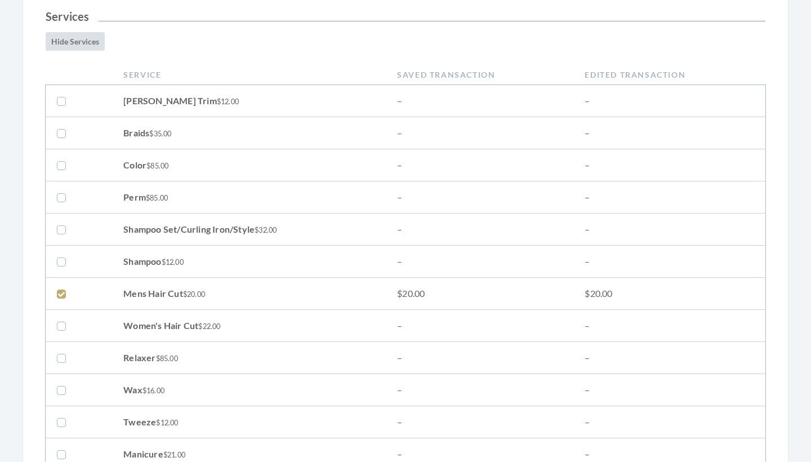
scroll to position [289, 0]
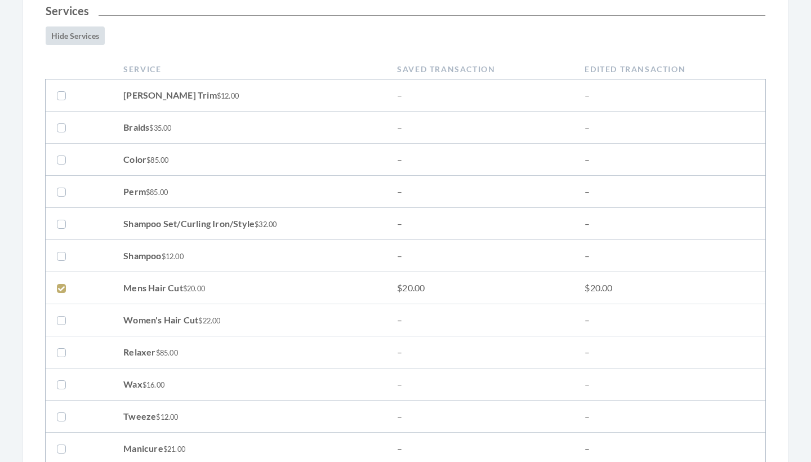
click at [62, 256] on label at bounding box center [64, 256] width 14 height 14
checkbox input "true"
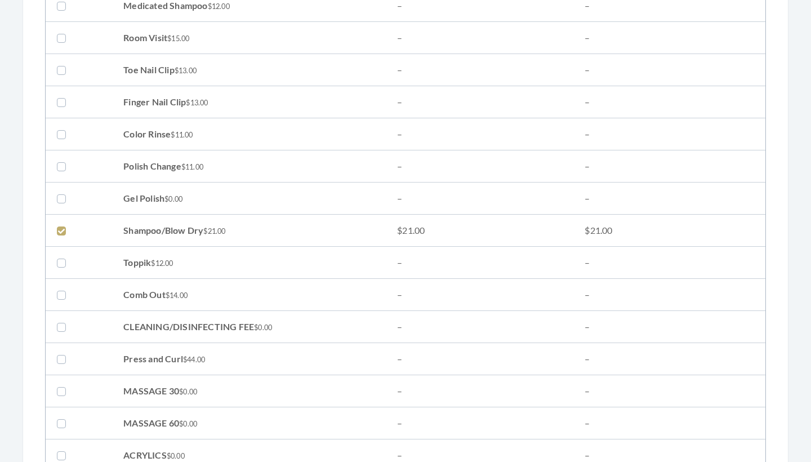
scroll to position [838, 0]
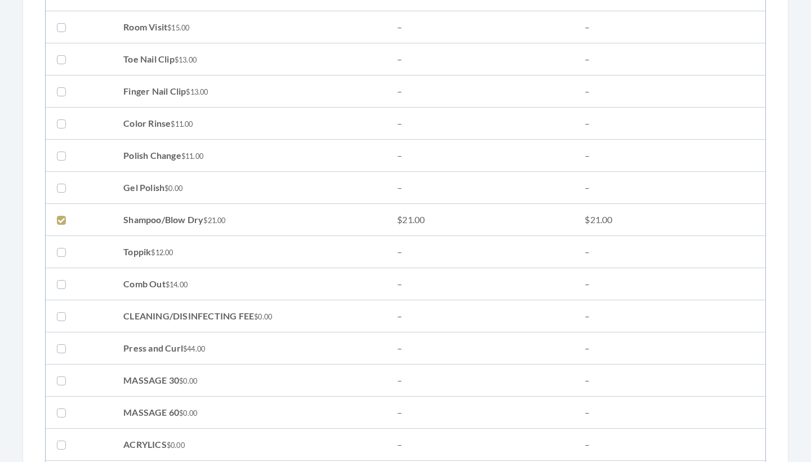
click at [60, 217] on label at bounding box center [64, 220] width 14 height 14
checkbox input "false"
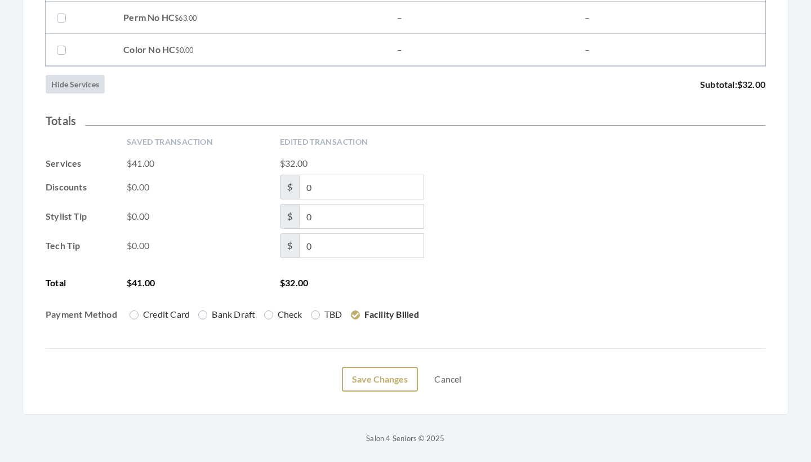
scroll to position [1843, 0]
click at [364, 376] on button "Save Changes" at bounding box center [380, 379] width 76 height 25
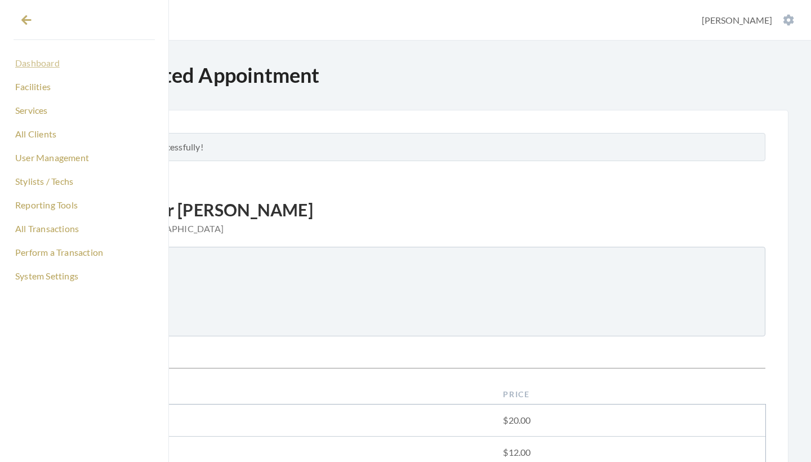
click at [33, 69] on link "Dashboard" at bounding box center [84, 62] width 141 height 19
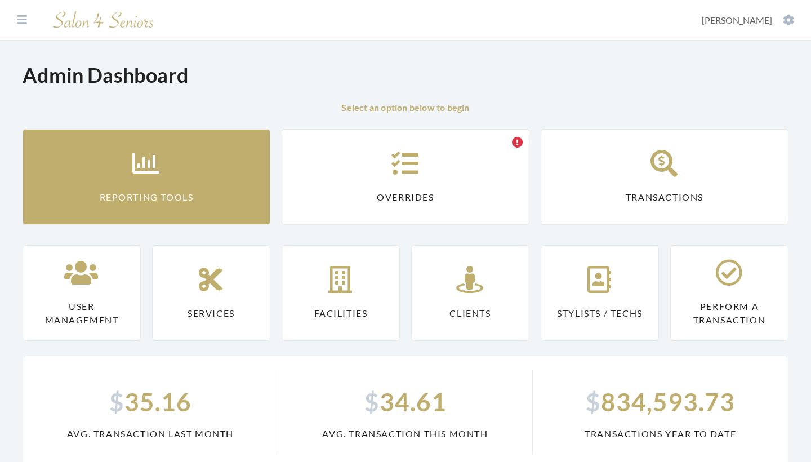
click at [119, 168] on link "Reporting Tools" at bounding box center [147, 177] width 248 height 96
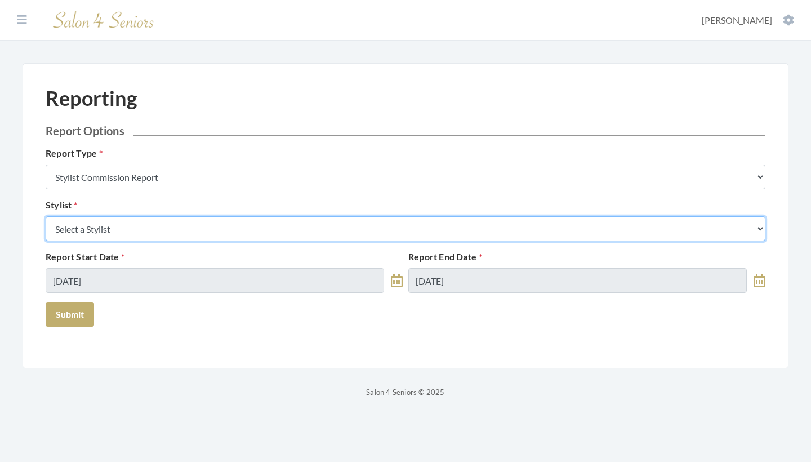
click at [142, 227] on select "Select a Stylist Alaina Krumm Alisha Teasley Anna White Ashley Venable Cassie B…" at bounding box center [406, 228] width 720 height 25
click at [164, 231] on select "Select a Stylist Alaina Krumm Alisha Teasley Anna White Ashley Venable Cassie B…" at bounding box center [406, 228] width 720 height 25
select select "181"
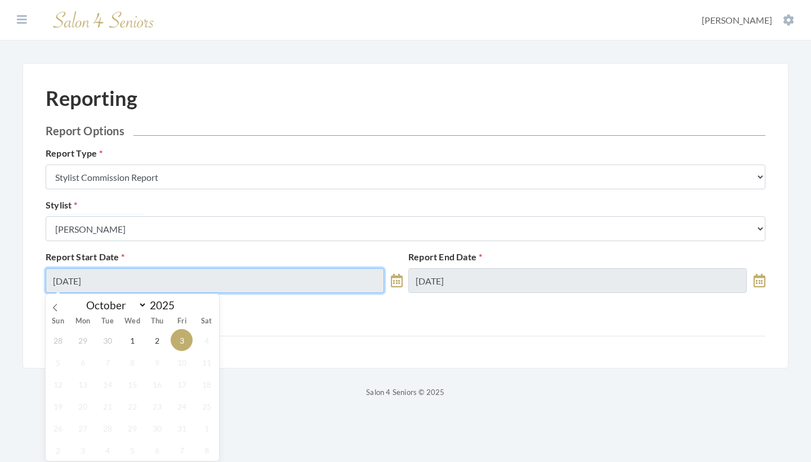
click at [138, 278] on input "10/03/2025" at bounding box center [215, 280] width 338 height 25
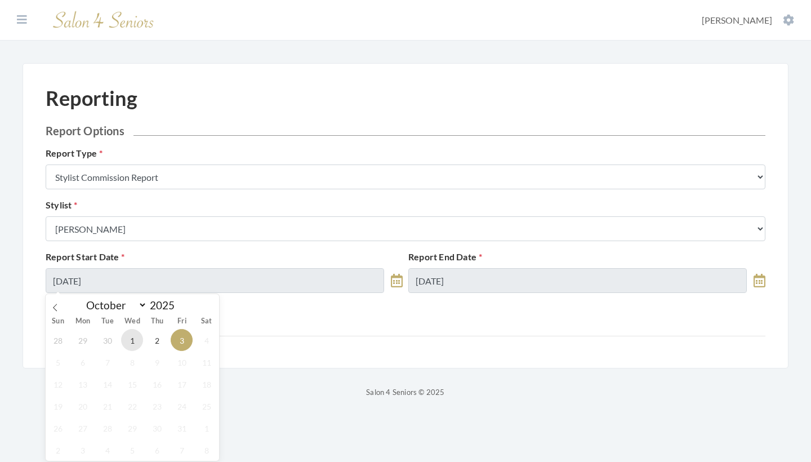
click at [128, 341] on span "1" at bounding box center [132, 340] width 22 height 22
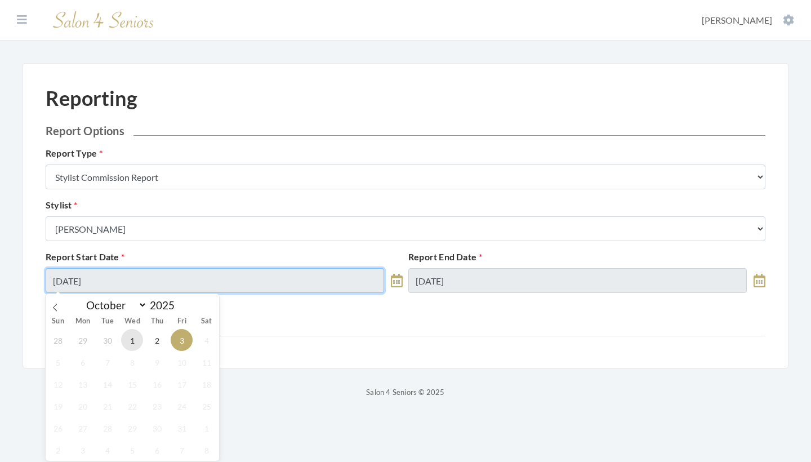
type input "10/01/2025"
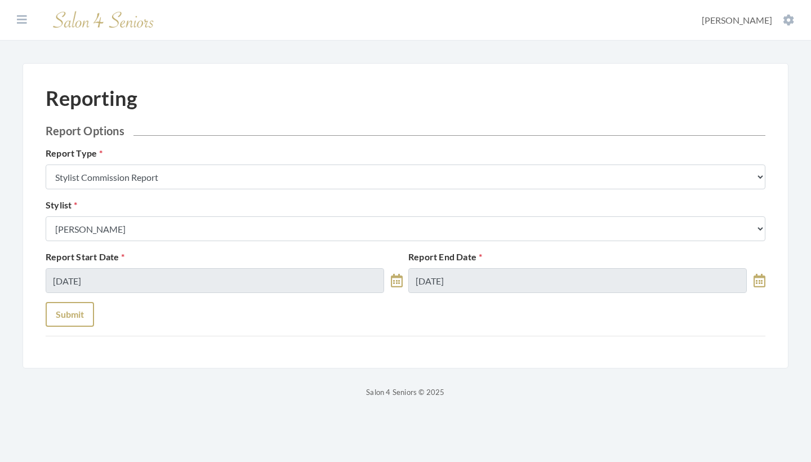
click at [65, 312] on button "Submit" at bounding box center [70, 314] width 48 height 25
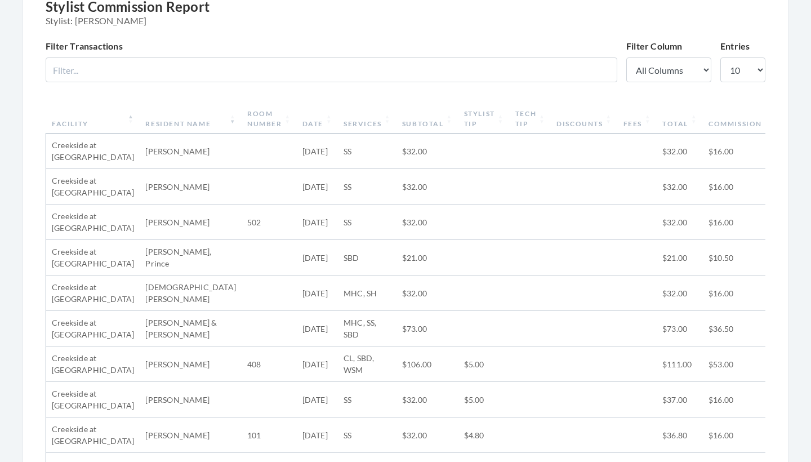
scroll to position [355, 0]
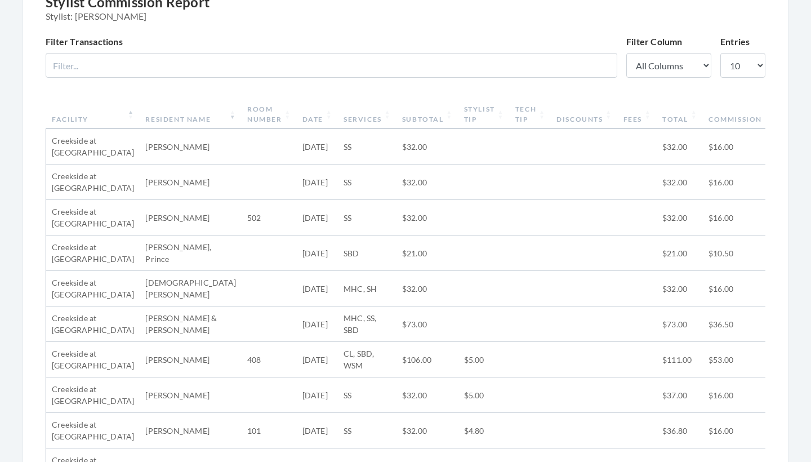
click at [484, 108] on th "Stylist Tip" at bounding box center [483, 114] width 51 height 29
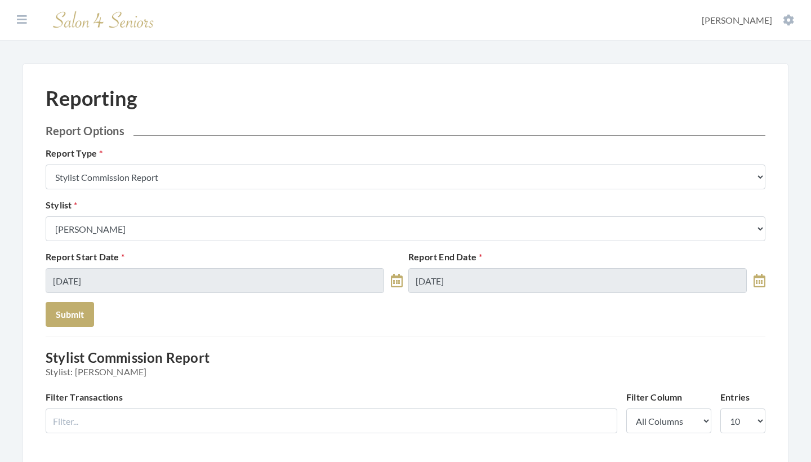
scroll to position [0, 0]
click at [21, 19] on icon at bounding box center [22, 19] width 10 height 11
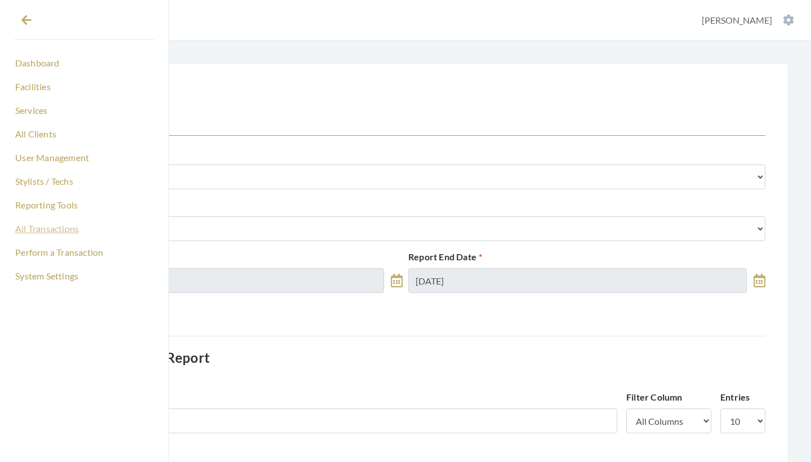
click at [44, 225] on link "All Transactions" at bounding box center [84, 228] width 141 height 19
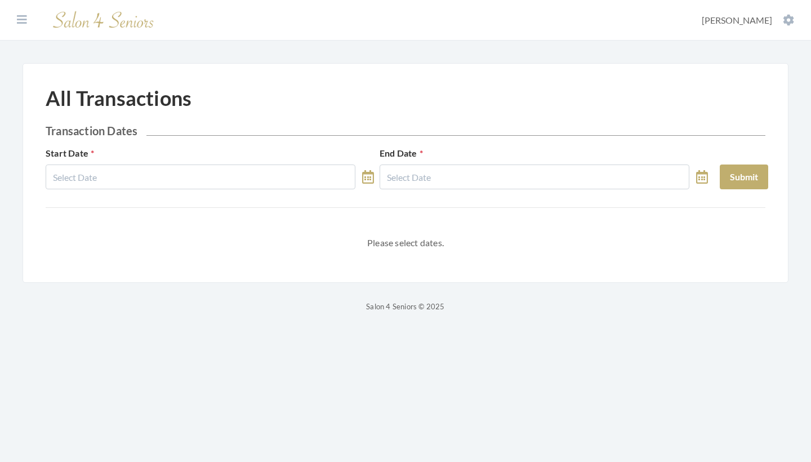
select select "9"
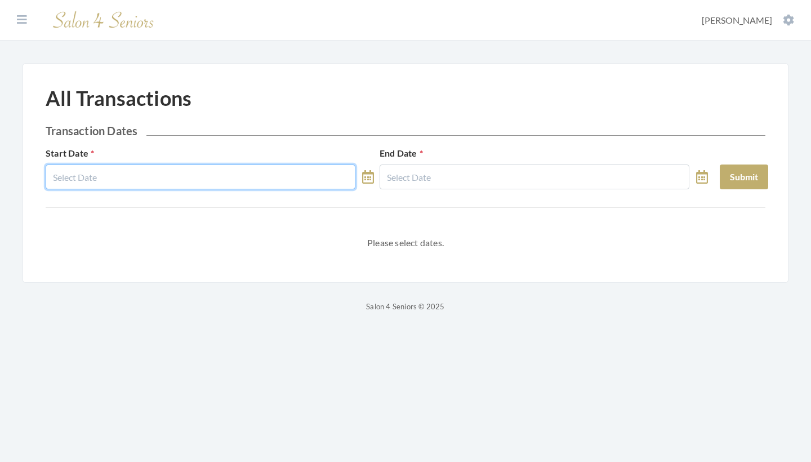
click at [235, 182] on input "text" at bounding box center [201, 176] width 310 height 25
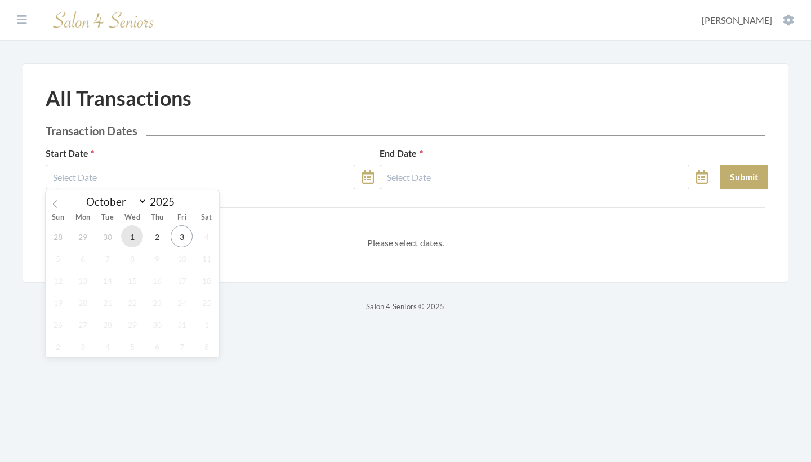
click at [136, 237] on span "1" at bounding box center [132, 236] width 22 height 22
type input "10/01/2025"
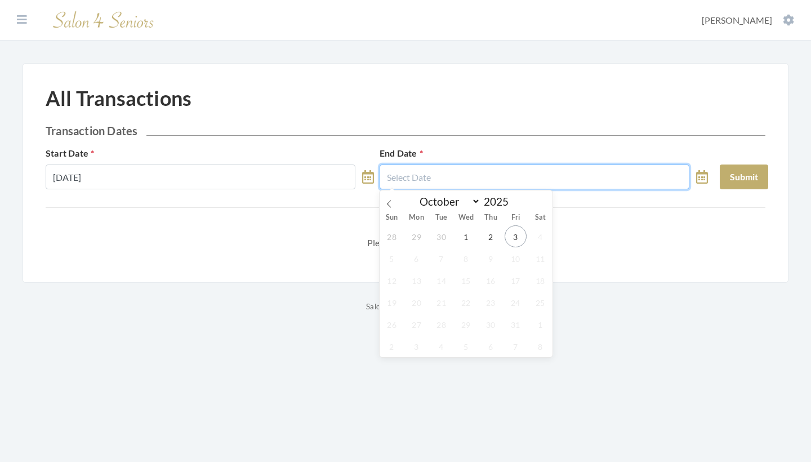
click at [448, 178] on input "text" at bounding box center [534, 176] width 310 height 25
click at [513, 235] on span "3" at bounding box center [515, 236] width 22 height 22
type input "10/03/2025"
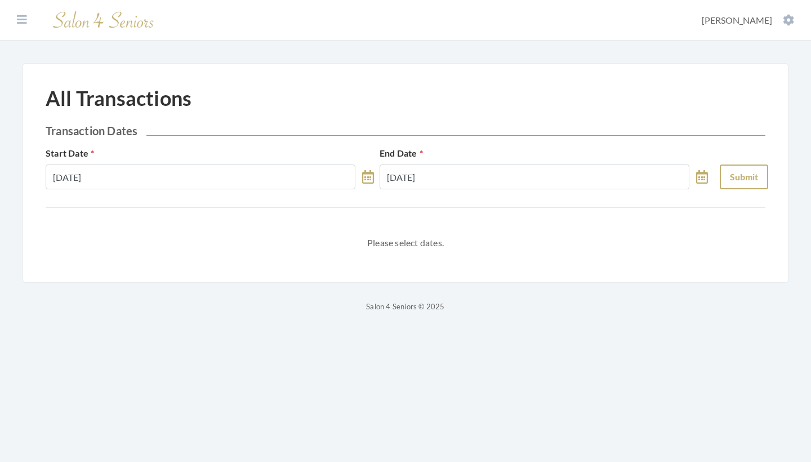
click at [736, 187] on button "Submit" at bounding box center [744, 176] width 48 height 25
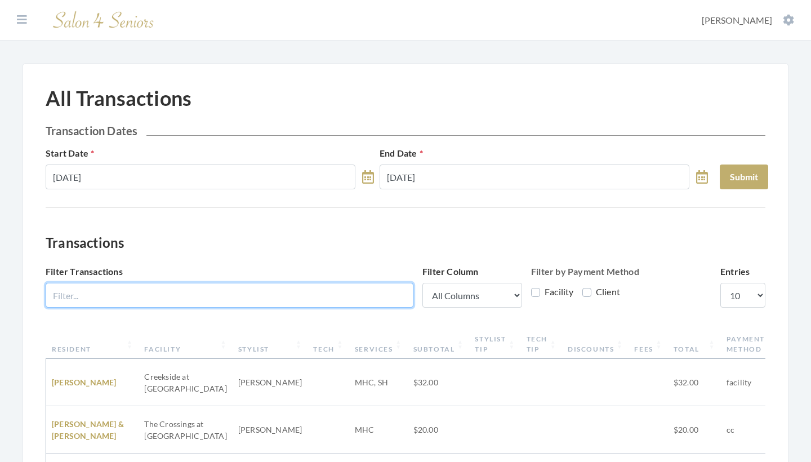
click at [380, 288] on input "Filter Transactions" at bounding box center [230, 295] width 368 height 25
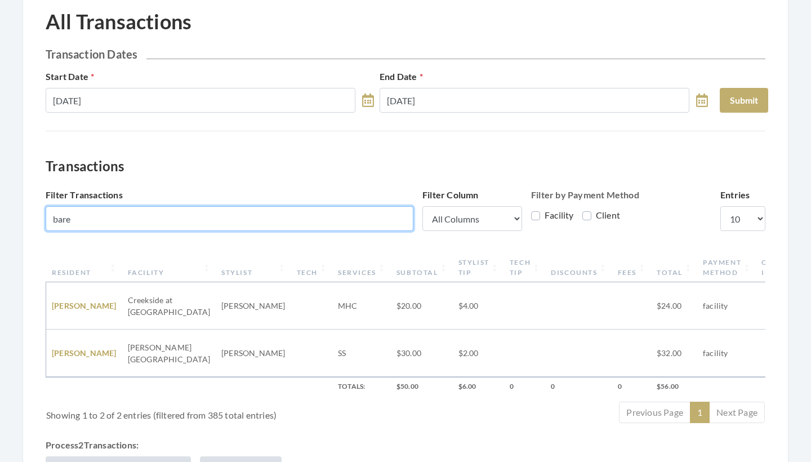
scroll to position [93, 0]
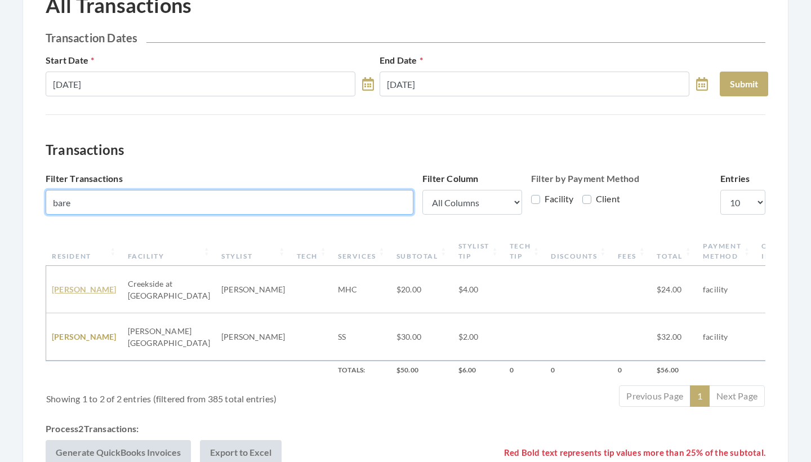
type input "bare"
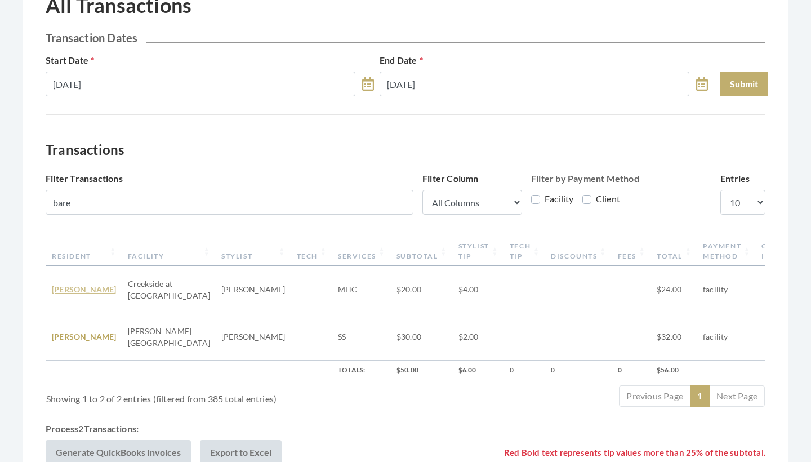
click at [92, 291] on link "Paul Barnett" at bounding box center [84, 289] width 65 height 10
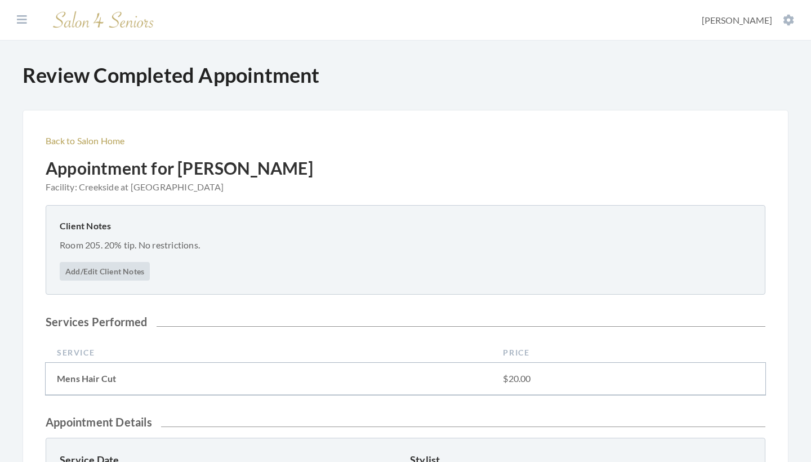
scroll to position [373, 0]
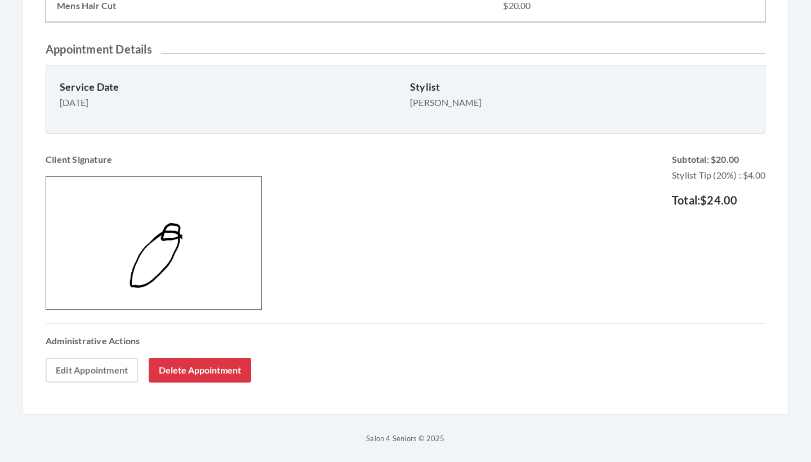
click at [92, 372] on link "Edit Appointment" at bounding box center [92, 370] width 92 height 25
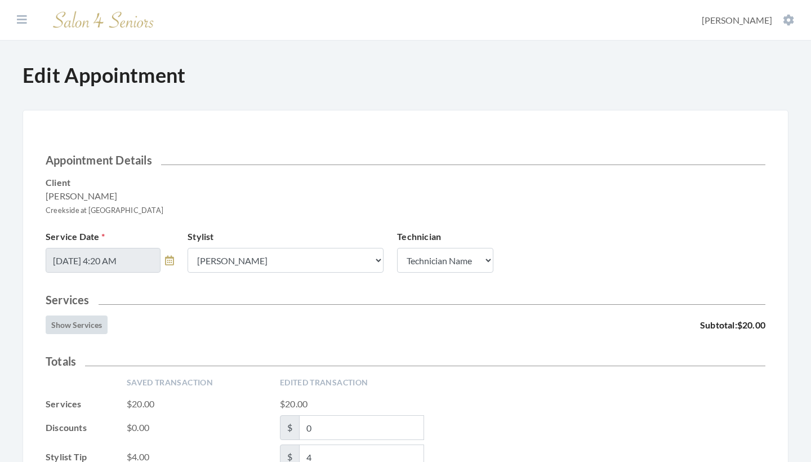
scroll to position [156, 0]
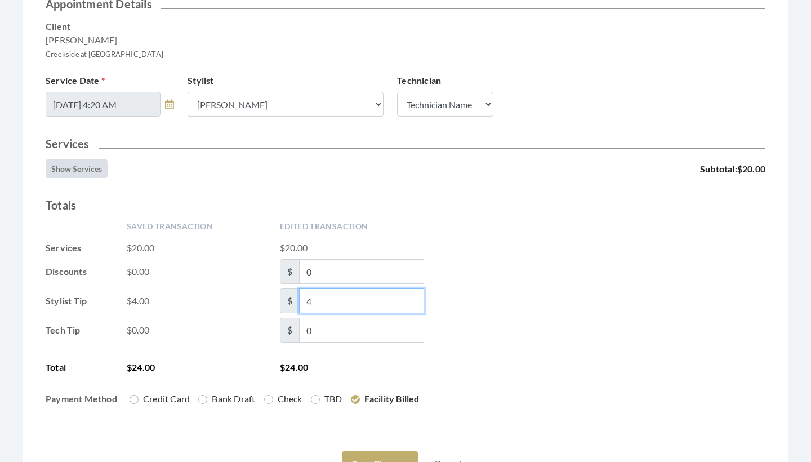
drag, startPoint x: 325, startPoint y: 297, endPoint x: 288, endPoint y: 296, distance: 37.2
click at [288, 296] on span "$ 4" at bounding box center [352, 300] width 144 height 25
type input "0"
click at [506, 317] on div "Saved Transaction Edited Transaction Services $20.00 $20.00 Discounts $0.00 $ 0…" at bounding box center [406, 318] width 720 height 194
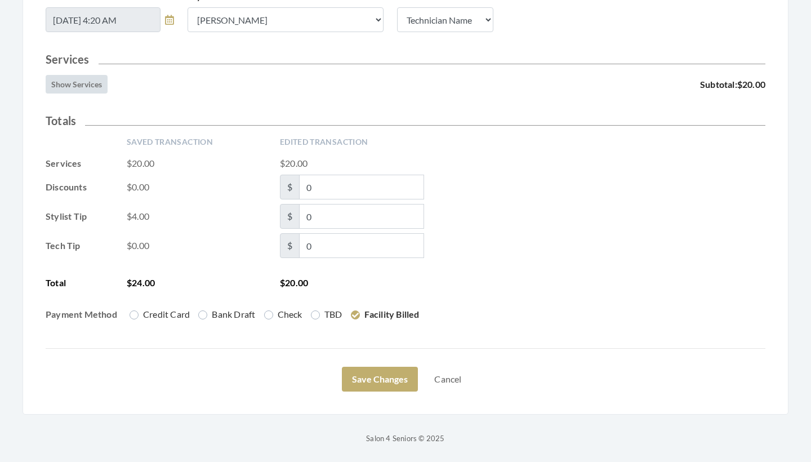
scroll to position [240, 0]
click at [386, 376] on button "Save Changes" at bounding box center [380, 379] width 76 height 25
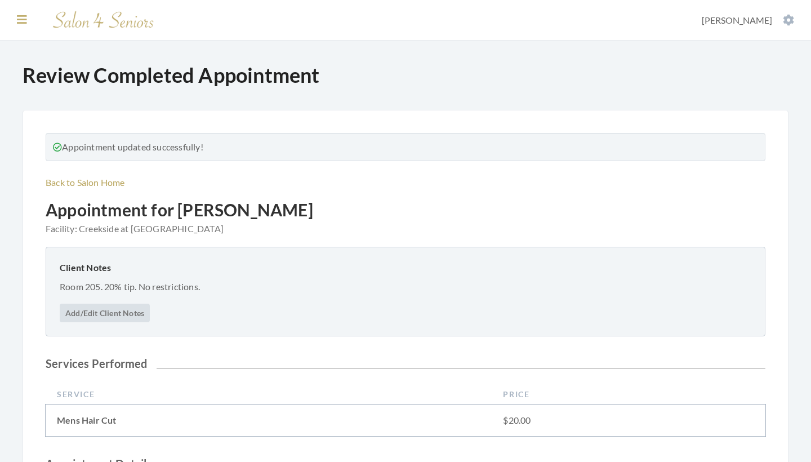
click at [20, 21] on icon at bounding box center [22, 19] width 10 height 11
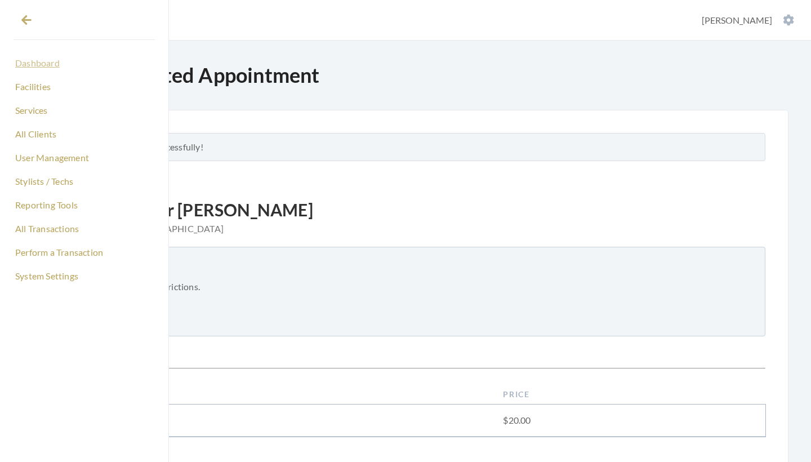
click at [28, 58] on link "Dashboard" at bounding box center [84, 62] width 141 height 19
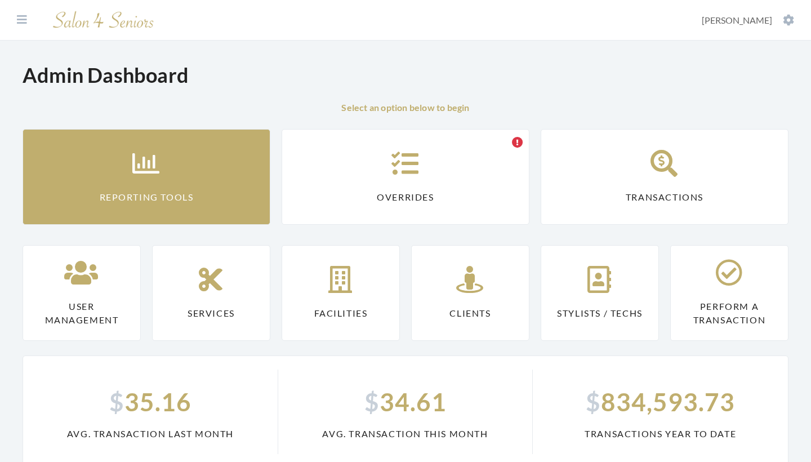
click at [111, 199] on link "Reporting Tools" at bounding box center [147, 177] width 248 height 96
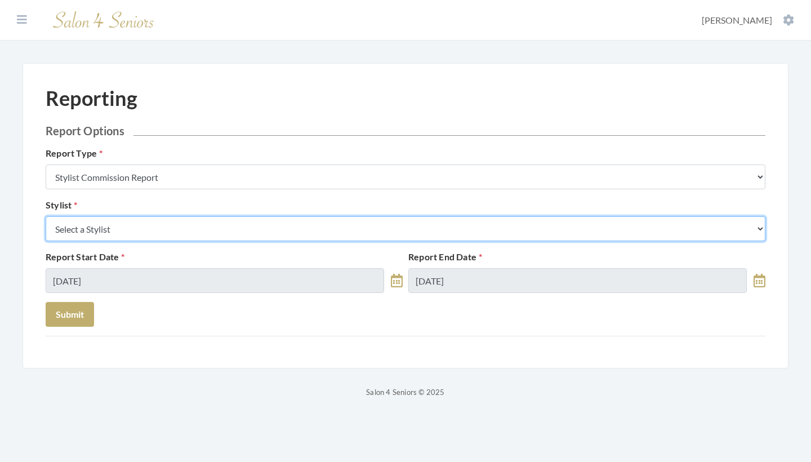
click at [154, 230] on select "Select a Stylist Alaina Krumm Alisha Teasley Anna White Ashley Venable Cassie B…" at bounding box center [406, 228] width 720 height 25
select select "181"
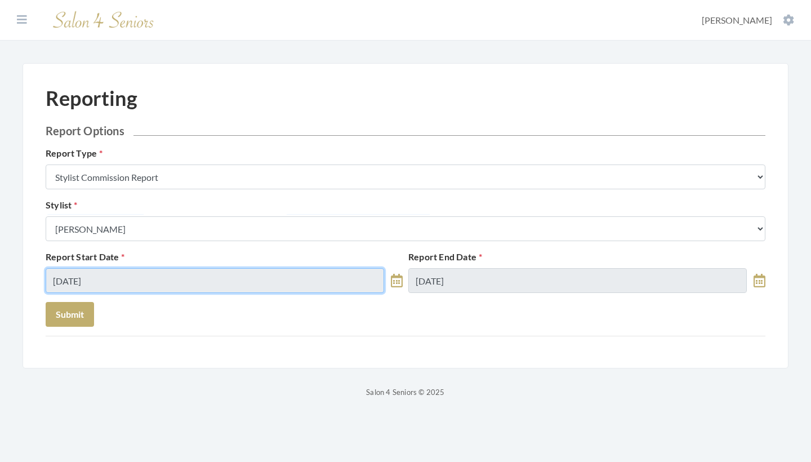
click at [118, 288] on input "[DATE]" at bounding box center [215, 280] width 338 height 25
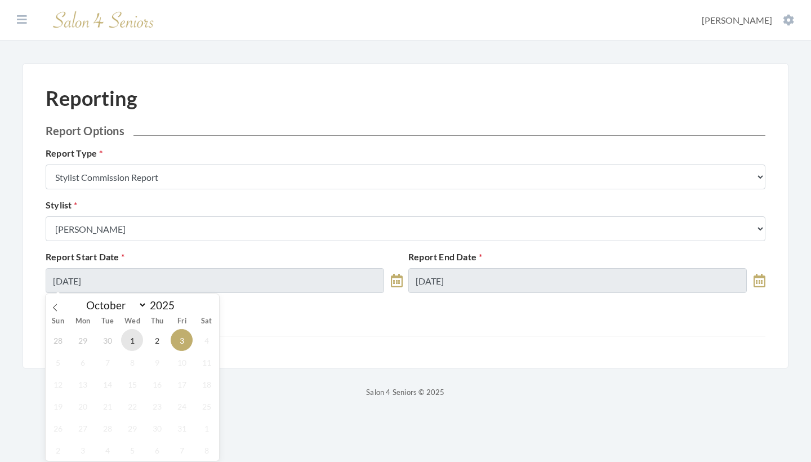
click at [126, 342] on span "1" at bounding box center [132, 340] width 22 height 22
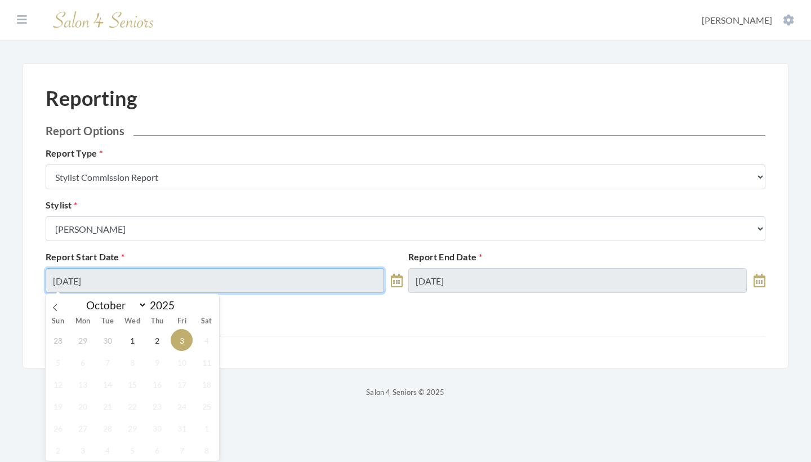
type input "[DATE]"
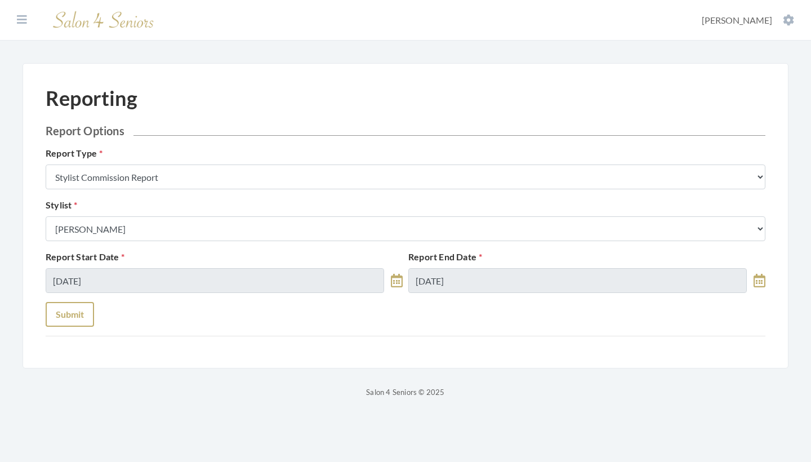
click at [88, 319] on button "Submit" at bounding box center [70, 314] width 48 height 25
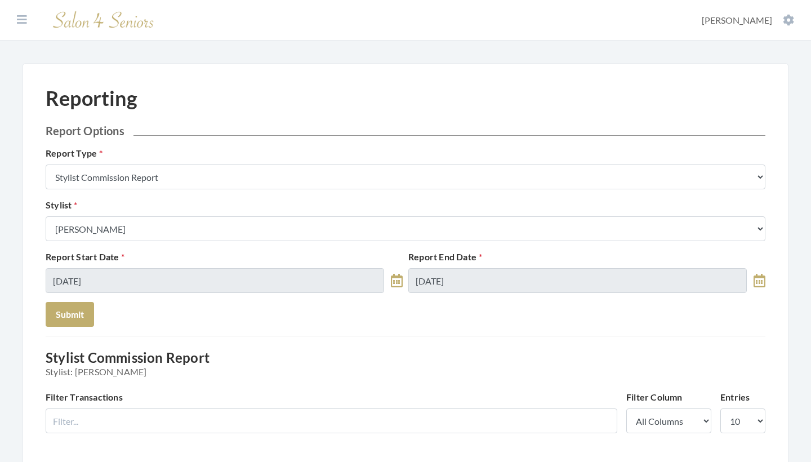
scroll to position [671, 0]
